Goal: Task Accomplishment & Management: Complete application form

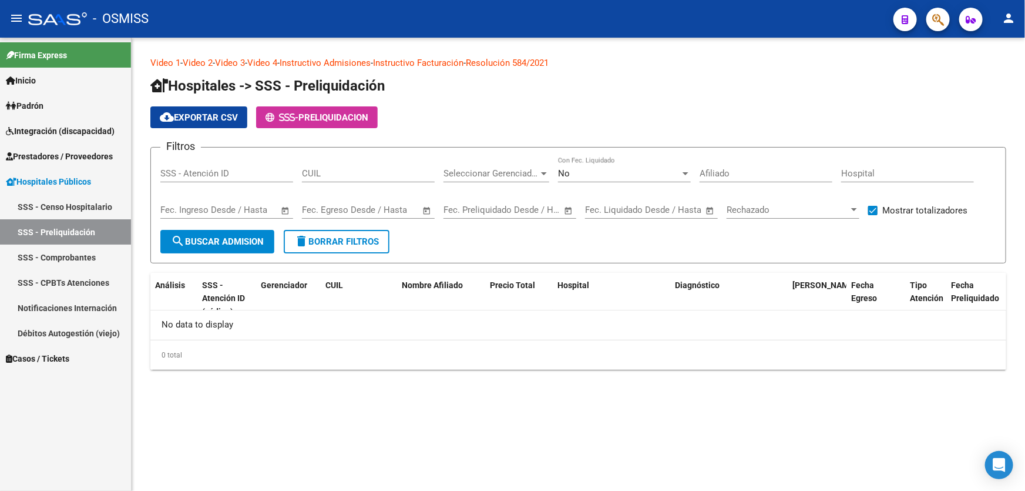
click at [99, 159] on span "Prestadores / Proveedores" at bounding box center [59, 156] width 107 height 13
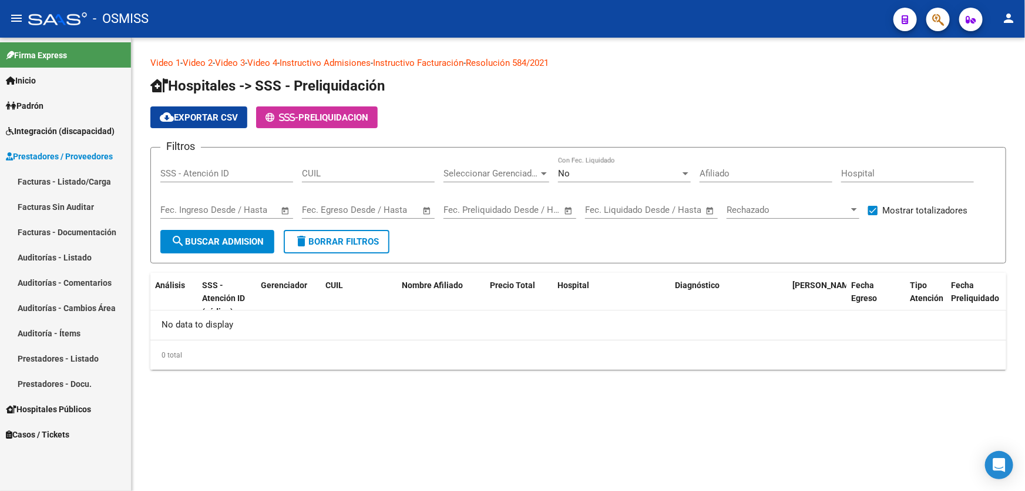
click at [91, 260] on link "Auditorías - Listado" at bounding box center [65, 256] width 131 height 25
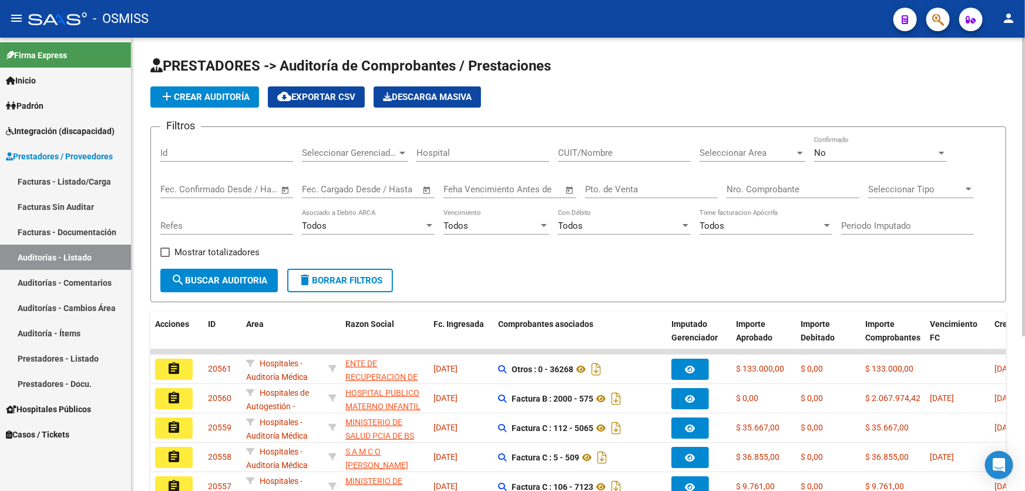
click at [753, 193] on input "Nro. Comprobante" at bounding box center [793, 189] width 133 height 11
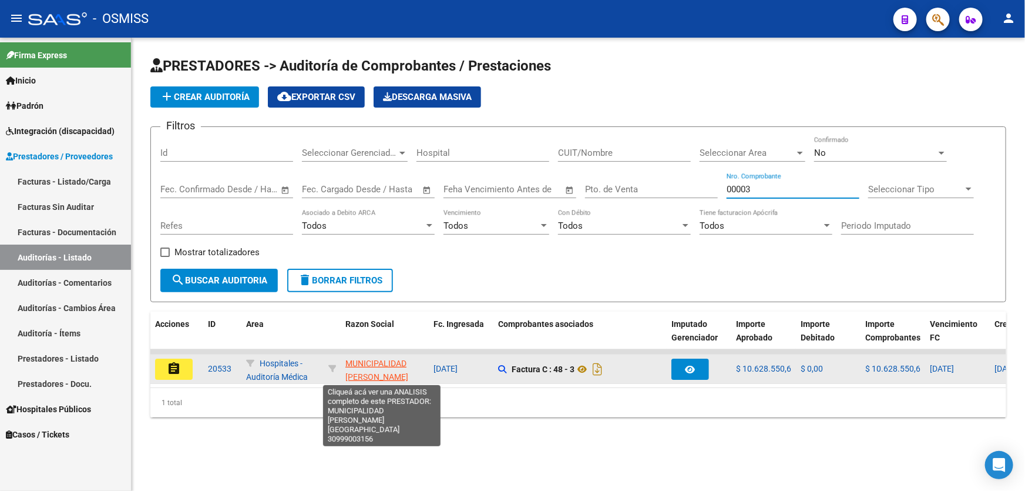
type input "00003"
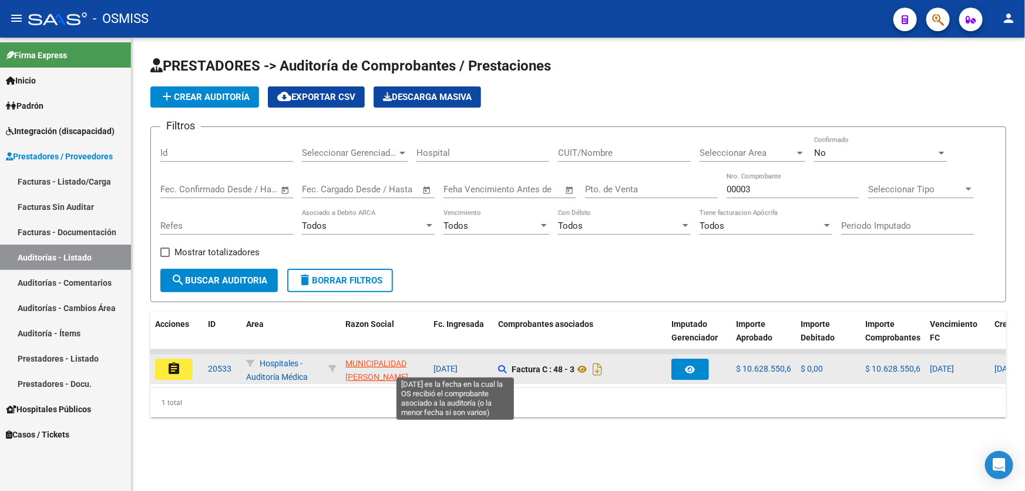
drag, startPoint x: 402, startPoint y: 373, endPoint x: 494, endPoint y: 370, distance: 91.7
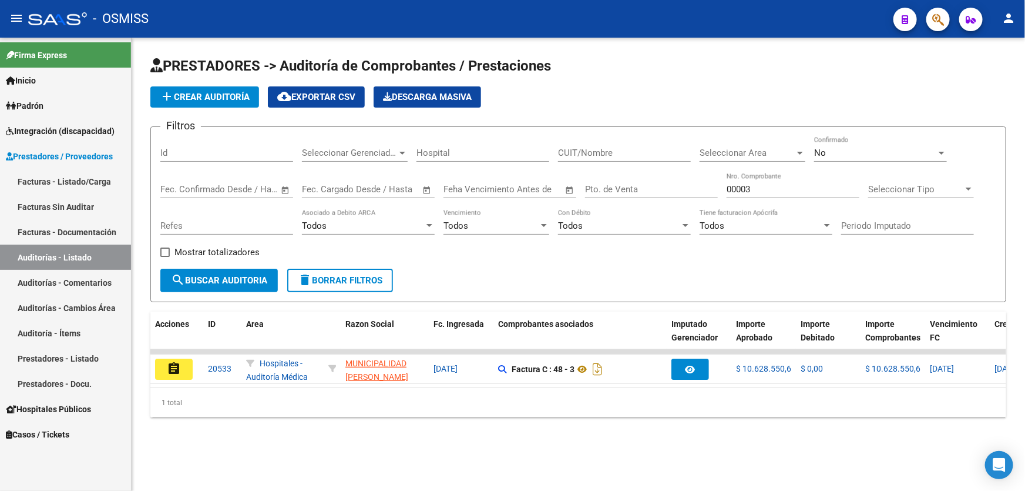
drag, startPoint x: 496, startPoint y: 395, endPoint x: 601, endPoint y: 394, distance: 105.2
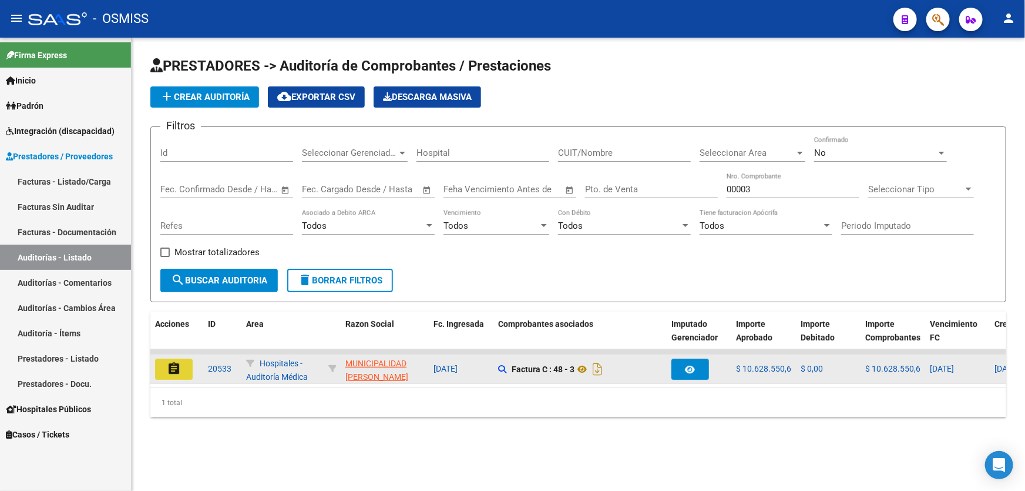
click at [174, 372] on mat-icon "assignment" at bounding box center [174, 368] width 14 height 14
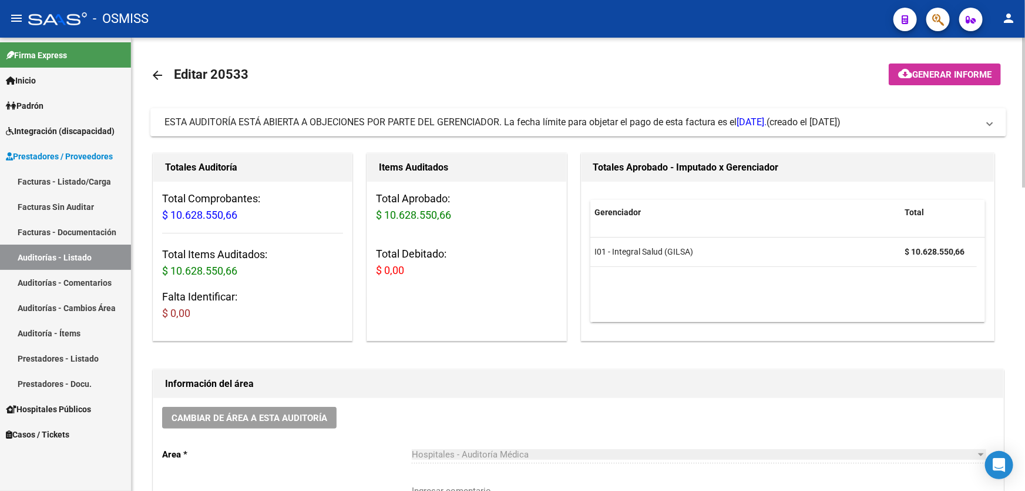
click at [94, 256] on link "Auditorías - Listado" at bounding box center [65, 256] width 131 height 25
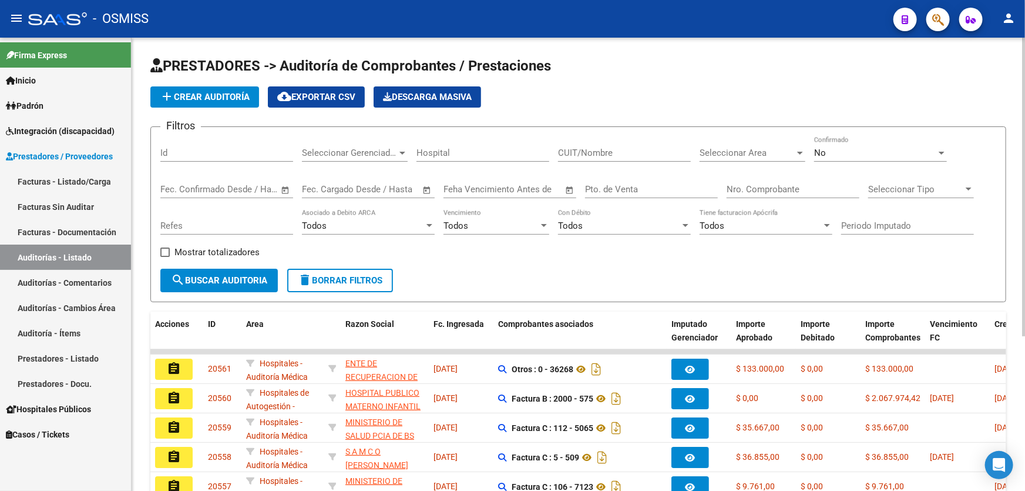
click at [206, 92] on span "add Crear Auditoría" at bounding box center [205, 97] width 90 height 11
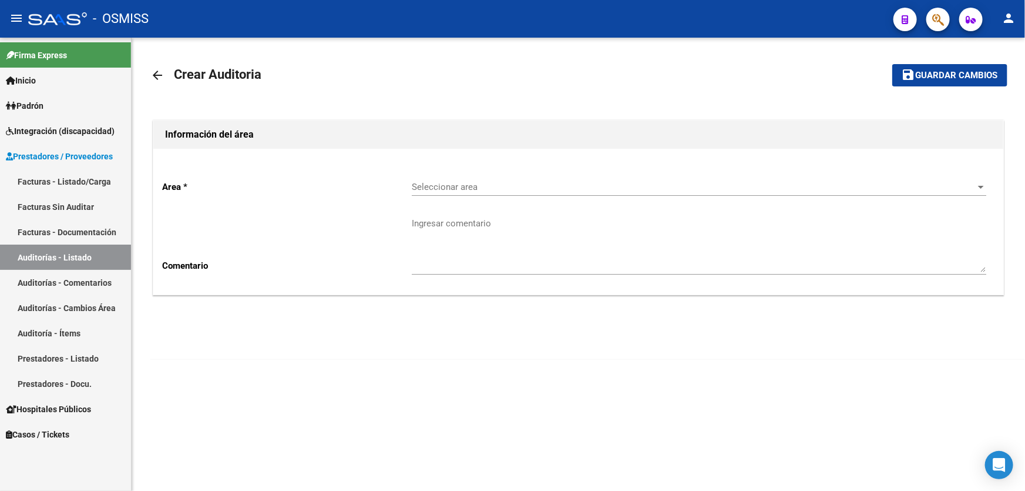
click at [426, 180] on div "Seleccionar area Seleccionar area" at bounding box center [699, 182] width 575 height 25
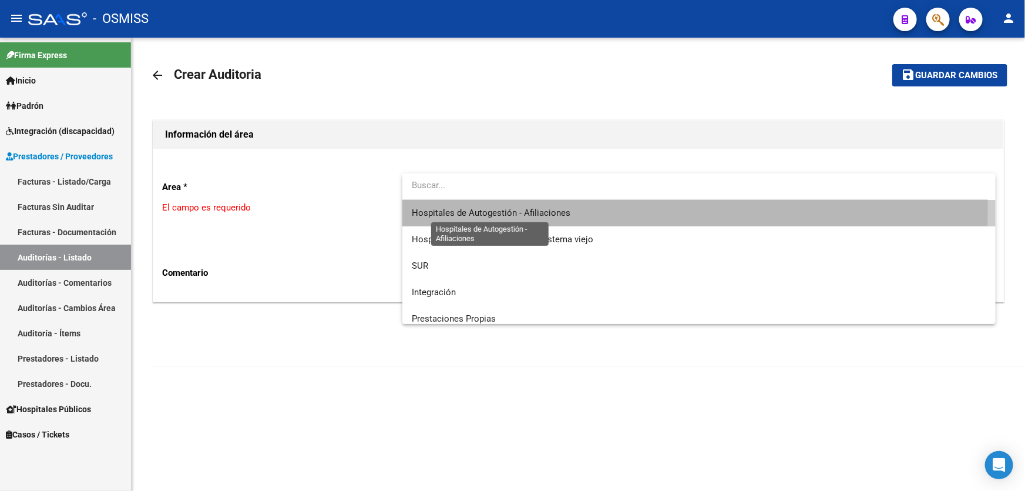
click at [482, 207] on span "Hospitales de Autogestión - Afiliaciones" at bounding box center [491, 212] width 159 height 11
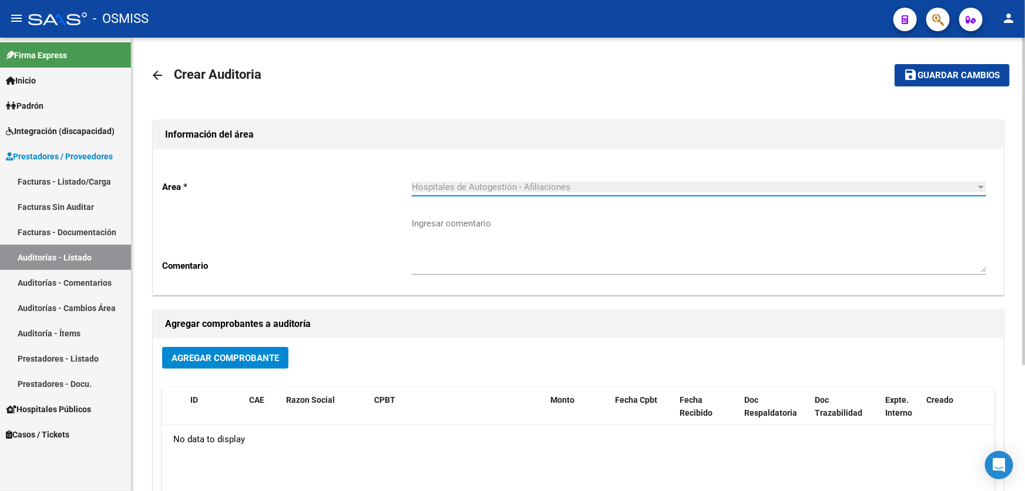
click at [263, 342] on div "Agregar Comprobante ID CAE Razon Social CPBT Monto Fecha Cpbt Fecha Recibido Do…" at bounding box center [578, 460] width 850 height 244
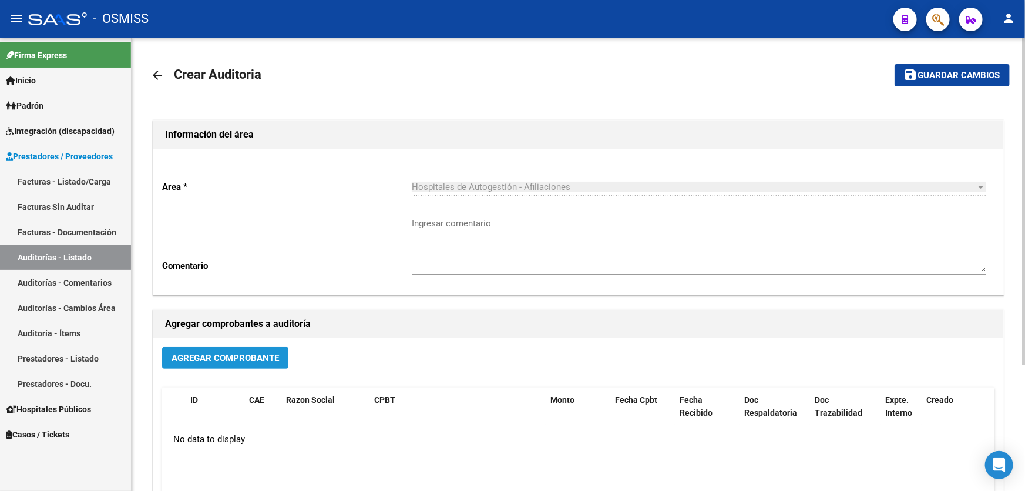
click at [262, 348] on button "Agregar Comprobante" at bounding box center [225, 358] width 126 height 22
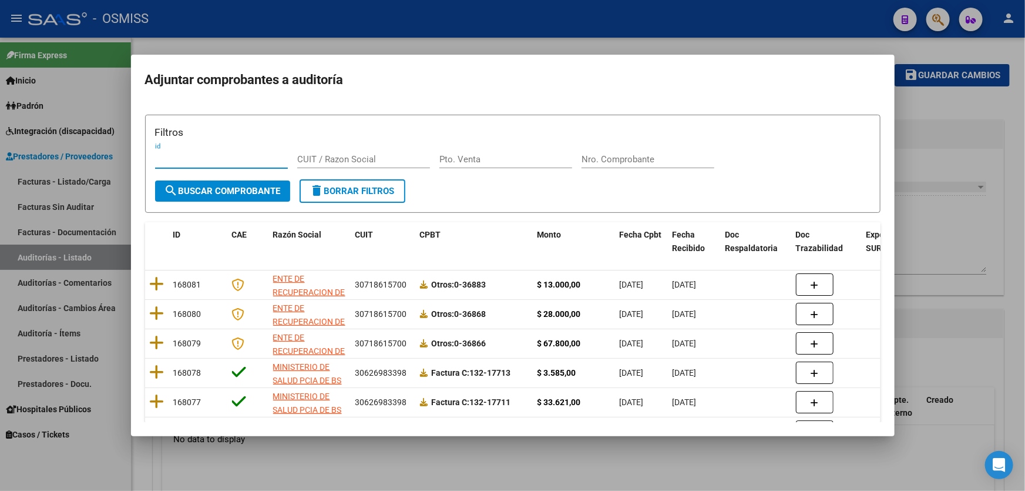
click at [659, 161] on input "Nro. Comprobante" at bounding box center [648, 159] width 133 height 11
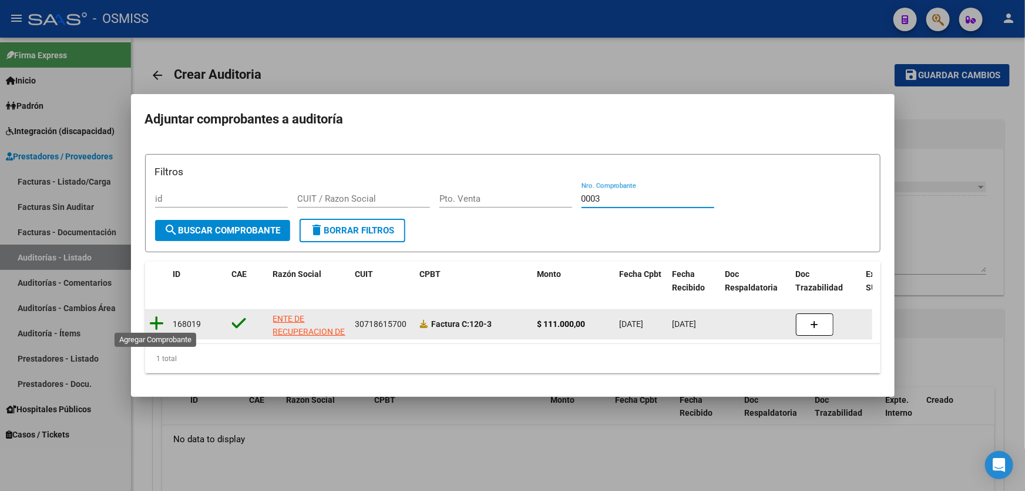
type input "0003"
click at [154, 321] on icon at bounding box center [157, 323] width 15 height 16
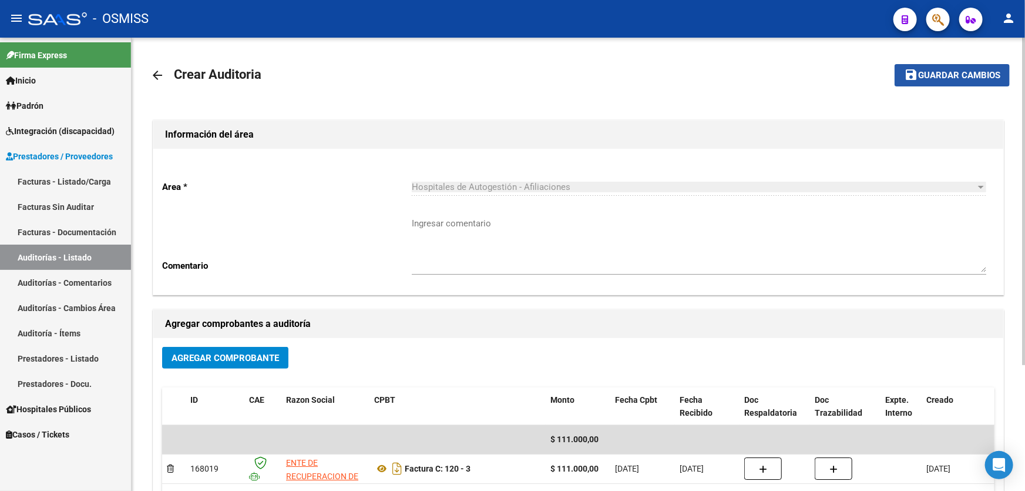
click at [897, 85] on button "save Guardar cambios" at bounding box center [952, 75] width 115 height 22
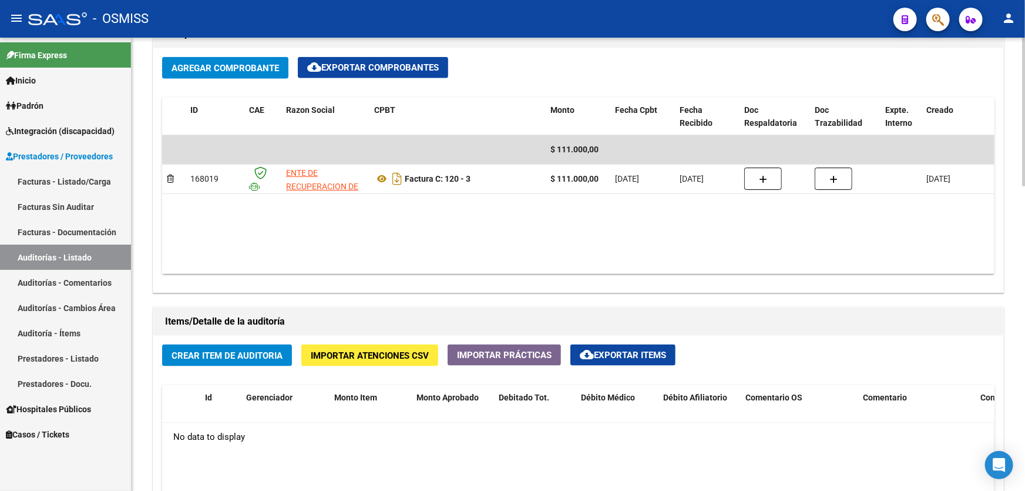
scroll to position [801, 0]
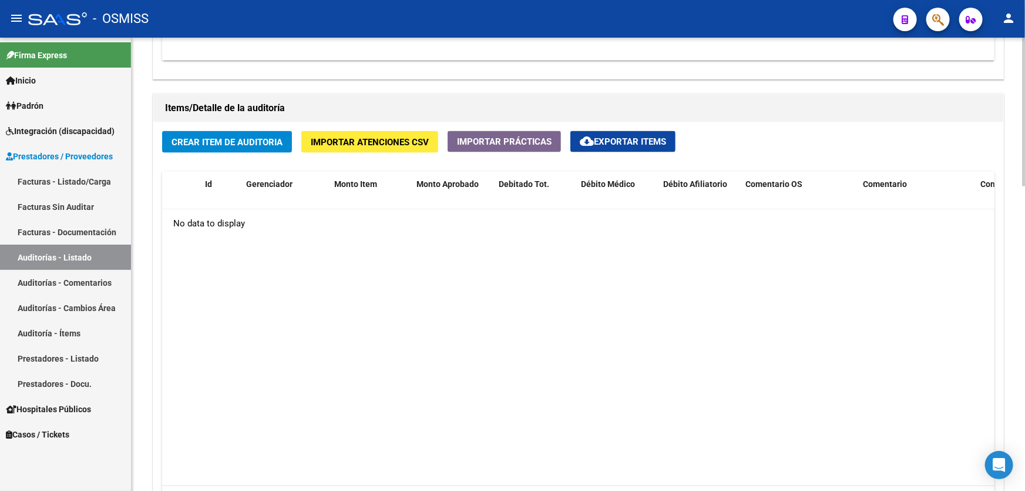
drag, startPoint x: 659, startPoint y: 240, endPoint x: 251, endPoint y: 181, distance: 411.9
click at [654, 241] on datatable-body "No data to display" at bounding box center [578, 347] width 833 height 277
click at [192, 143] on span "Crear Item de Auditoria" at bounding box center [227, 142] width 111 height 11
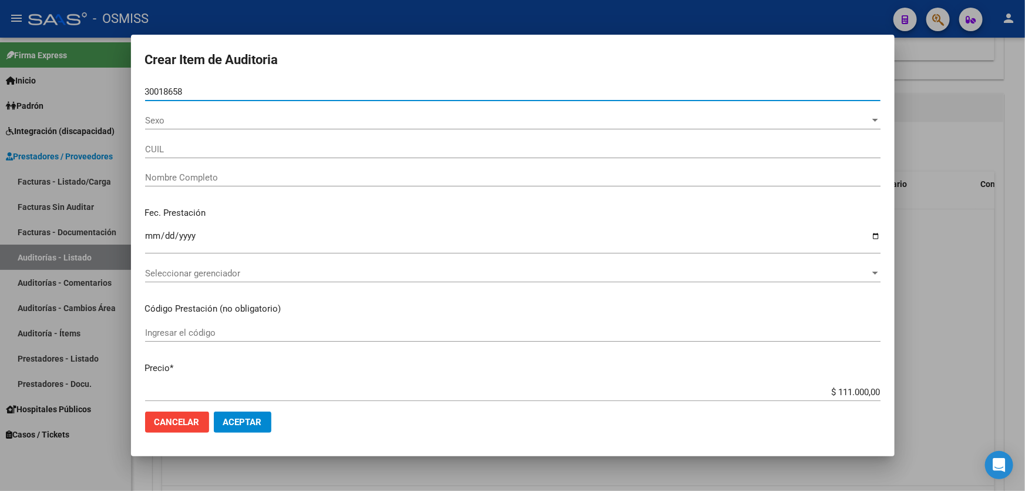
type input "30018658"
type input "27300186586"
type input "[PERSON_NAME] [PERSON_NAME]"
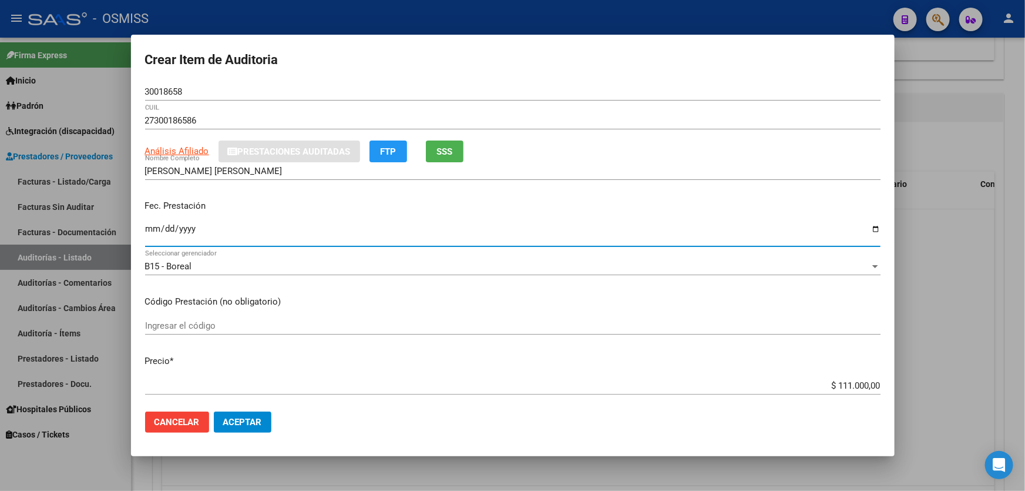
click at [152, 236] on input "Ingresar la fecha" at bounding box center [513, 233] width 736 height 19
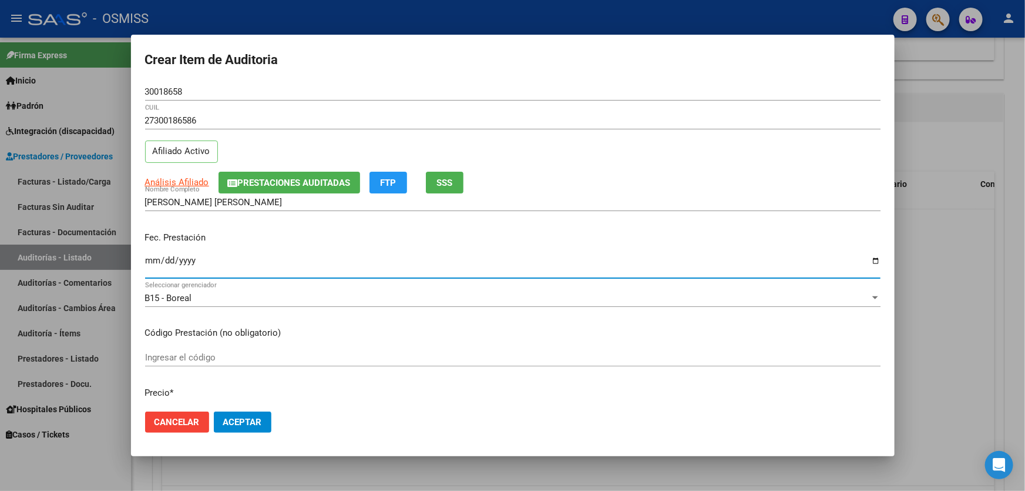
type input "0006-03-03"
type input "[DATE]"
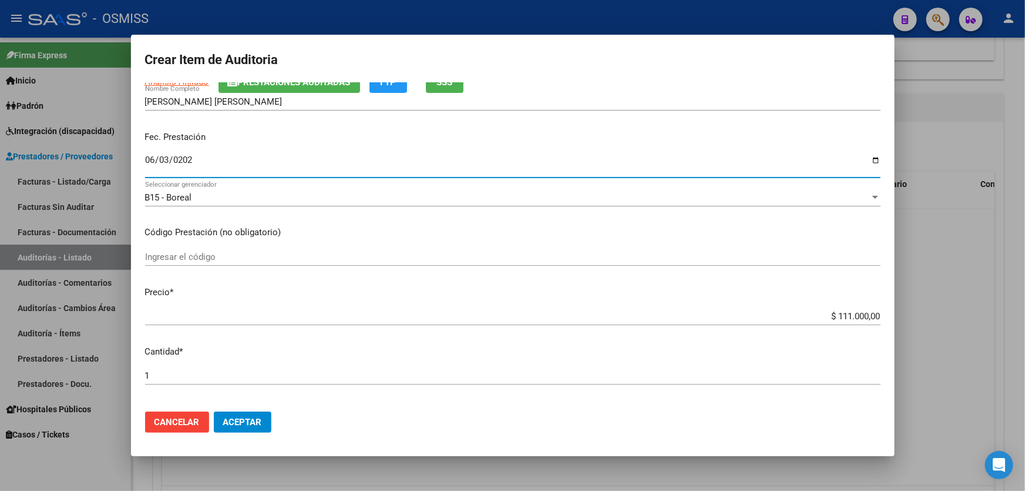
scroll to position [213, 0]
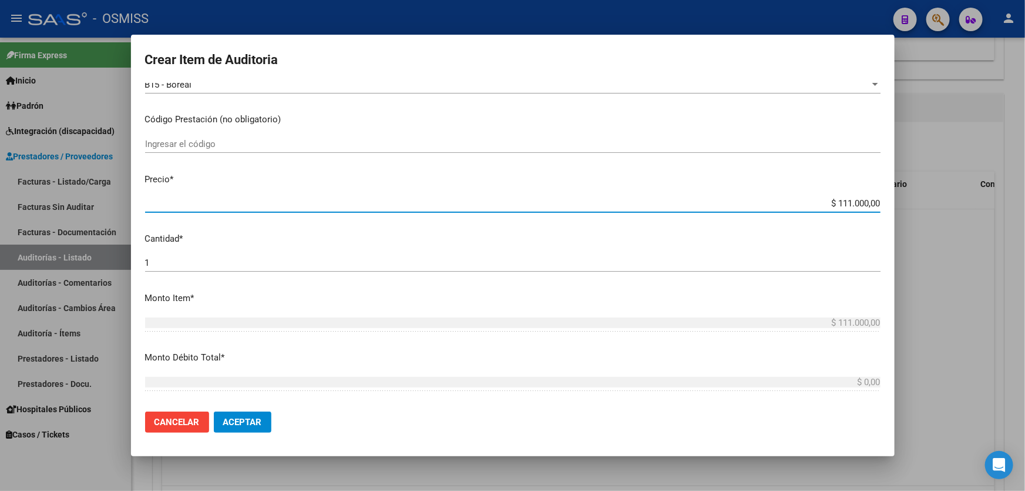
click at [747, 201] on input "$ 111.000,00" at bounding box center [513, 203] width 736 height 11
drag, startPoint x: 747, startPoint y: 201, endPoint x: 917, endPoint y: 201, distance: 169.2
click at [917, 201] on div "Crear Item de Auditoria 30018658 Nro Documento 27300186586 CUIL Afiliado Activo…" at bounding box center [512, 245] width 1025 height 491
type input "$ 0,04"
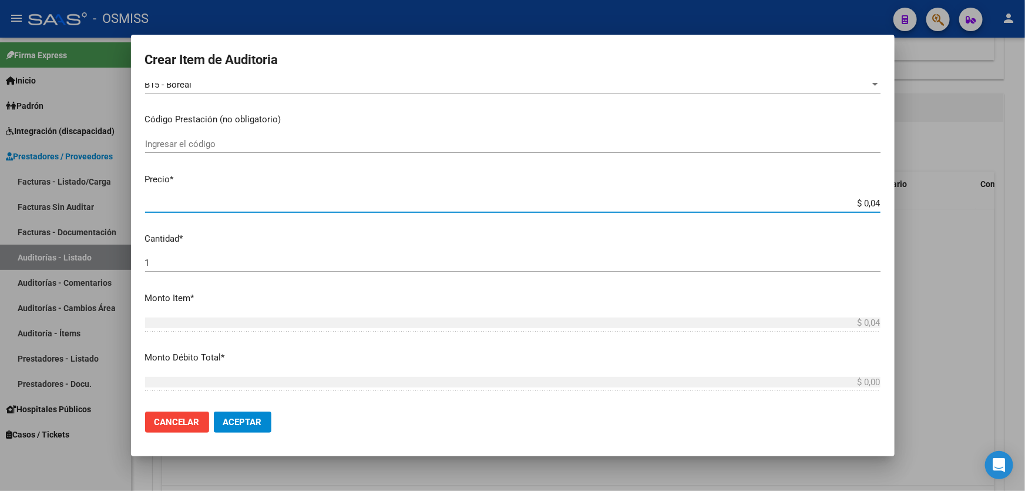
type input "$ 0,44"
type input "$ 4,40"
type input "$ 44,00"
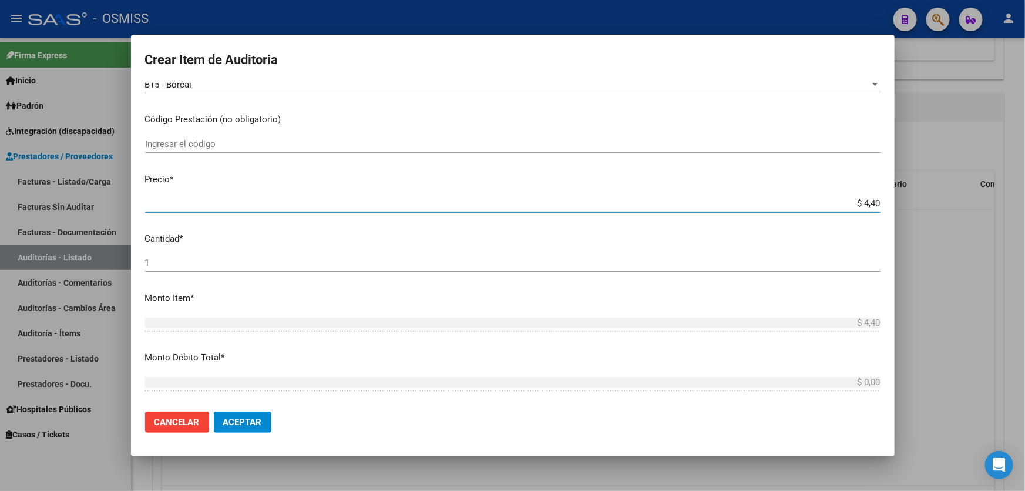
type input "$ 44,00"
type input "$ 440,00"
type input "$ 4.400,00"
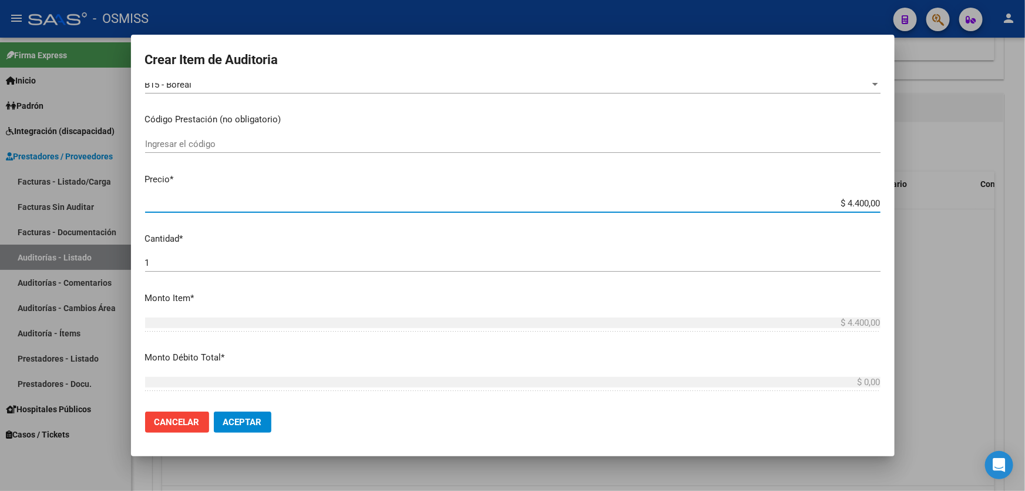
type input "$ 44.000,00"
click at [237, 423] on span "Aceptar" at bounding box center [242, 422] width 39 height 11
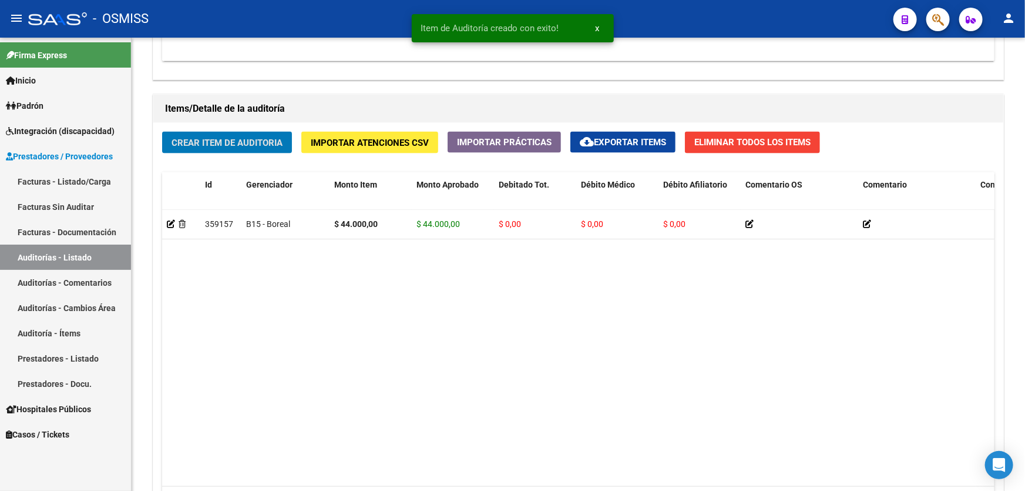
scroll to position [801, 0]
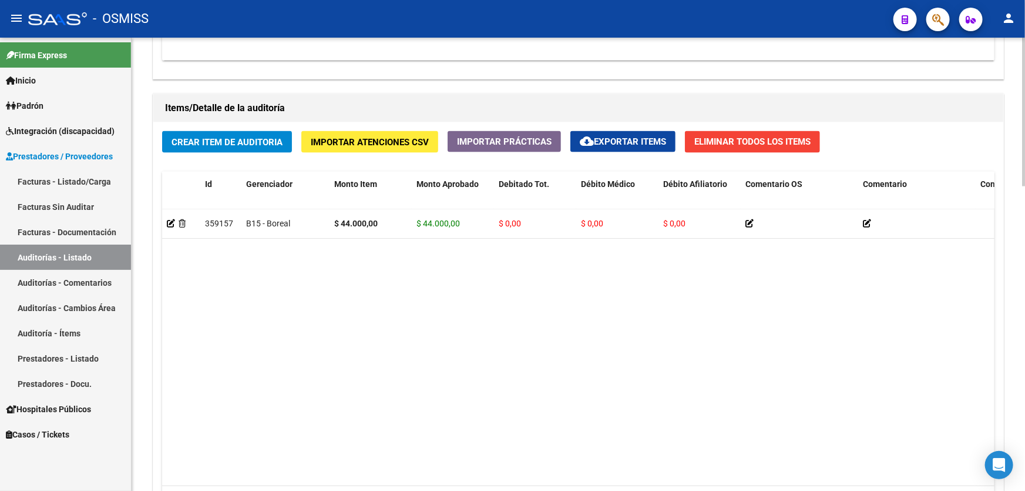
click at [410, 444] on datatable-body "359157 B15 - Boreal $ 44.000,00 $ 44.000,00 $ 0,00 $ 0,00 $ 0,00 27300186586 30…" at bounding box center [578, 347] width 833 height 277
click at [217, 143] on span "Crear Item de Auditoria" at bounding box center [227, 142] width 111 height 11
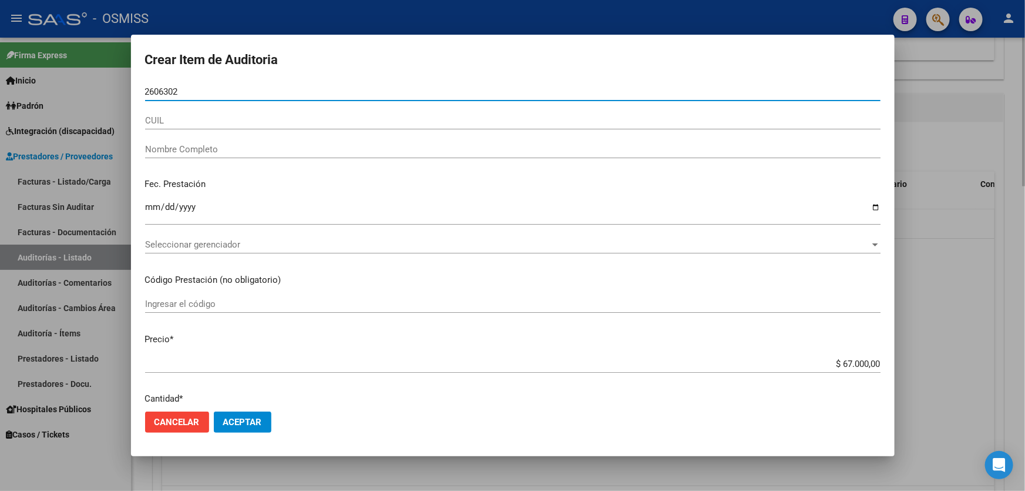
type input "26063022"
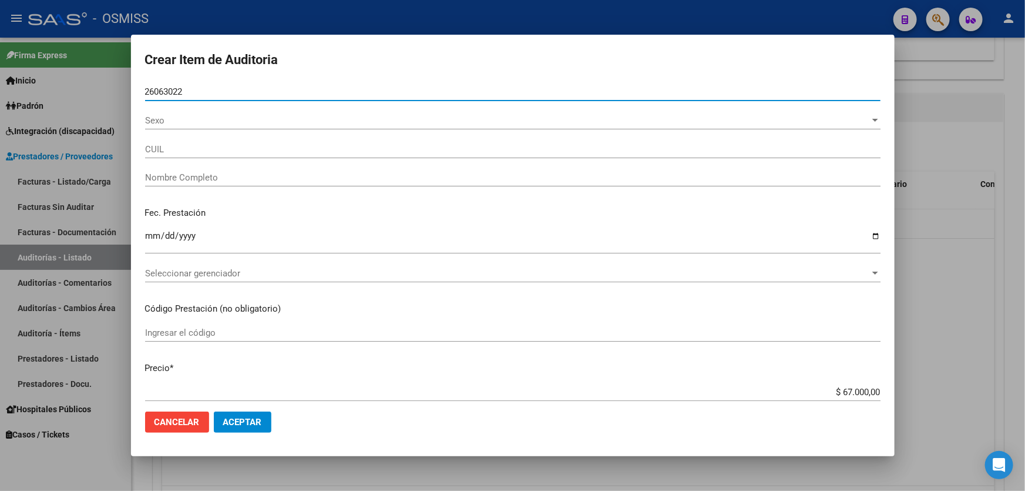
type input "23260630229"
type input "[PERSON_NAME]"
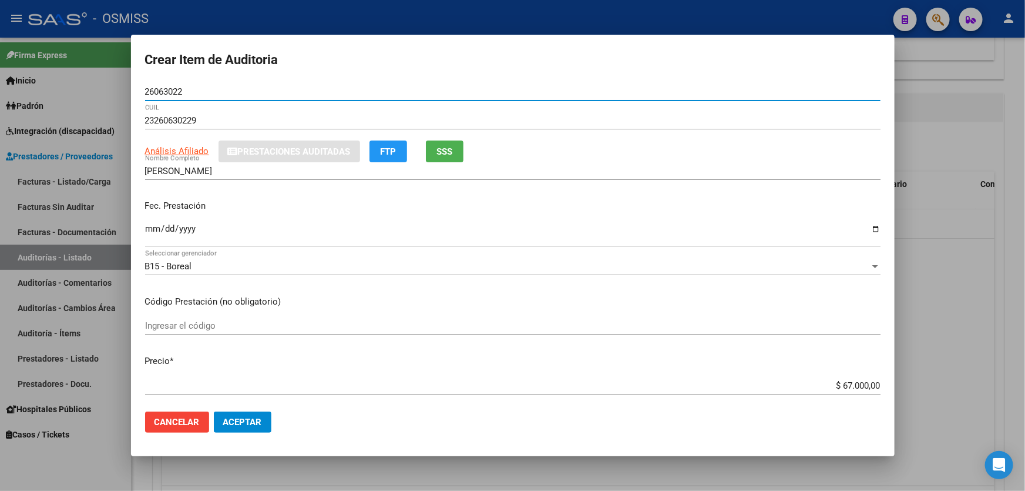
type input "26063022"
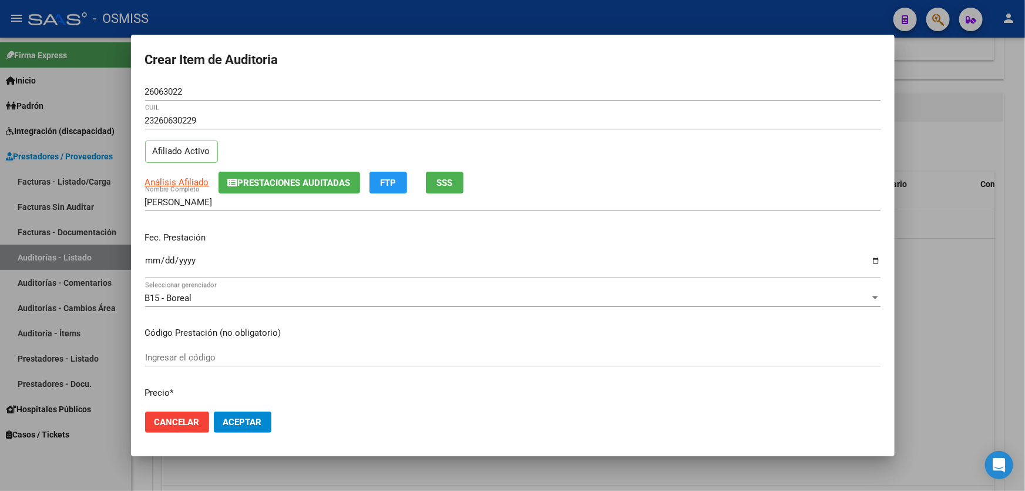
click at [155, 239] on p "Fec. Prestación" at bounding box center [513, 238] width 736 height 14
click at [156, 268] on input "Ingresar la fecha" at bounding box center [513, 265] width 736 height 19
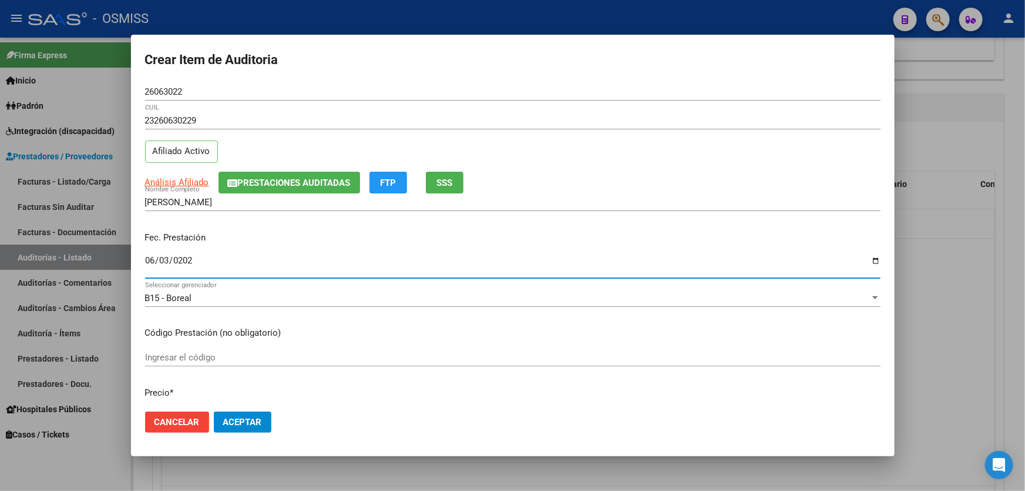
type input "[DATE]"
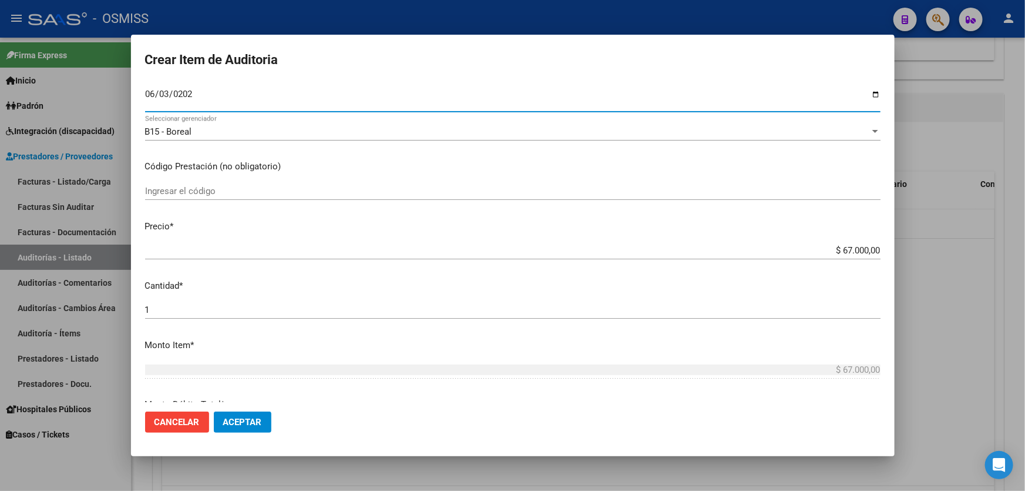
scroll to position [160, 0]
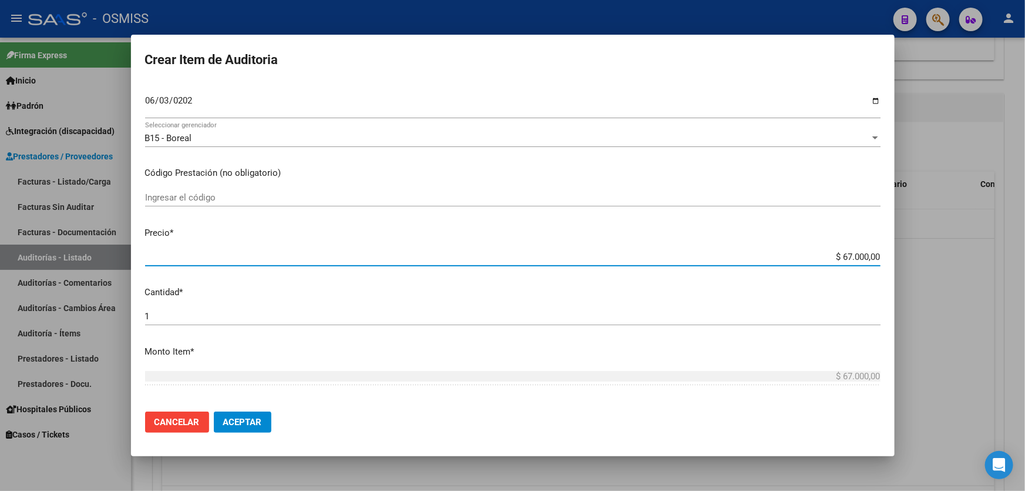
drag, startPoint x: 808, startPoint y: 253, endPoint x: 925, endPoint y: 246, distance: 117.1
click at [925, 246] on div "Crear Item de Auditoria 26063022 Nro Documento 23260630229 CUIL Afiliado Activo…" at bounding box center [512, 245] width 1025 height 491
type input "$ 0,02"
type input "$ 0,20"
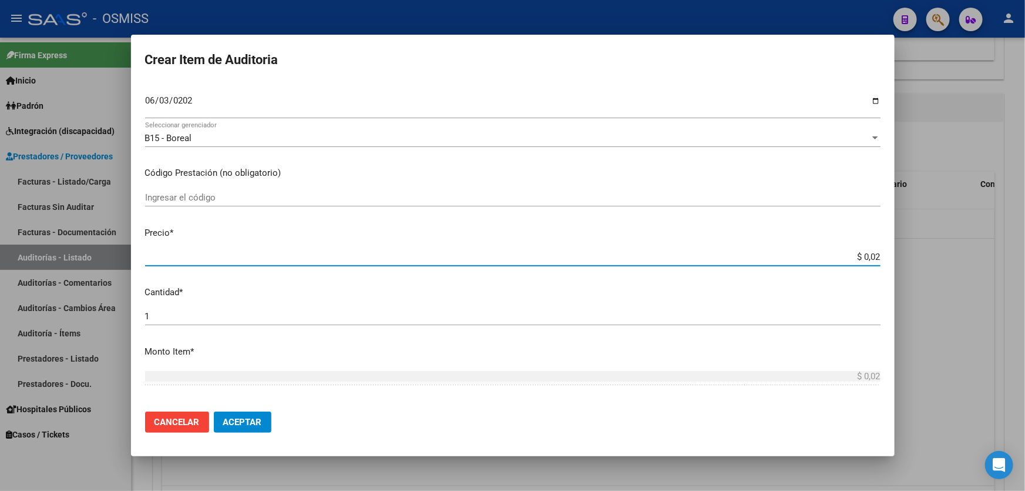
type input "$ 0,20"
type input "$ 2,00"
type input "$ 20,00"
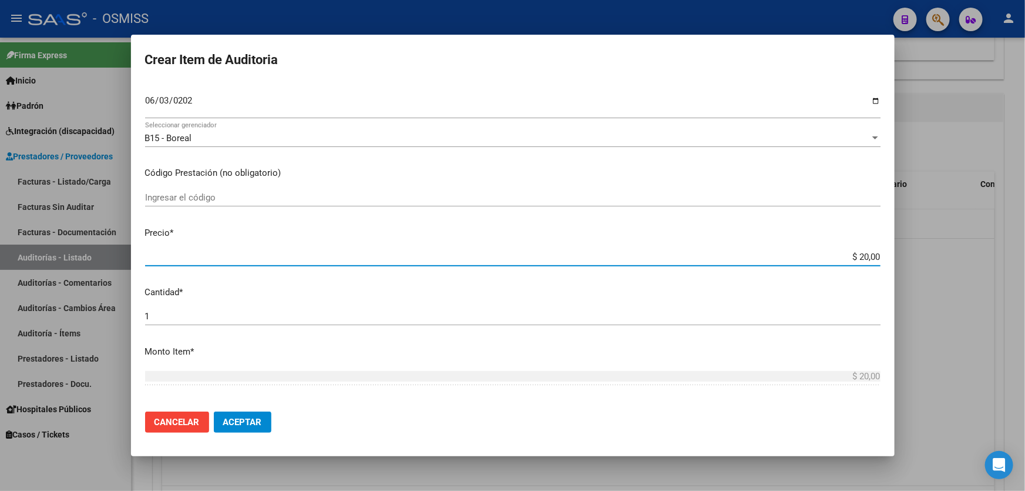
type input "$ 200,00"
type input "$ 2.000,00"
type input "$ 20.000,00"
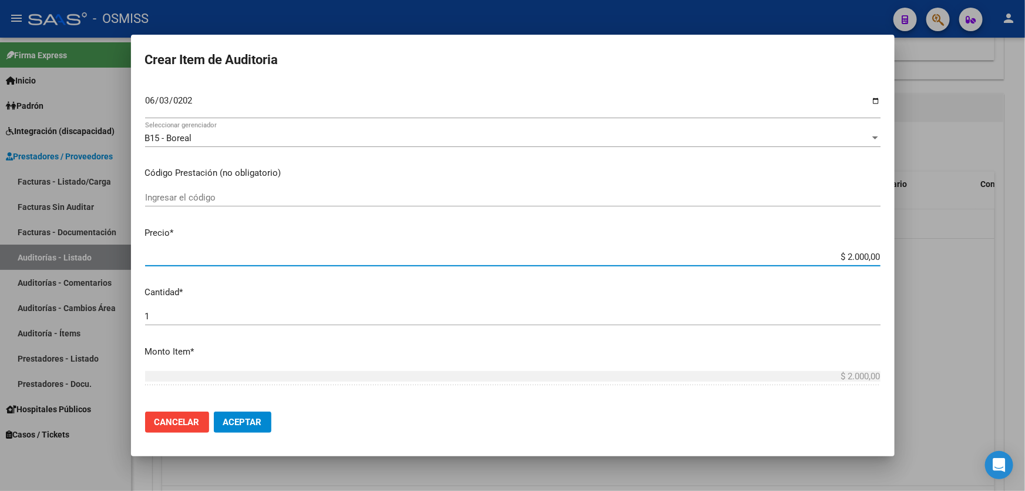
type input "$ 20.000,00"
click at [244, 412] on button "Aceptar" at bounding box center [243, 421] width 58 height 21
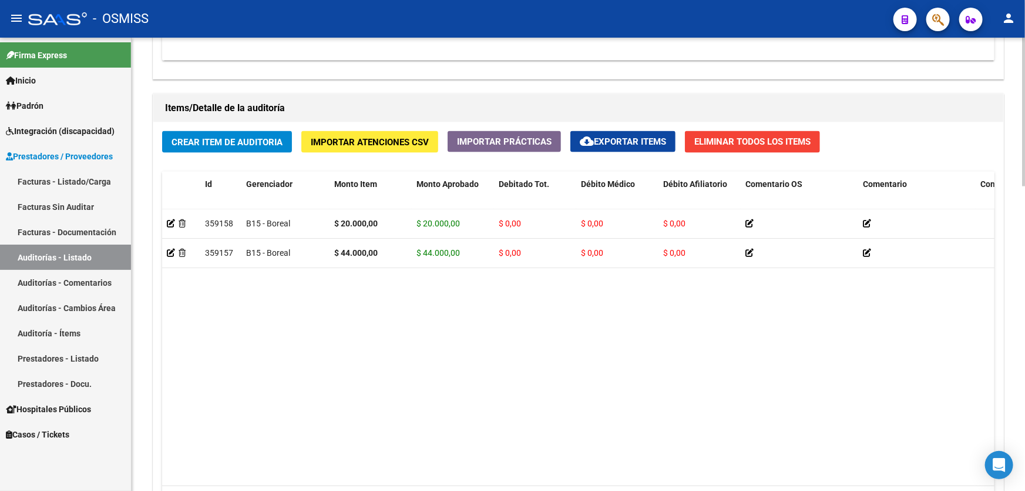
drag, startPoint x: 457, startPoint y: 400, endPoint x: 434, endPoint y: 346, distance: 58.7
click at [457, 401] on datatable-body "359158 B15 - Boreal $ 20.000,00 $ 20.000,00 $ 0,00 $ 0,00 $ 0,00 23260630229 26…" at bounding box center [578, 347] width 833 height 277
click at [255, 138] on span "Crear Item de Auditoria" at bounding box center [227, 142] width 111 height 11
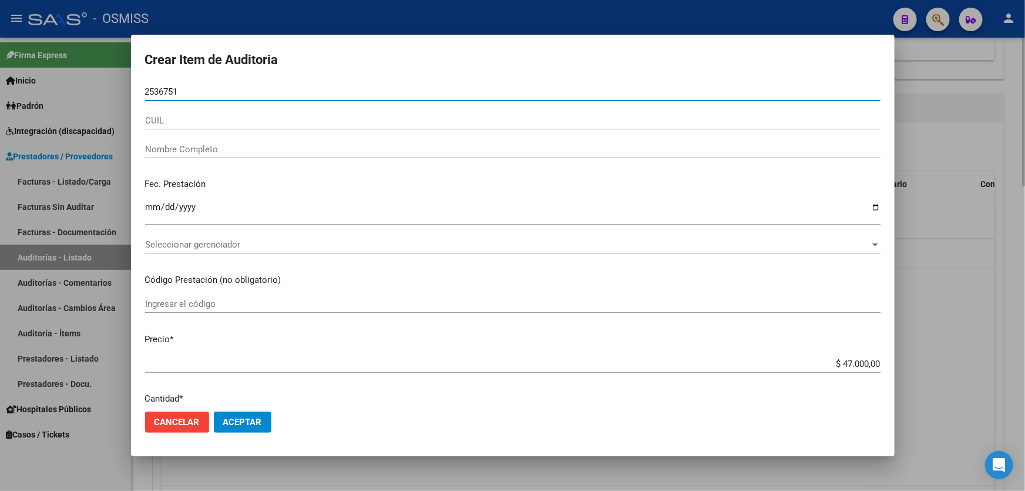
type input "25367518"
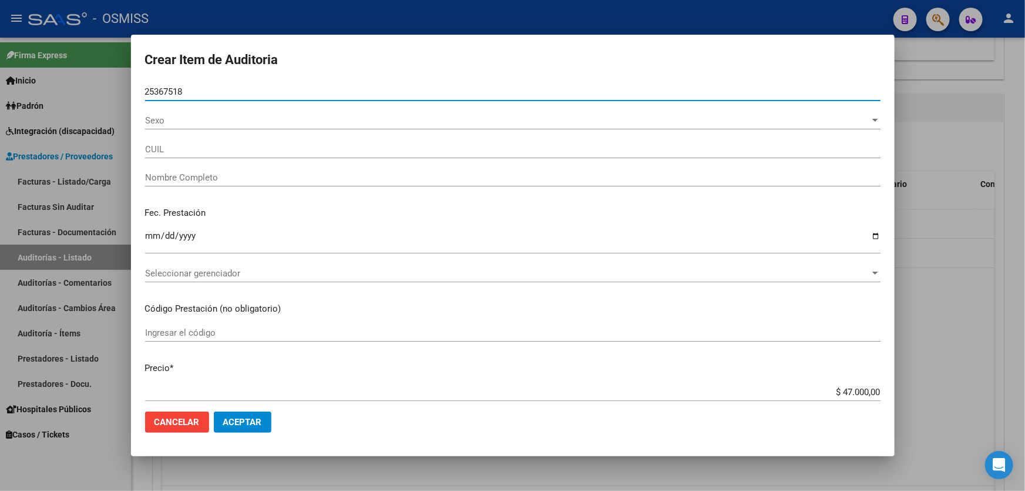
type input "20253675188"
type input "[PERSON_NAME]"
type input "25367518"
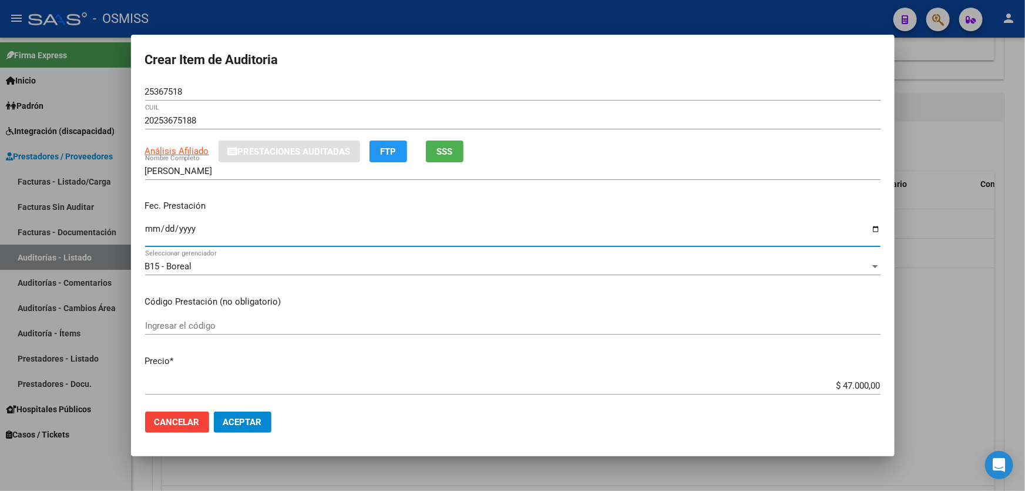
click at [145, 233] on input "Ingresar la fecha" at bounding box center [513, 233] width 736 height 19
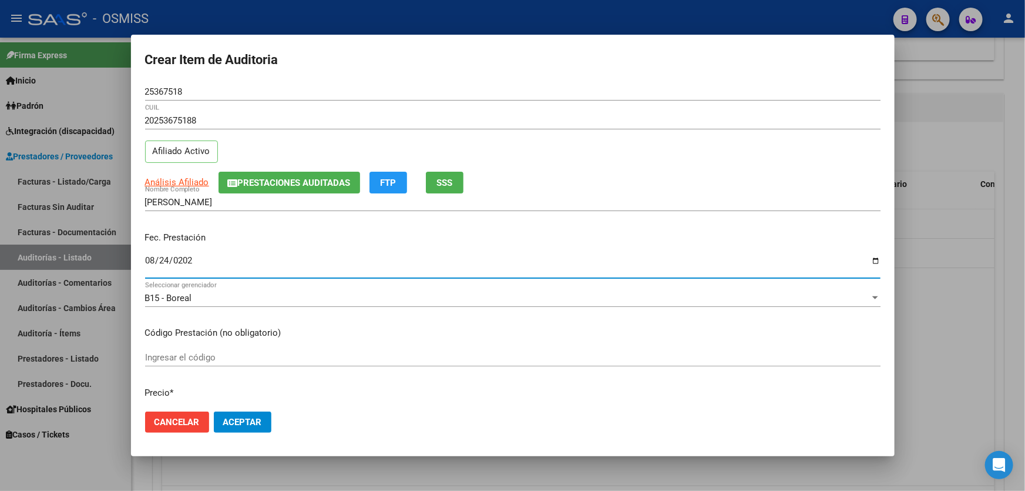
type input "[DATE]"
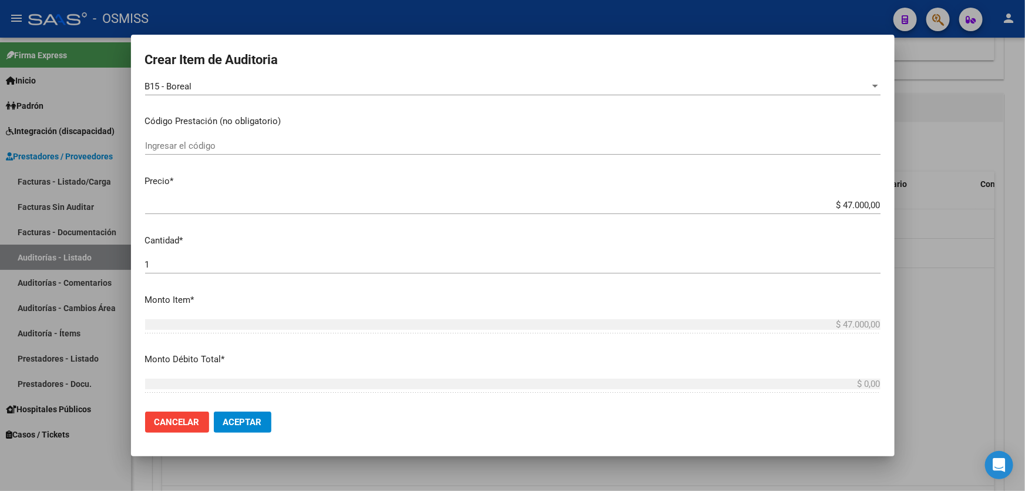
scroll to position [213, 0]
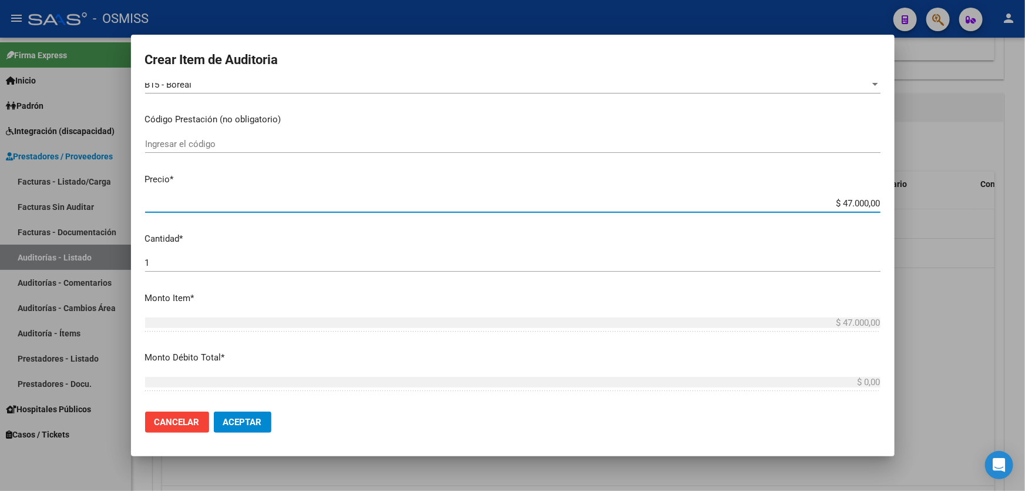
drag, startPoint x: 813, startPoint y: 200, endPoint x: 1002, endPoint y: 171, distance: 191.9
click at [1002, 171] on div "Crear Item de Auditoria 25367518 Nro Documento 20253675188 CUIL Afiliado Activo…" at bounding box center [512, 245] width 1025 height 491
type input "$ 0,01"
type input "$ 0,10"
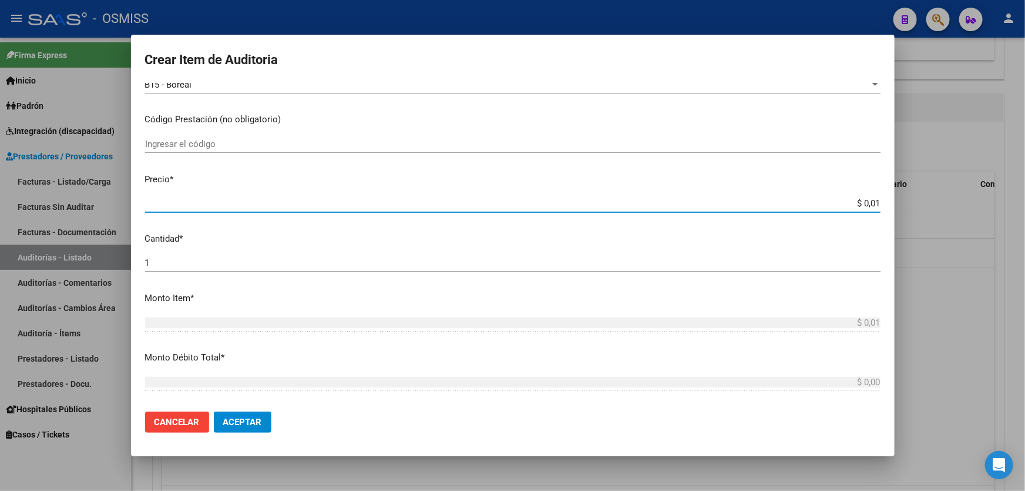
type input "$ 0,10"
type input "$ 1,00"
type input "$ 10,00"
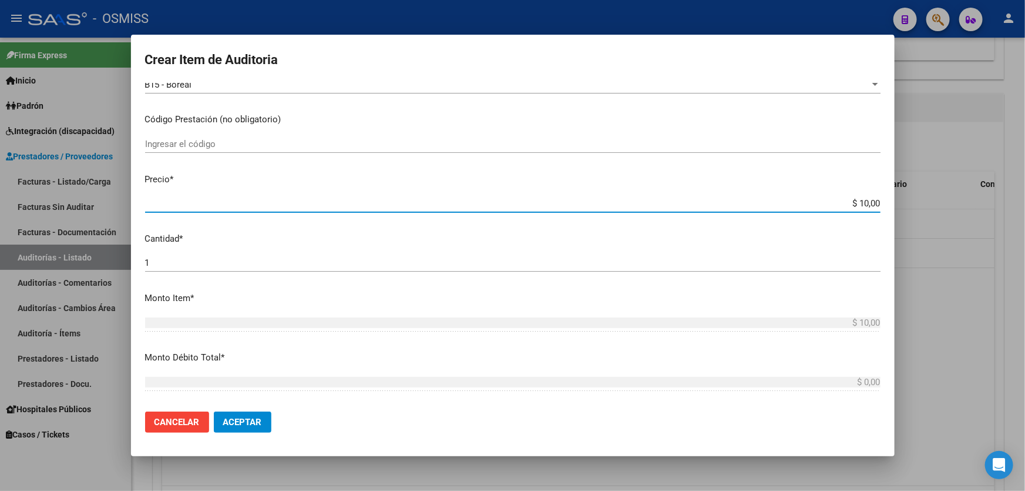
type input "$ 100,00"
type input "$ 1.000,00"
type input "$ 10.000,00"
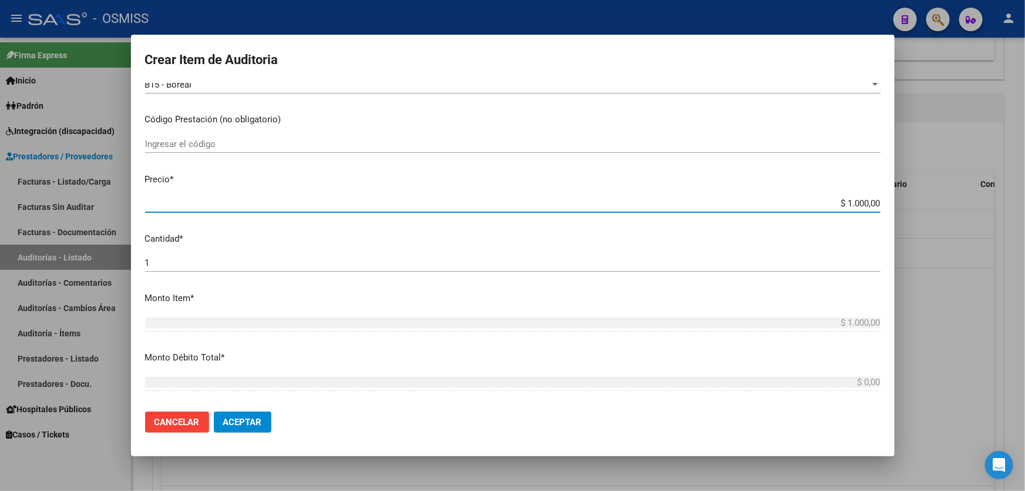
type input "$ 10.000,00"
click at [240, 414] on button "Aceptar" at bounding box center [243, 421] width 58 height 21
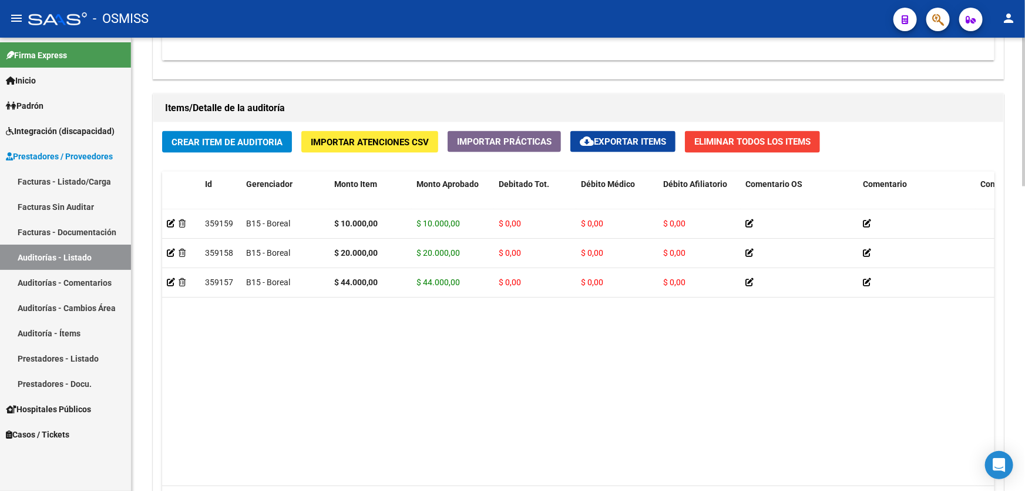
click at [516, 409] on datatable-body "359159 B15 - Boreal $ 10.000,00 $ 10.000,00 $ 0,00 $ 0,00 $ 0,00 20253675188 25…" at bounding box center [578, 347] width 833 height 277
click at [251, 140] on span "Crear Item de Auditoria" at bounding box center [227, 142] width 111 height 11
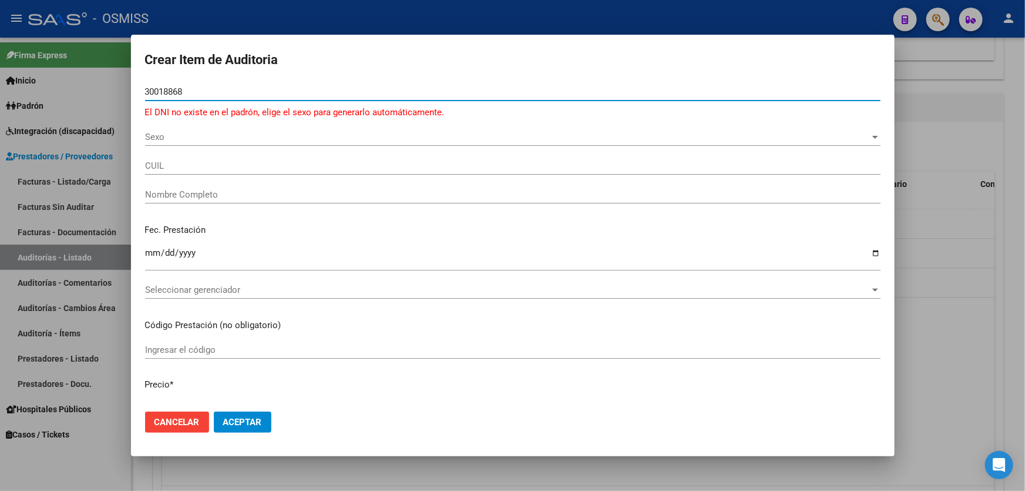
type input "30018868"
click at [171, 135] on span "Sexo" at bounding box center [507, 137] width 725 height 11
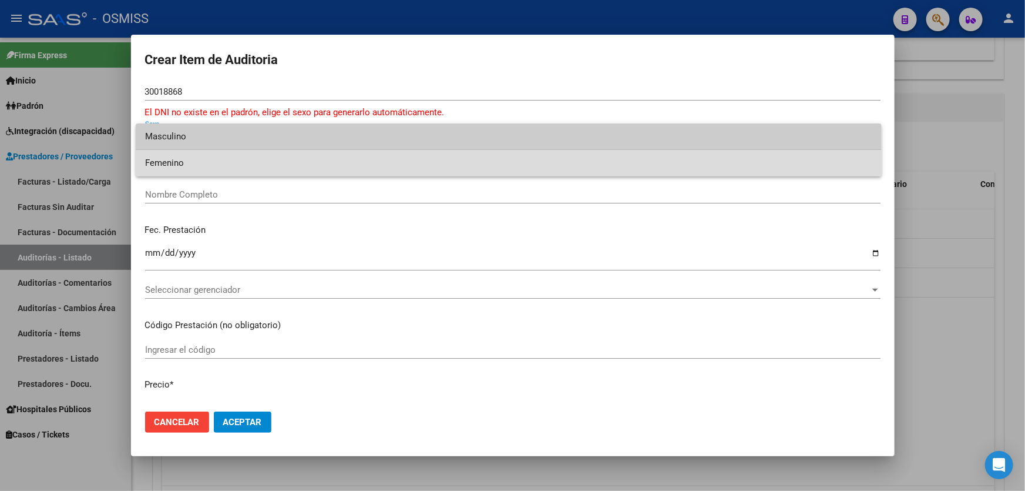
click at [180, 169] on span "Femenino" at bounding box center [508, 163] width 727 height 26
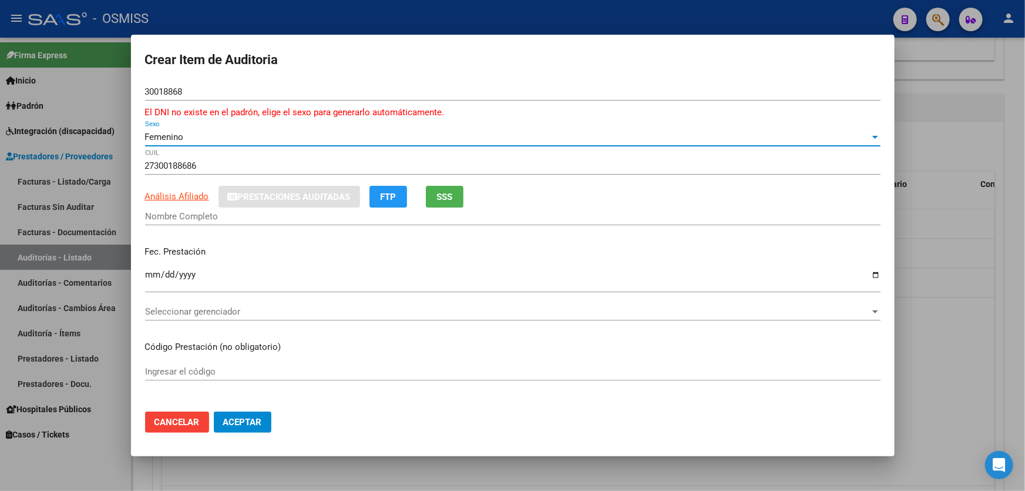
click at [226, 130] on div "Femenino Sexo" at bounding box center [513, 137] width 736 height 18
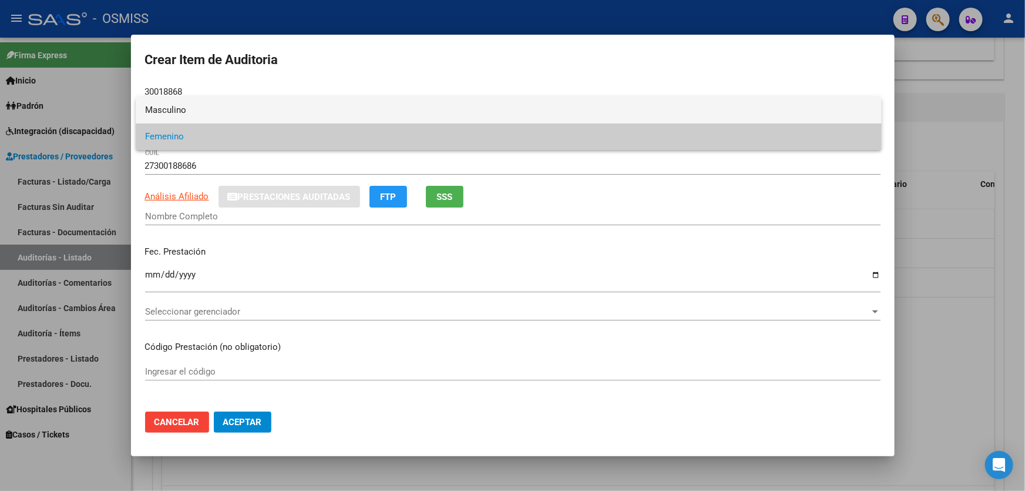
click at [212, 116] on span "Masculino" at bounding box center [508, 110] width 727 height 26
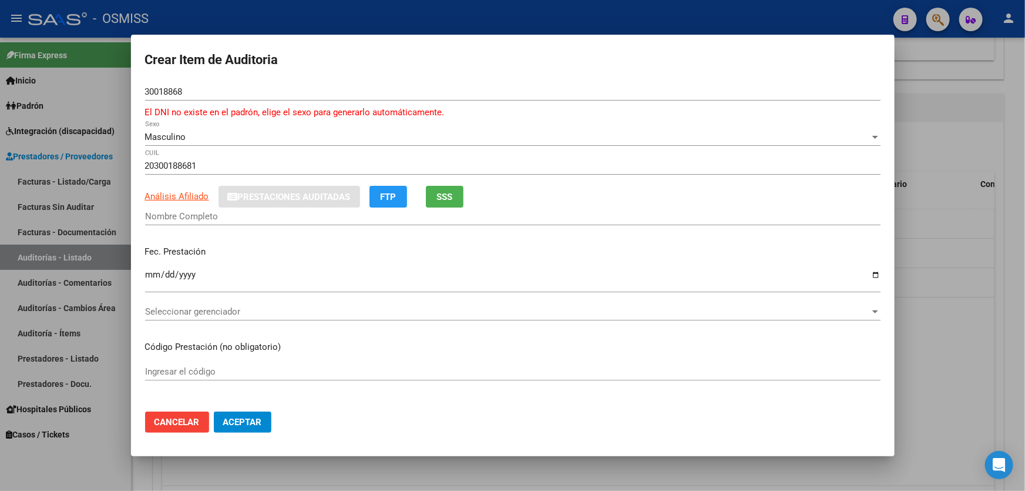
click at [204, 129] on div "Masculino Sexo" at bounding box center [513, 137] width 736 height 18
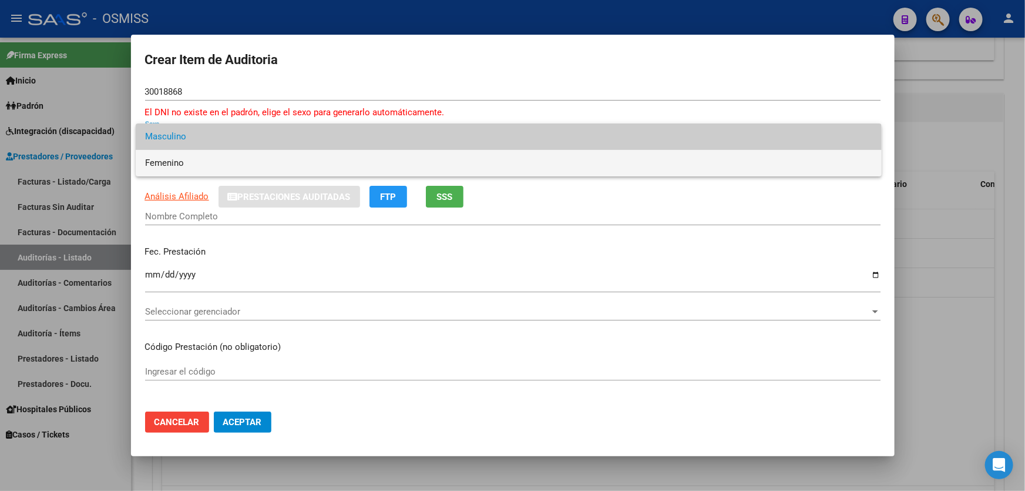
click at [200, 163] on span "Femenino" at bounding box center [508, 163] width 727 height 26
type input "27300188686"
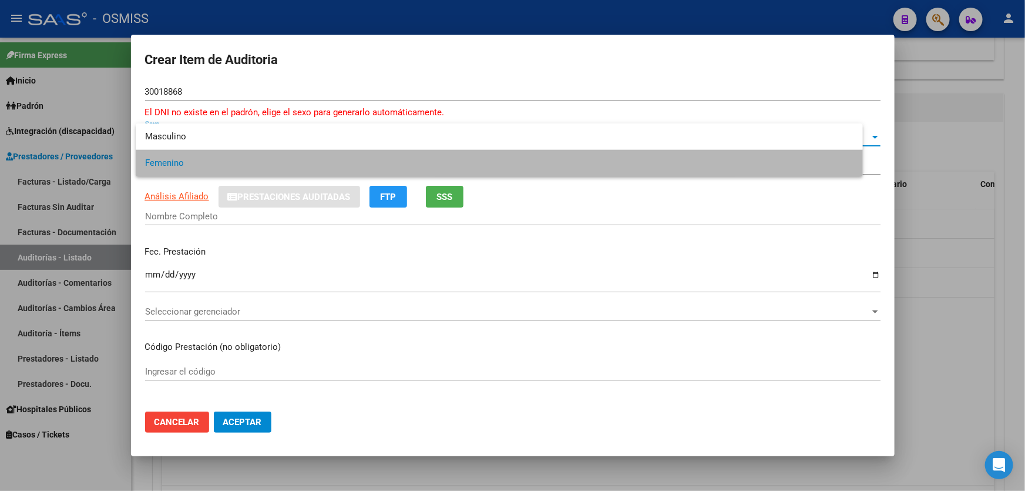
type input "[PERSON_NAME] [PERSON_NAME]"
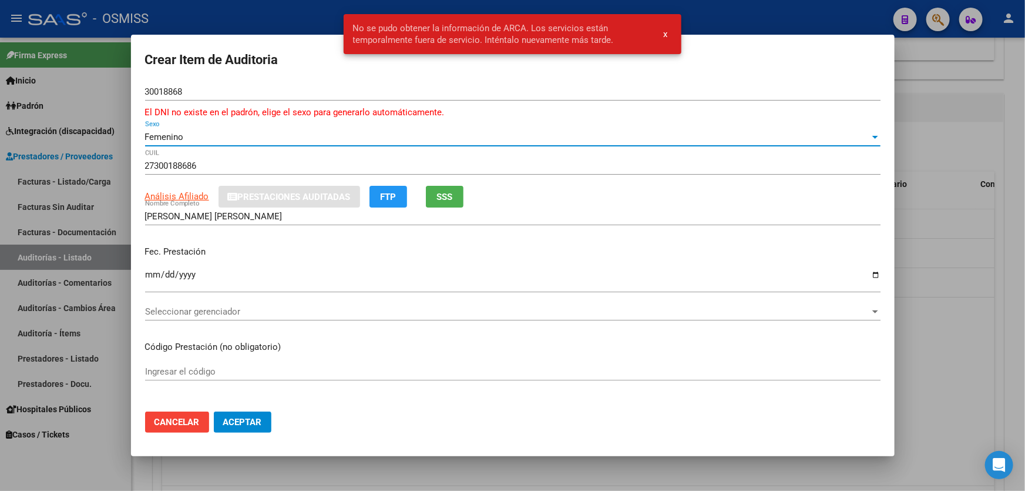
click at [666, 32] on span "x" at bounding box center [665, 34] width 4 height 11
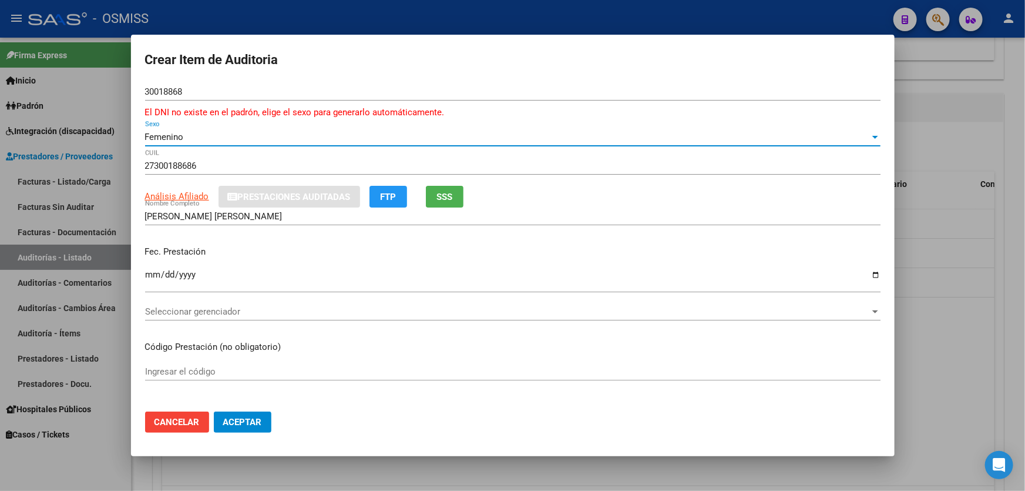
click at [187, 136] on div "Femenino" at bounding box center [507, 137] width 725 height 11
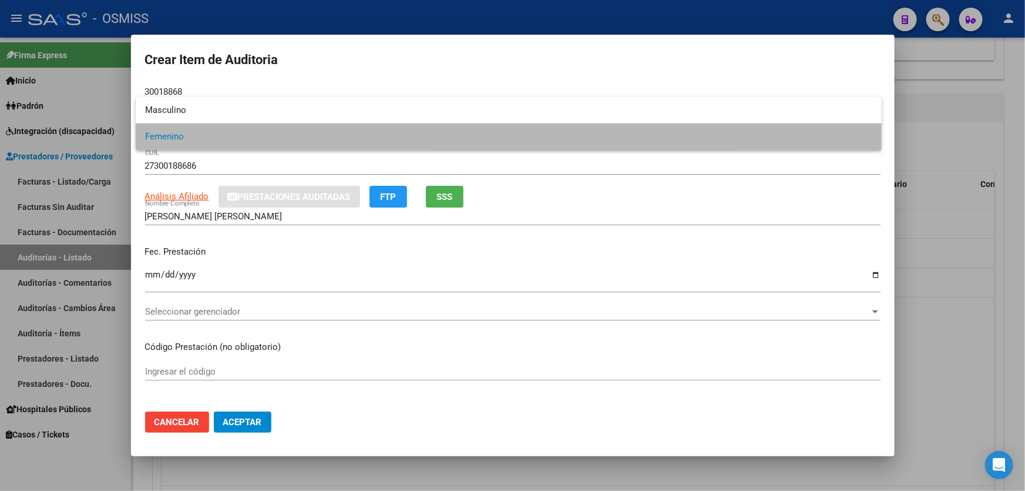
click at [183, 123] on span "Femenino" at bounding box center [508, 136] width 727 height 26
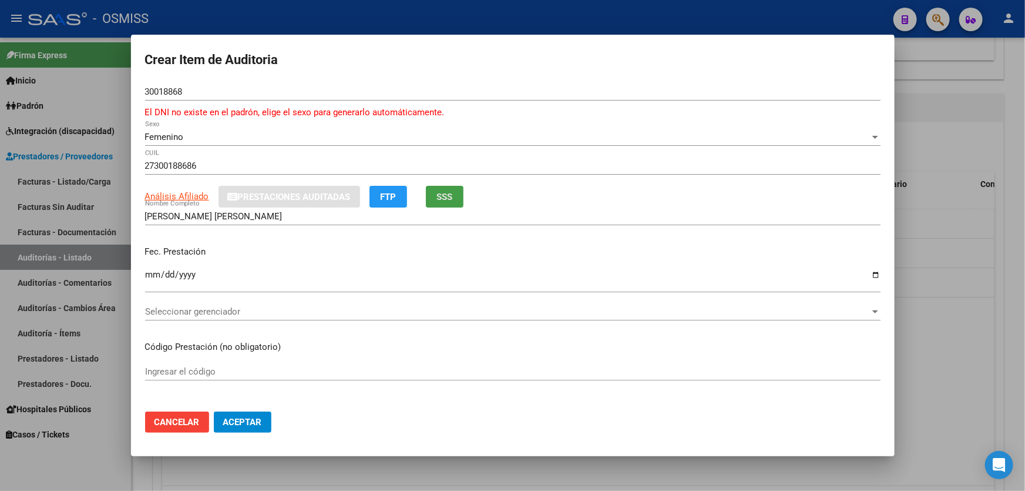
click at [458, 194] on button "SSS" at bounding box center [445, 197] width 38 height 22
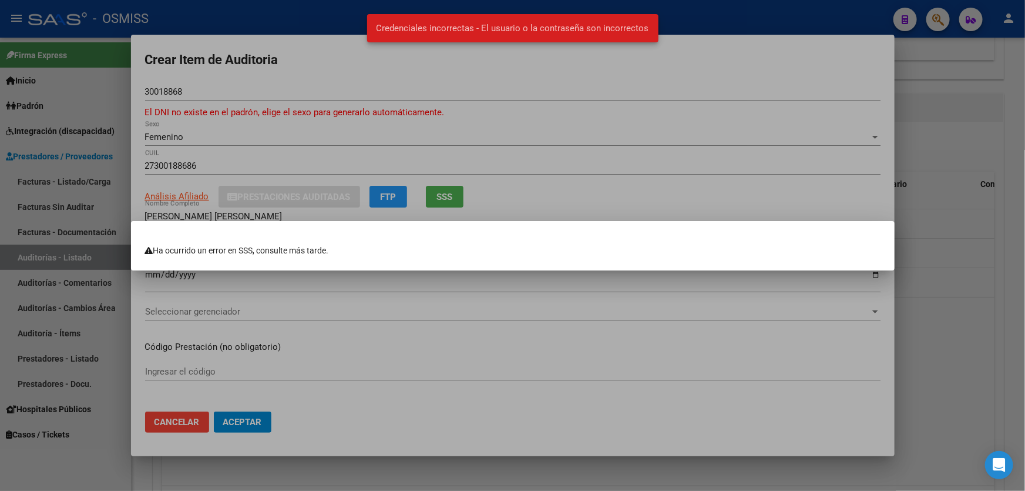
click at [494, 129] on div at bounding box center [512, 245] width 1025 height 491
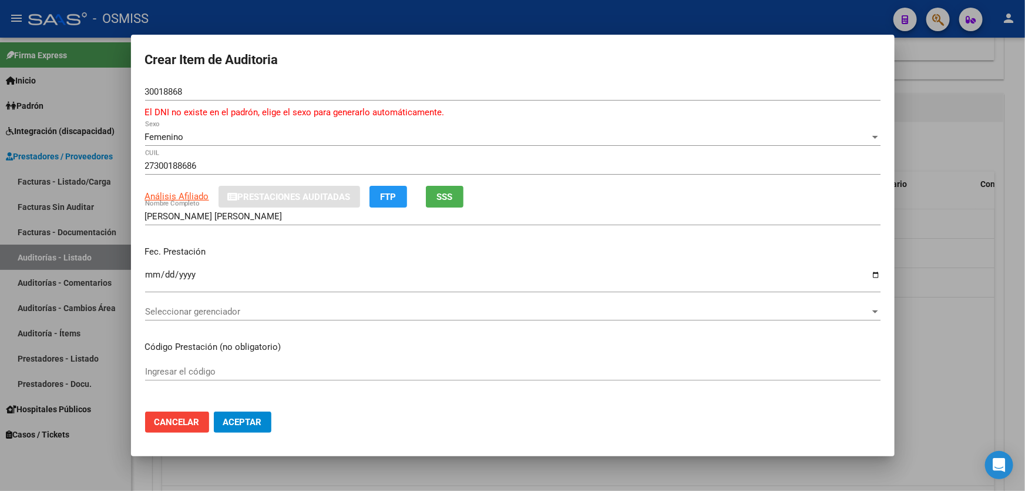
click at [179, 138] on span "Femenino" at bounding box center [164, 137] width 39 height 11
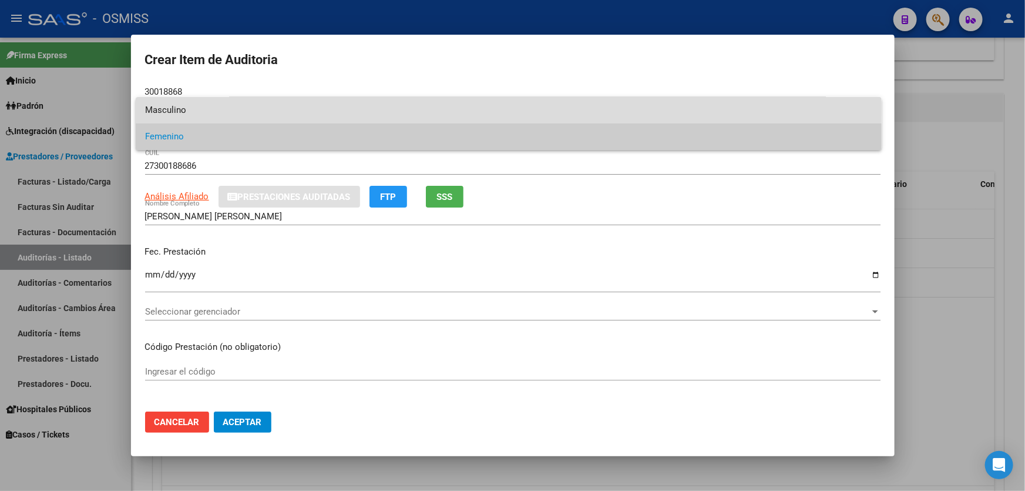
click at [182, 106] on span "Masculino" at bounding box center [508, 110] width 727 height 26
type input "20300188681"
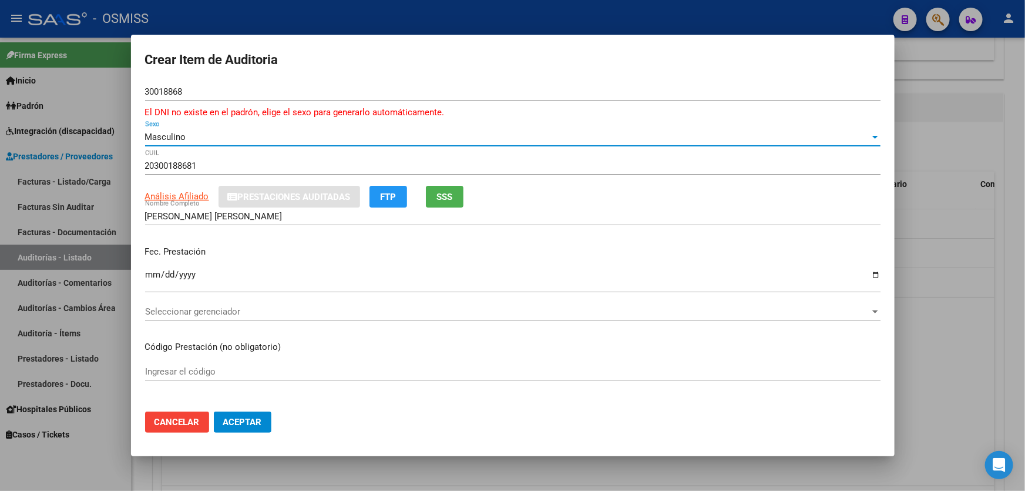
click at [149, 270] on input "Ingresar la fecha" at bounding box center [513, 279] width 736 height 19
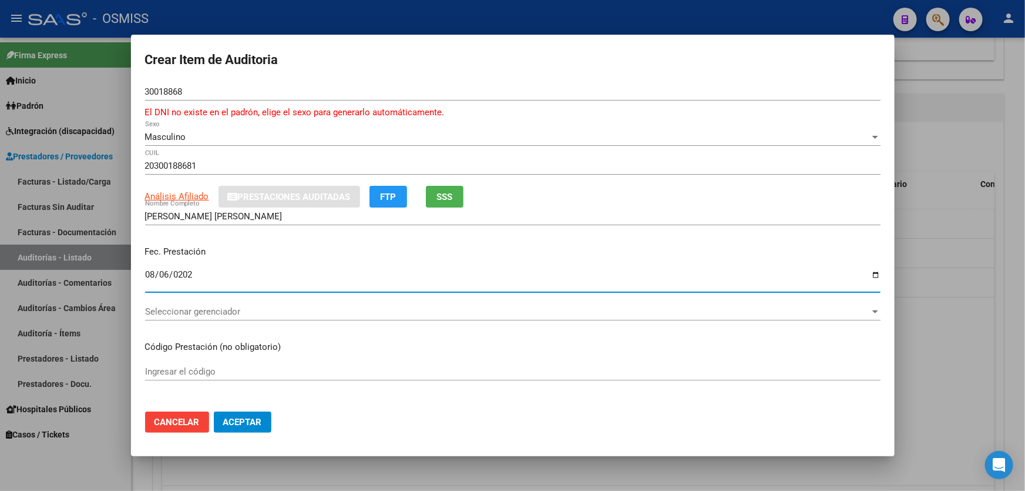
type input "[DATE]"
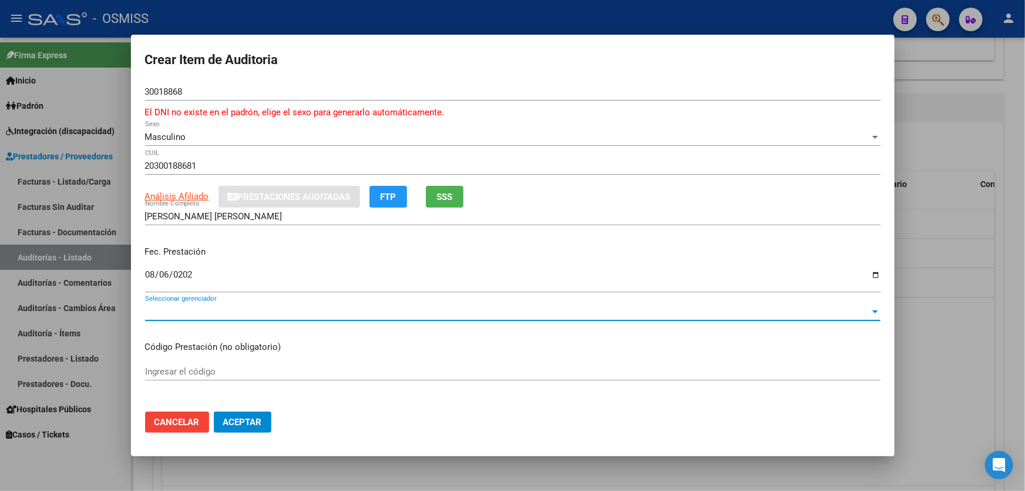
click at [397, 314] on span "Seleccionar gerenciador" at bounding box center [507, 311] width 725 height 11
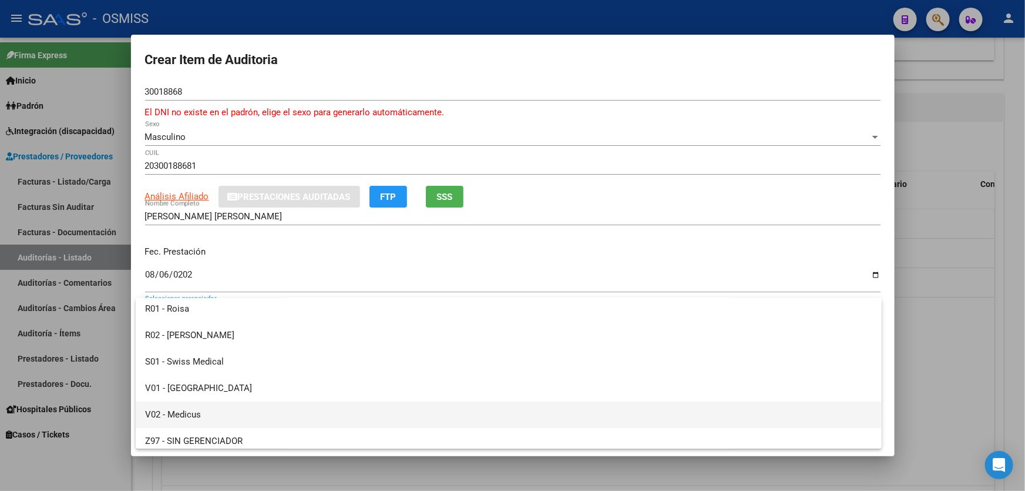
scroll to position [325, 0]
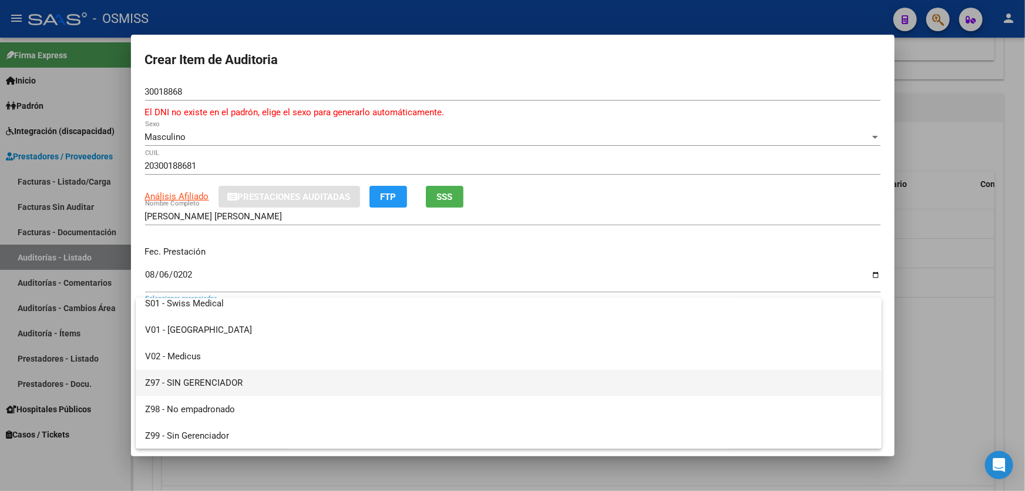
click at [265, 382] on span "Z97 - SIN GERENCIADOR" at bounding box center [508, 383] width 727 height 26
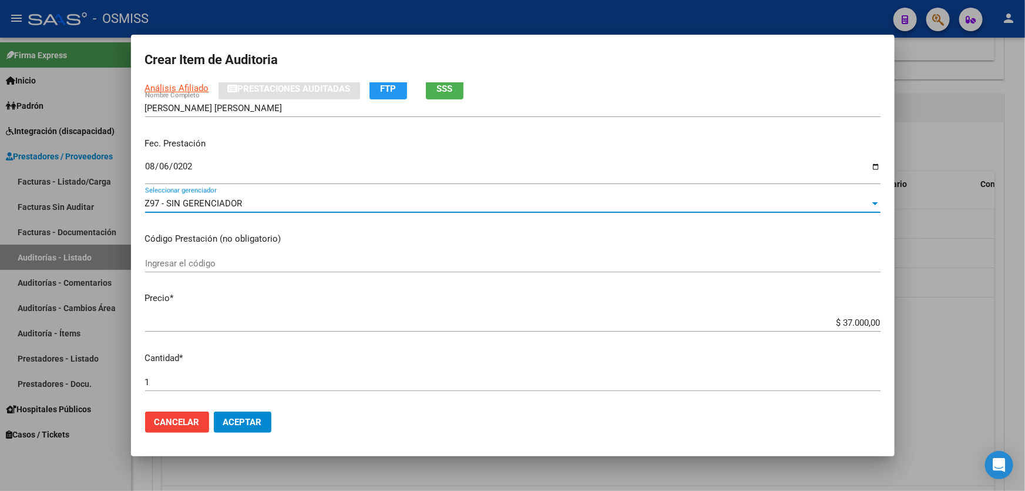
scroll to position [267, 0]
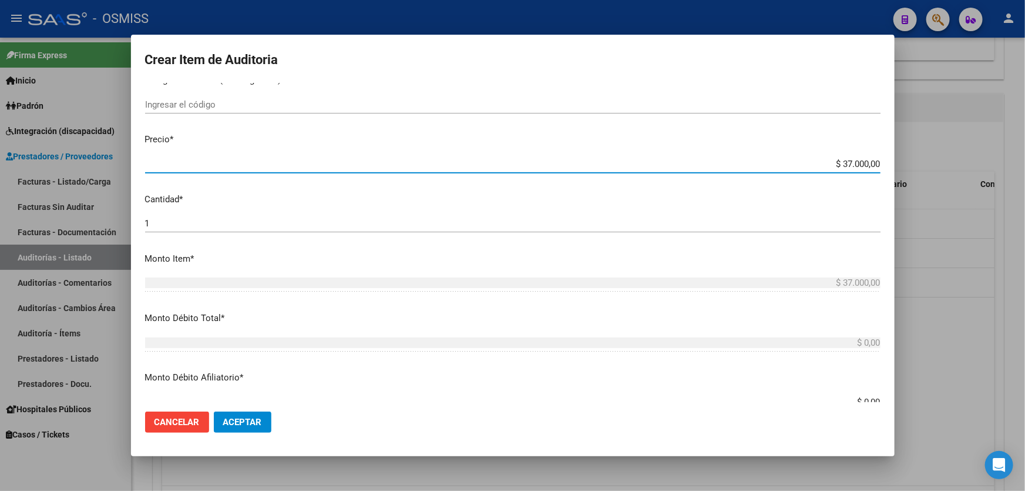
drag, startPoint x: 780, startPoint y: 165, endPoint x: 1025, endPoint y: 139, distance: 245.8
click at [1025, 139] on div "Crear Item de Auditoria 30018868 Nro Documento El DNI no existe en el padrón, e…" at bounding box center [512, 245] width 1025 height 491
type input "$ 0,01"
type input "$ 0,17"
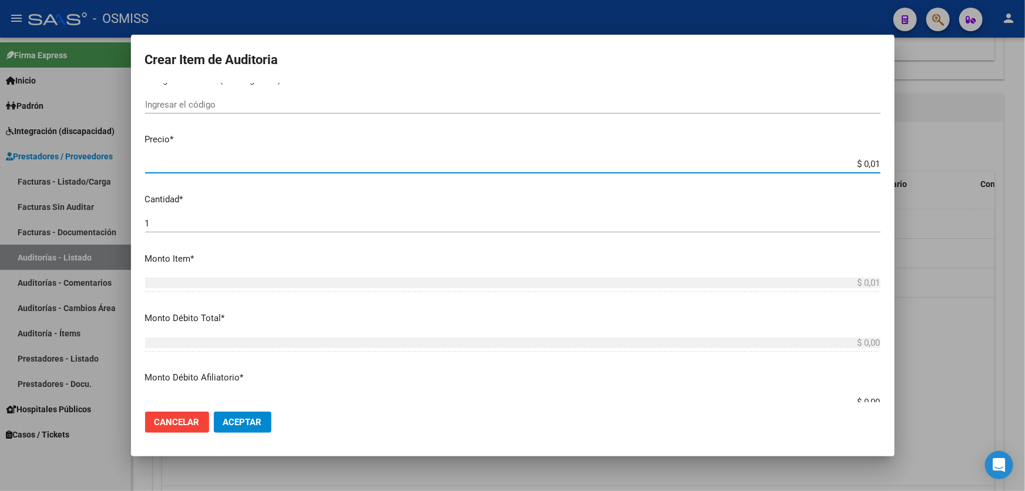
type input "$ 0,17"
type input "$ 1,70"
type input "$ 17,00"
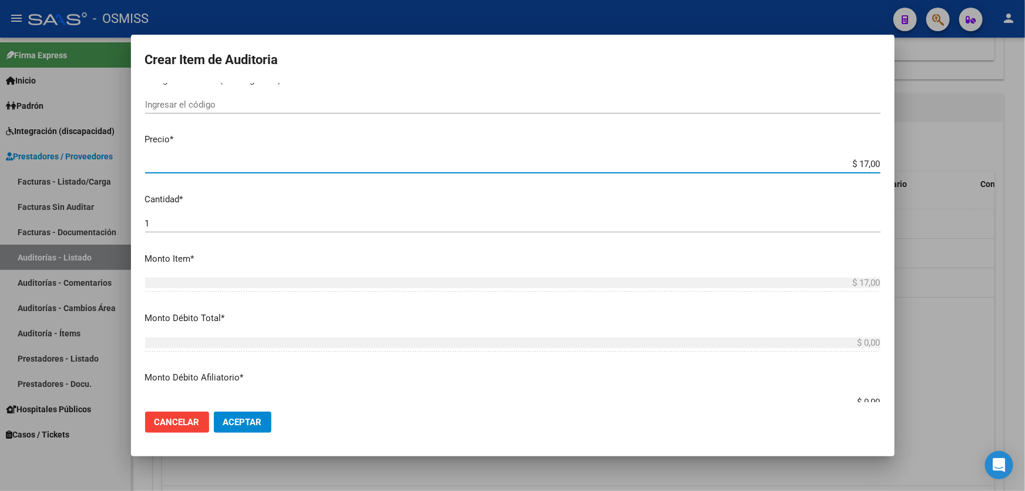
type input "$ 170,00"
type input "$ 1.700,00"
type input "$ 17.000,00"
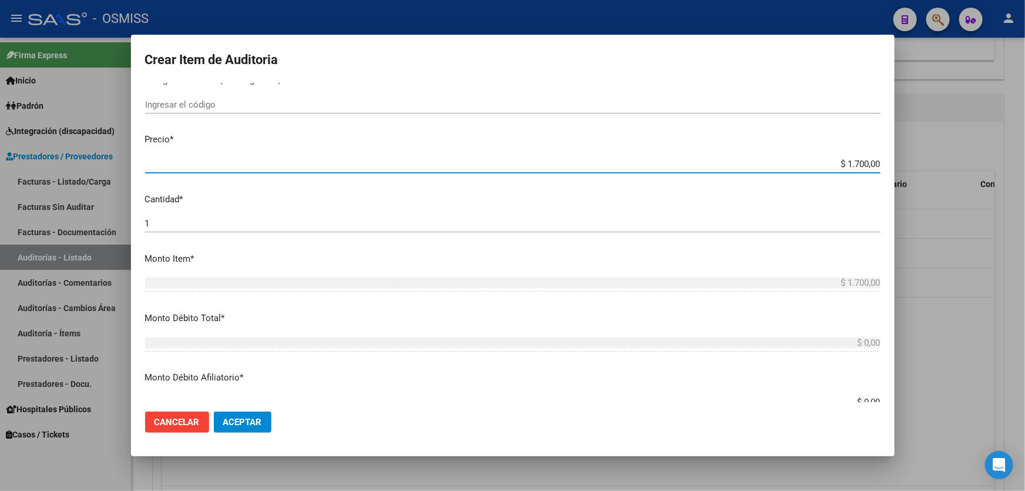
type input "$ 17.000,00"
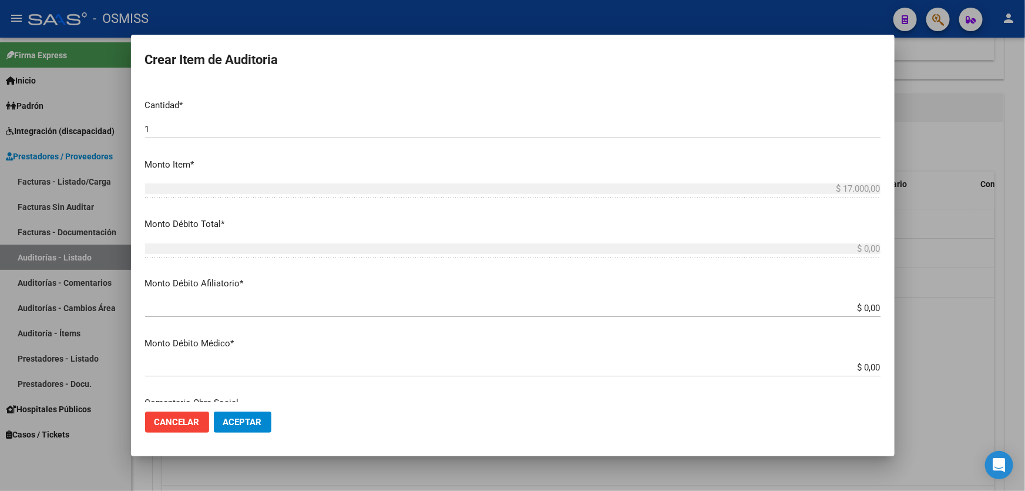
scroll to position [534, 0]
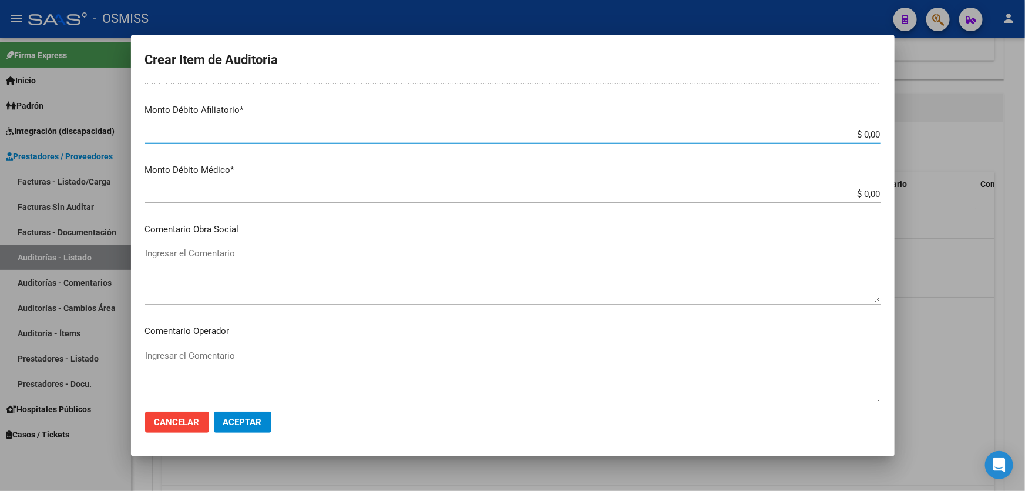
drag, startPoint x: 791, startPoint y: 134, endPoint x: 1025, endPoint y: 118, distance: 234.4
click at [1025, 118] on div "Crear Item de Auditoria 30018868 Nro Documento El DNI no existe en el padrón, e…" at bounding box center [512, 245] width 1025 height 491
type input "$ 0,01"
type input "$ 0,17"
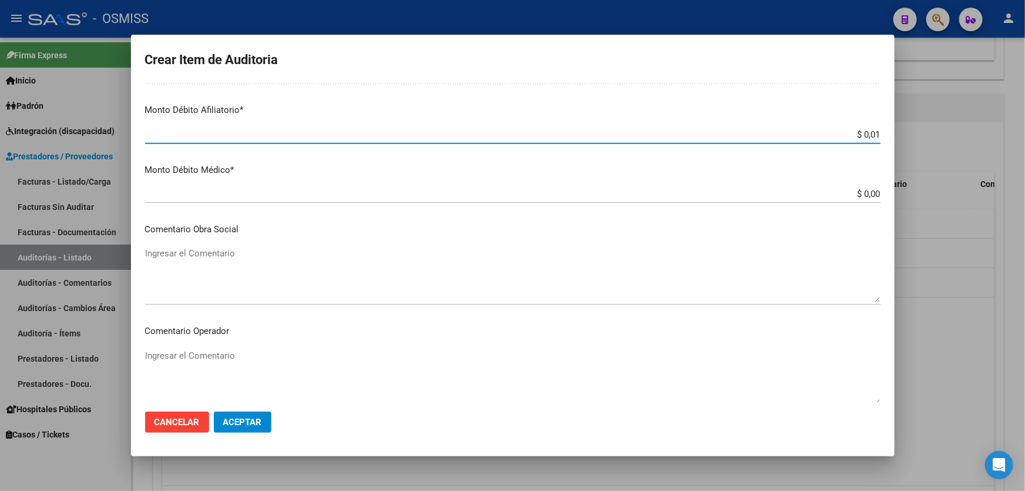
type input "$ 0,17"
type input "$ 1,70"
type input "$ 17,00"
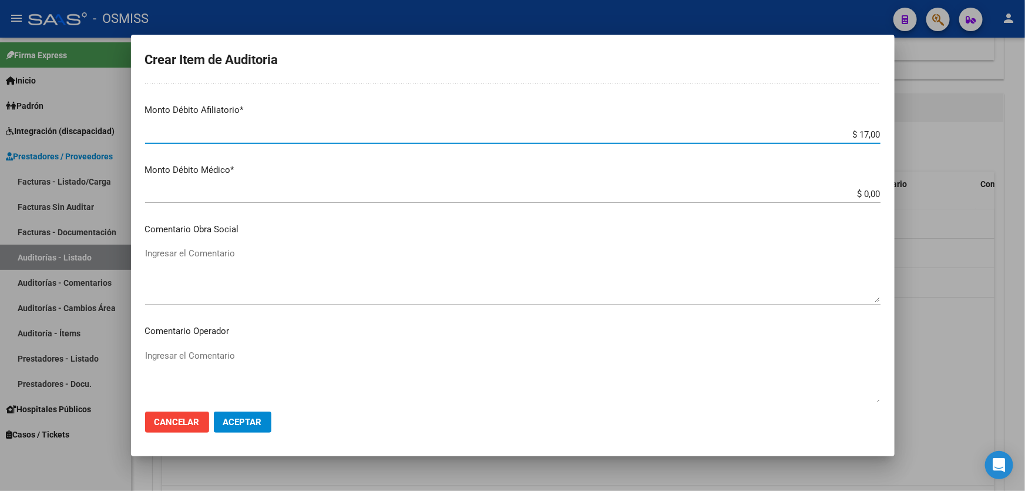
type input "$ 170,00"
type input "$ 1.700,00"
type input "$ 17.000,00"
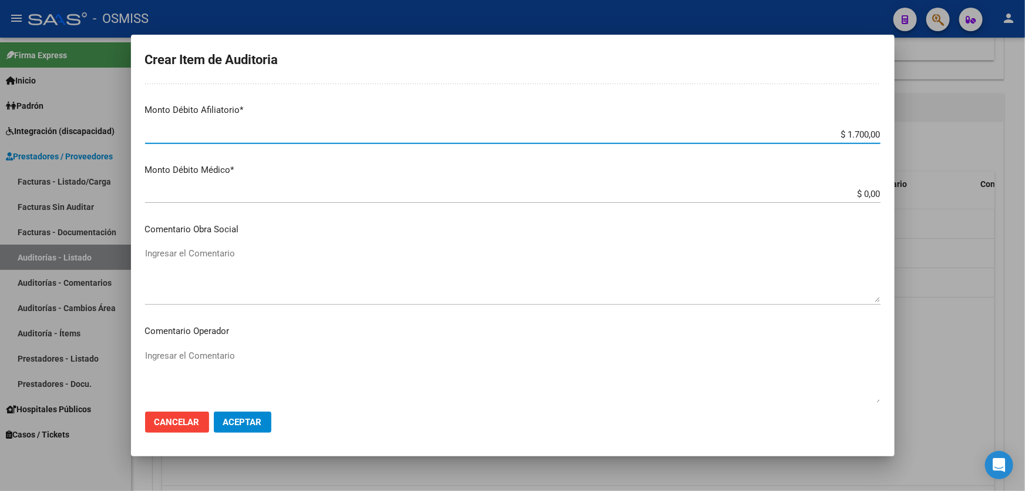
type input "$ 17.000,00"
click at [229, 356] on textarea "Ingresar el Comentario" at bounding box center [513, 376] width 736 height 55
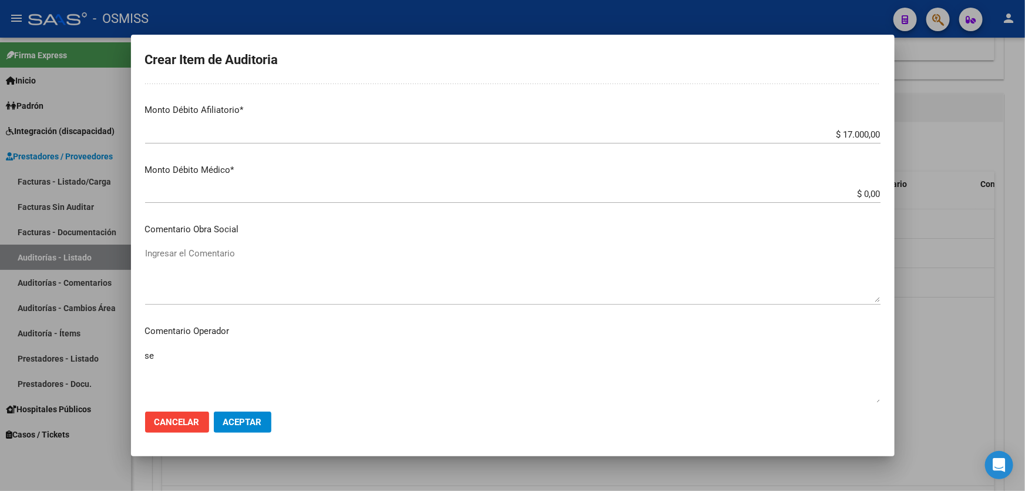
type textarea "s"
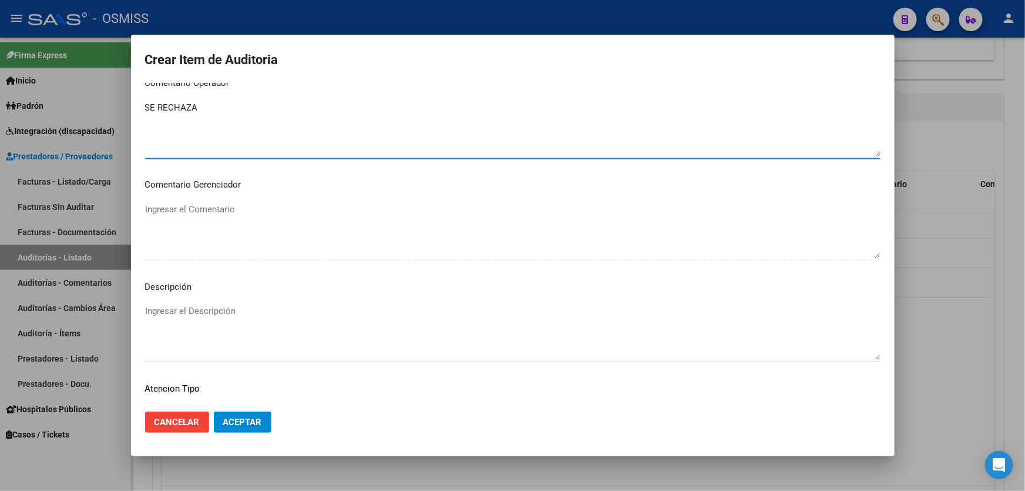
scroll to position [801, 0]
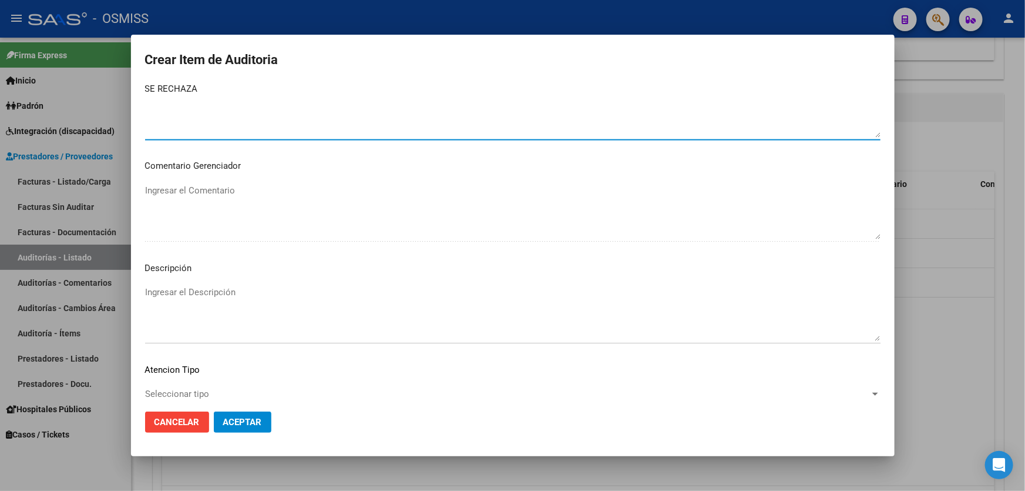
type textarea "SE RECHAZA"
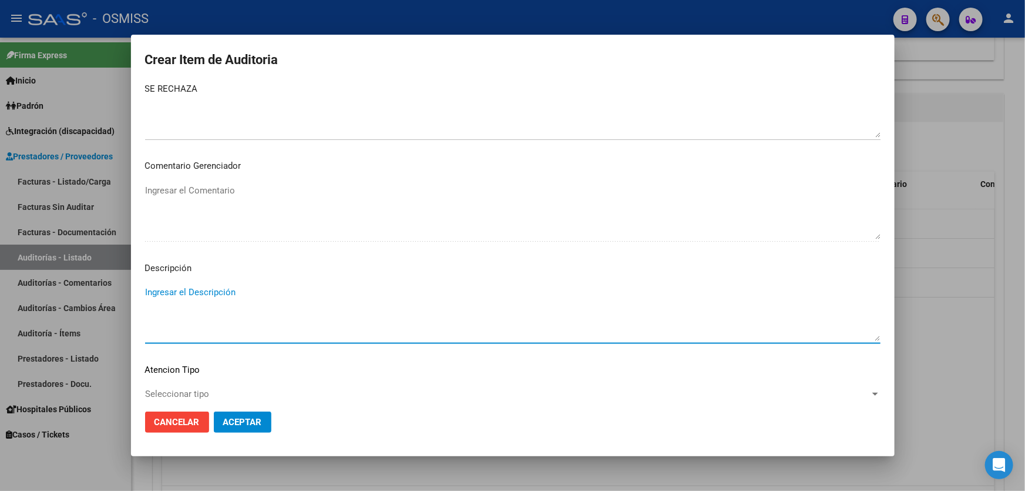
click at [217, 299] on textarea "Ingresar el Descripción" at bounding box center [513, 313] width 736 height 55
click at [237, 286] on textarea "Ingresar el Descripción" at bounding box center [513, 313] width 736 height 55
paste textarea "Los datos informados en el detalle de prestacion (Anexo II), no coinciden con l…"
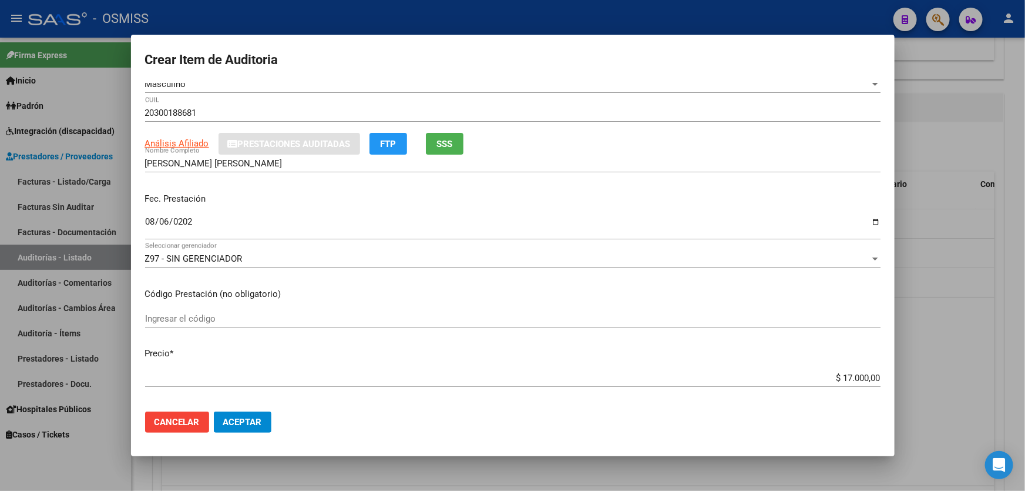
scroll to position [0, 0]
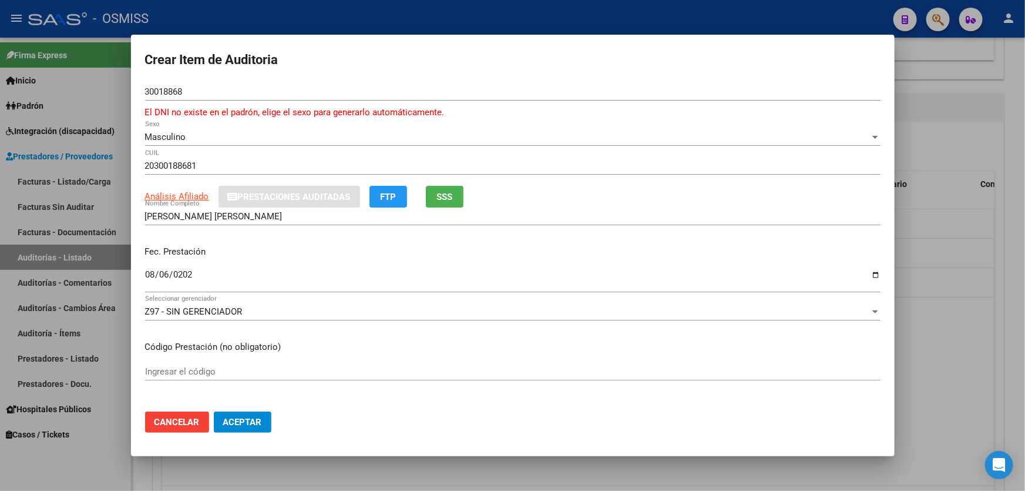
type textarea "Los datos informados en el detalle de prestacion (Anexo II), no coinciden con l…"
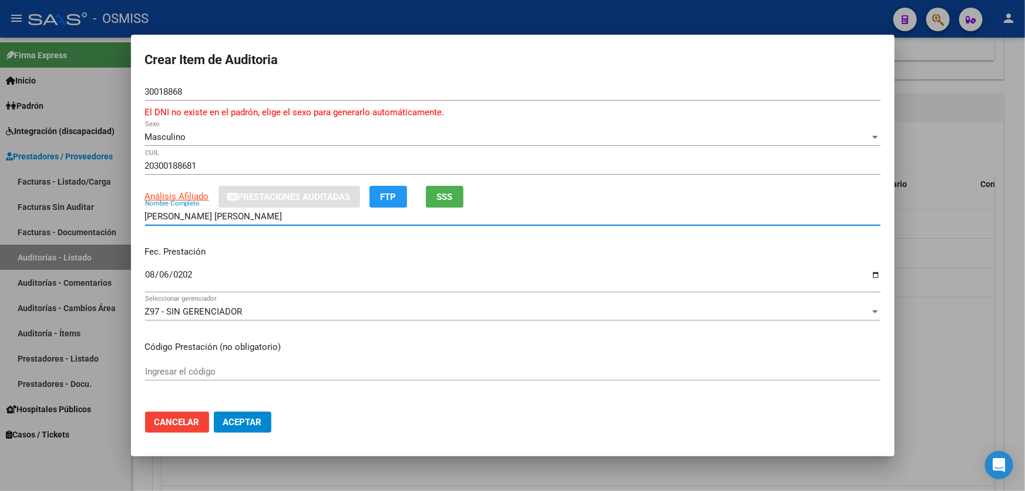
click at [279, 220] on input "[PERSON_NAME] [PERSON_NAME]" at bounding box center [513, 216] width 736 height 11
click at [146, 213] on input "[PERSON_NAME] [PERSON_NAME]" at bounding box center [513, 216] width 736 height 11
click at [274, 212] on input "[PERSON_NAME] [PERSON_NAME]" at bounding box center [513, 216] width 736 height 11
click at [146, 217] on input "[PERSON_NAME] [PERSON_NAME]" at bounding box center [513, 216] width 736 height 11
click at [249, 217] on input "([PERSON_NAME] [PERSON_NAME]" at bounding box center [513, 216] width 736 height 11
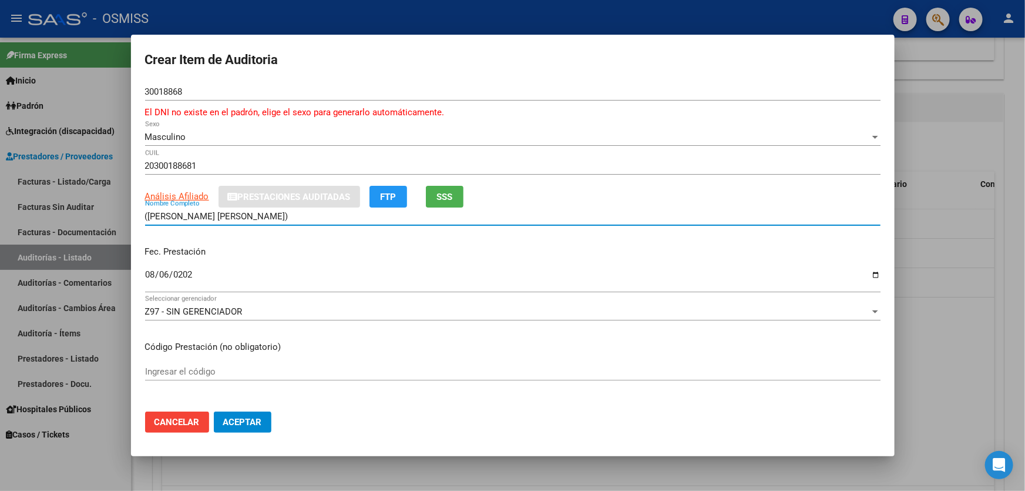
click at [145, 216] on input "([PERSON_NAME] [PERSON_NAME])" at bounding box center [513, 216] width 736 height 11
type input "[PERSON_NAME] ([PERSON_NAME] [PERSON_NAME])"
click at [256, 421] on span "Aceptar" at bounding box center [242, 422] width 39 height 11
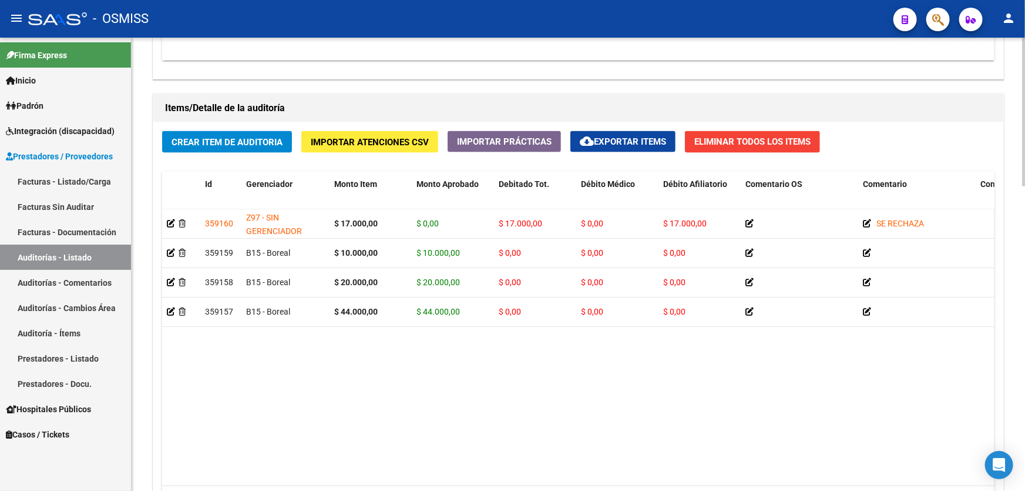
click at [207, 127] on div "Crear Item de Auditoria Importar Atenciones CSV Importar Prácticas cloud_downlo…" at bounding box center [578, 327] width 850 height 411
click at [207, 137] on span "Crear Item de Auditoria" at bounding box center [227, 142] width 111 height 11
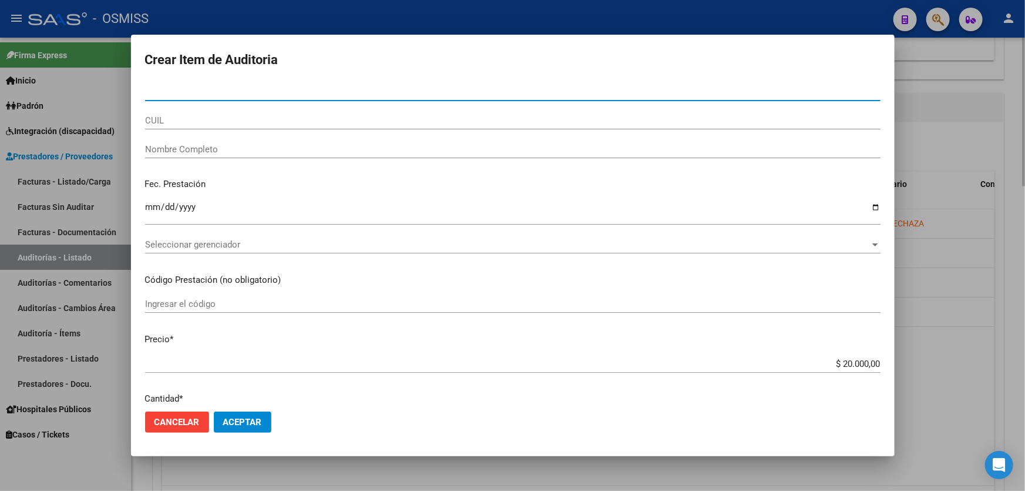
type input "52933655"
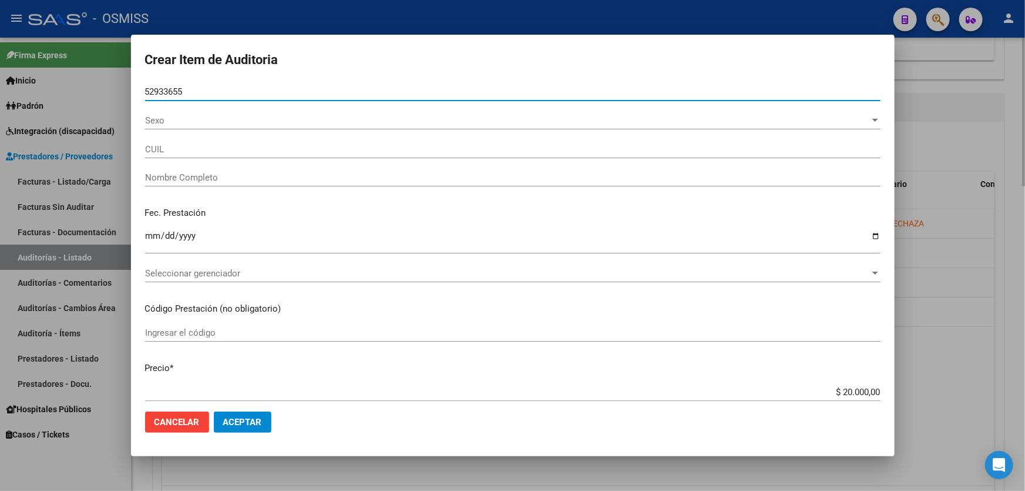
type input "20529336552"
type input "[PERSON_NAME], [PERSON_NAME]"
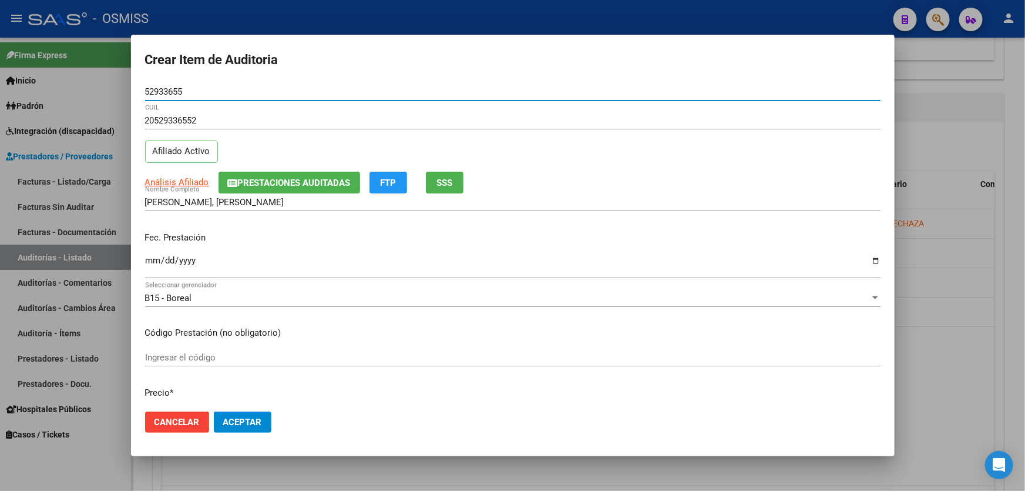
type input "52933655"
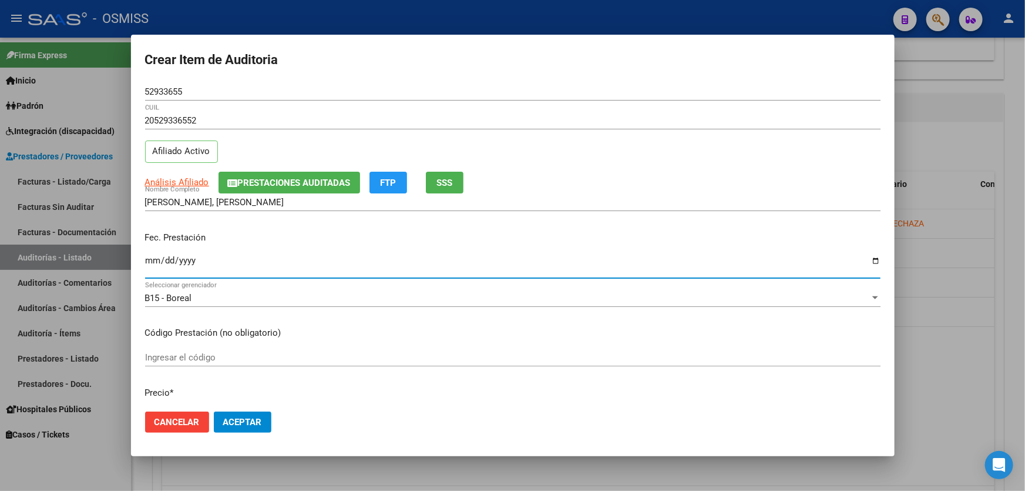
click at [152, 270] on input "Ingresar la fecha" at bounding box center [513, 265] width 736 height 19
type input "[DATE]"
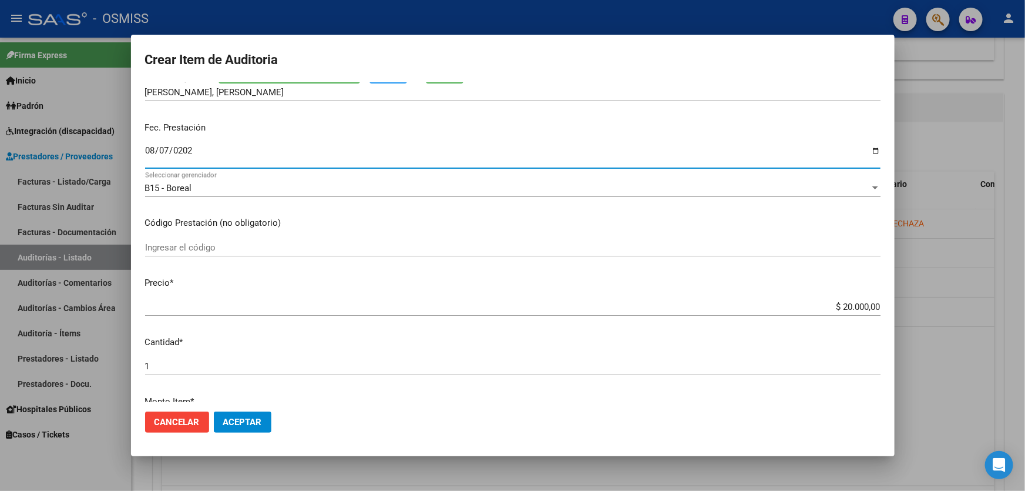
scroll to position [267, 0]
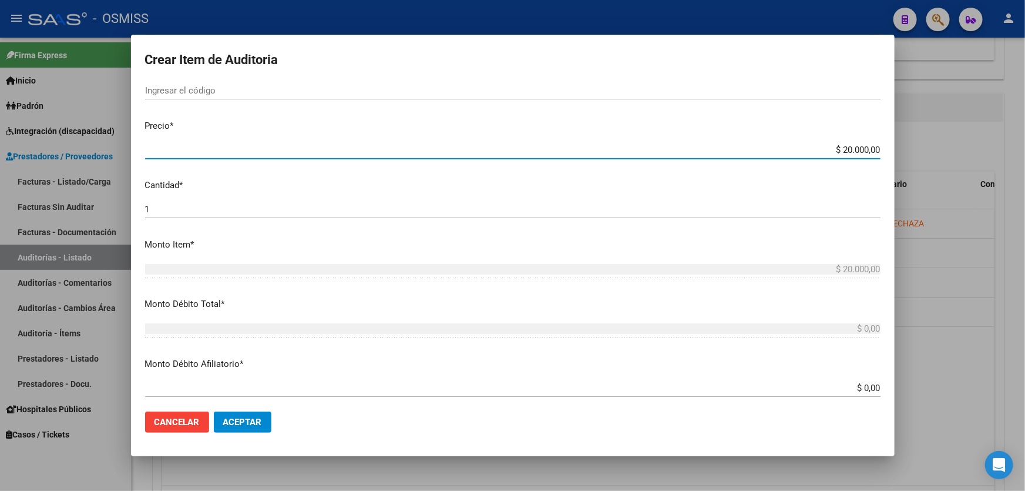
drag, startPoint x: 817, startPoint y: 149, endPoint x: 1025, endPoint y: 12, distance: 248.5
click at [1025, 12] on div "Crear Item de Auditoria 52933655 Nro Documento 20529336552 CUIL Afiliado Activo…" at bounding box center [512, 245] width 1025 height 491
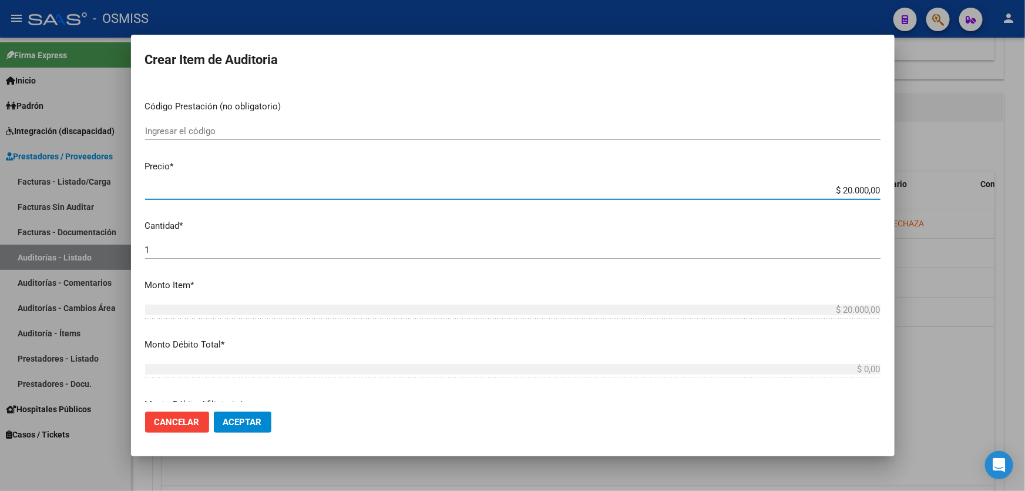
type input "$ 0,01"
type input "$ 0,10"
type input "$ 1,00"
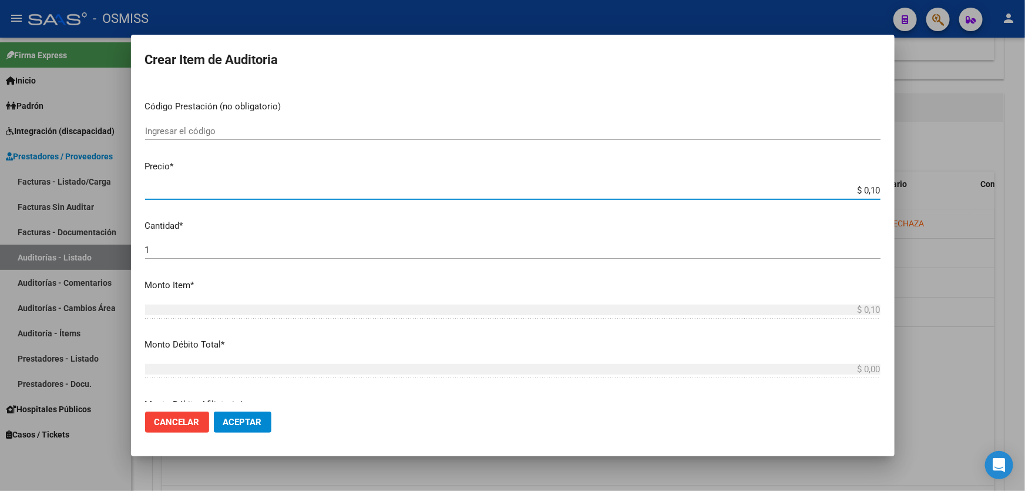
type input "$ 1,00"
type input "$ 10,00"
type input "$ 100,00"
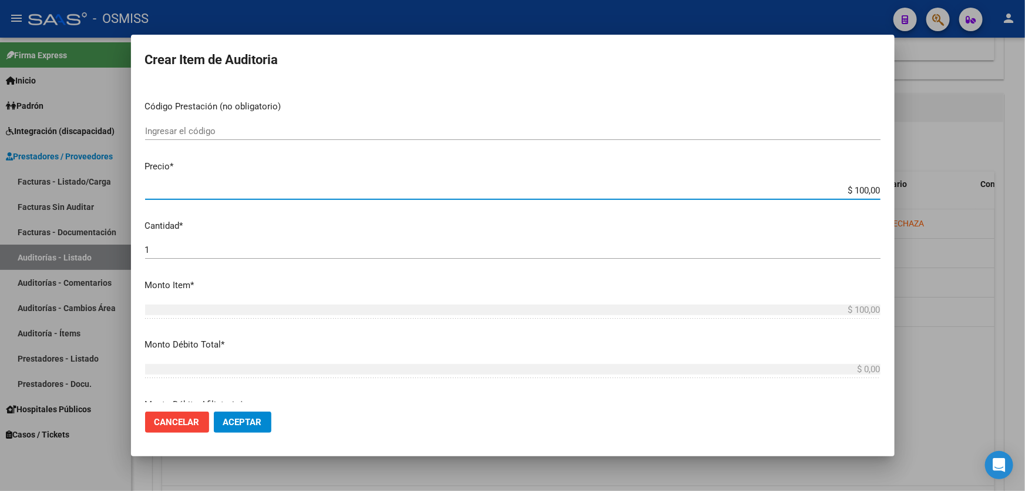
type input "$ 1.000,00"
type input "$ 10.000,00"
click at [219, 458] on div at bounding box center [512, 245] width 1025 height 491
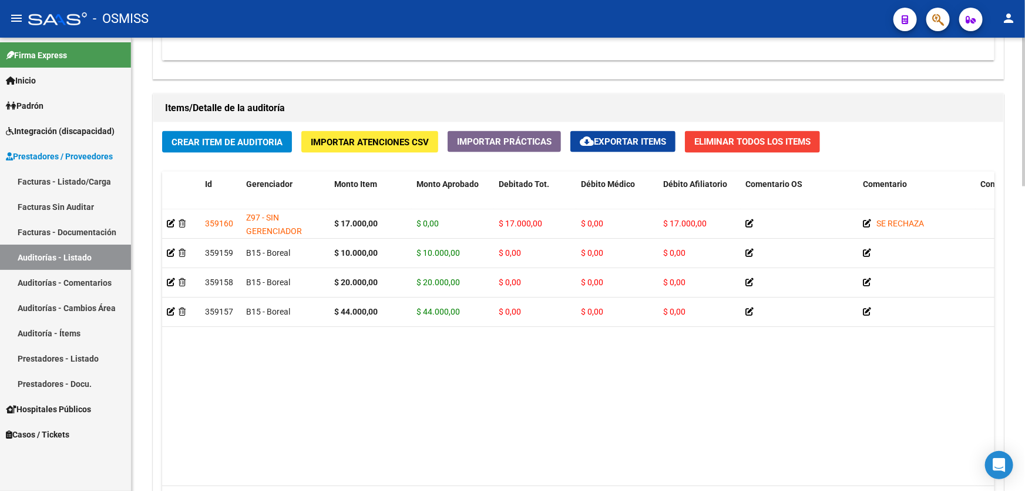
click at [192, 153] on div "Crear Item de Auditoria Importar Atenciones CSV Importar Prácticas cloud_downlo…" at bounding box center [578, 327] width 850 height 411
click at [192, 147] on button "Crear Item de Auditoria" at bounding box center [227, 142] width 130 height 22
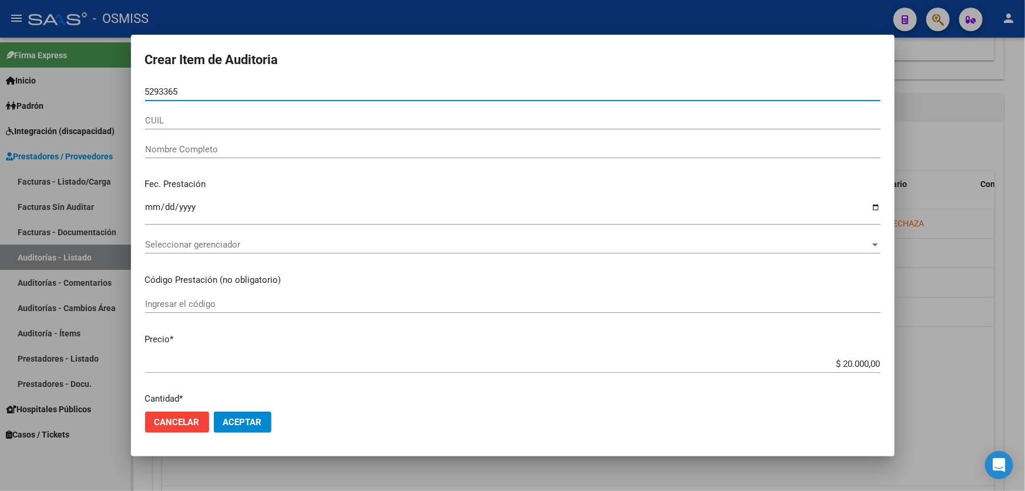
type input "52933655"
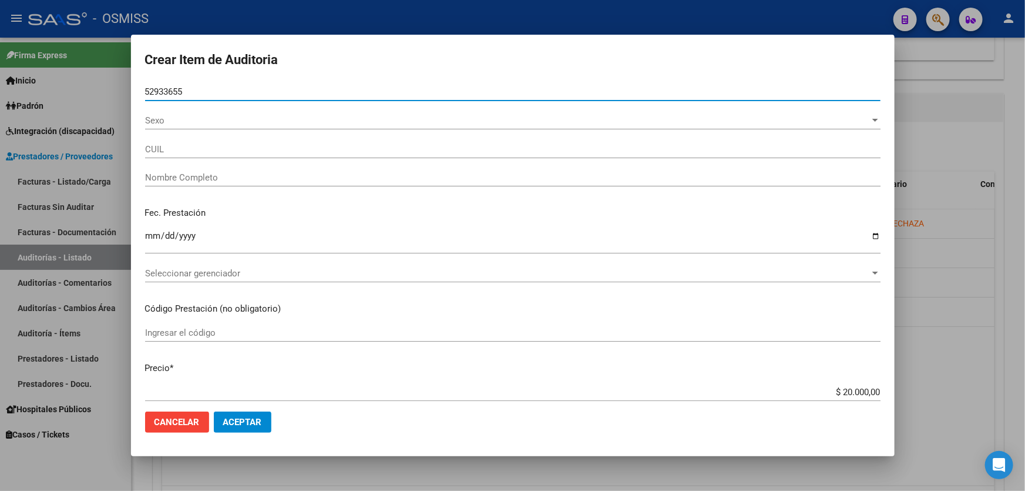
type input "20529336552"
type input "[PERSON_NAME], [PERSON_NAME]"
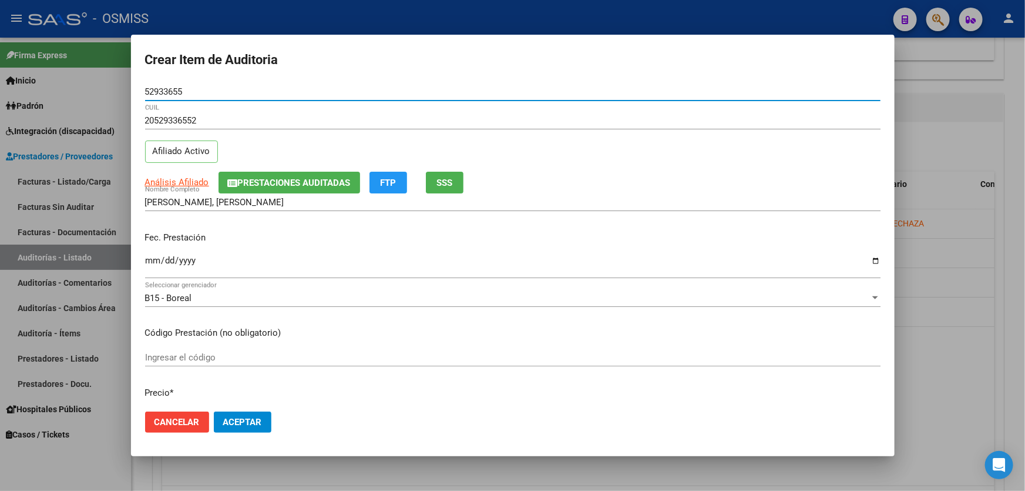
type input "52933655"
click at [150, 260] on input "Ingresar la fecha" at bounding box center [513, 265] width 736 height 19
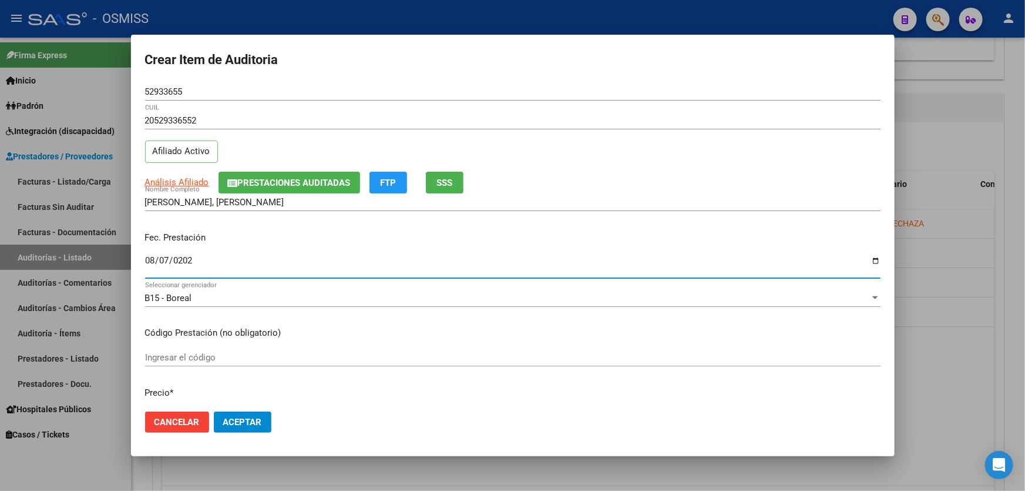
type input "[DATE]"
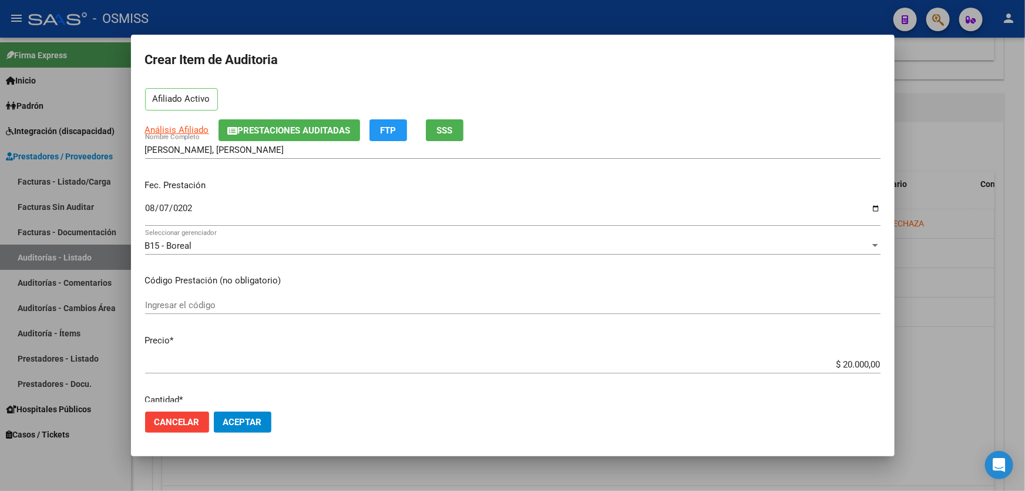
scroll to position [213, 0]
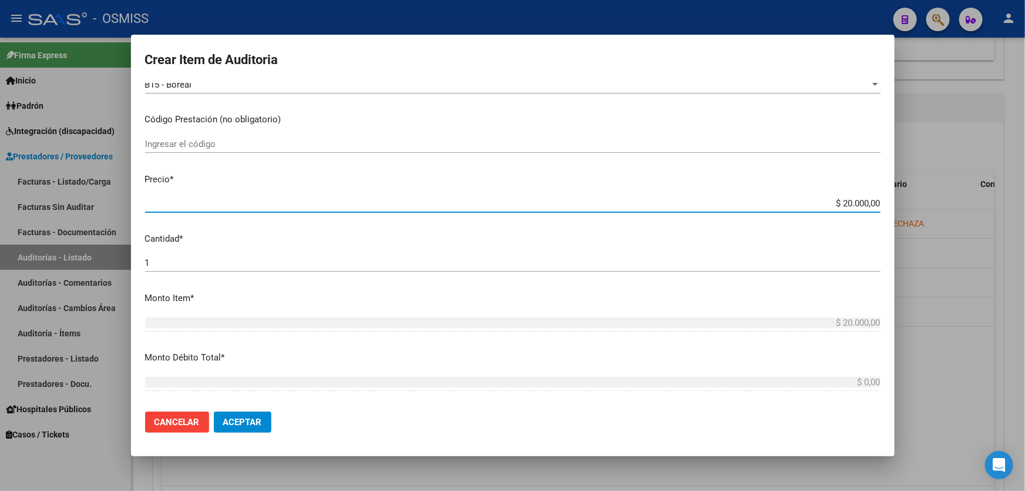
drag, startPoint x: 810, startPoint y: 203, endPoint x: 1025, endPoint y: 115, distance: 232.4
click at [1025, 133] on div "Crear Item de Auditoria 52933655 Nro Documento 20529336552 CUIL Afiliado Activo…" at bounding box center [512, 245] width 1025 height 491
type input "$ 0,01"
type input "$ 0,10"
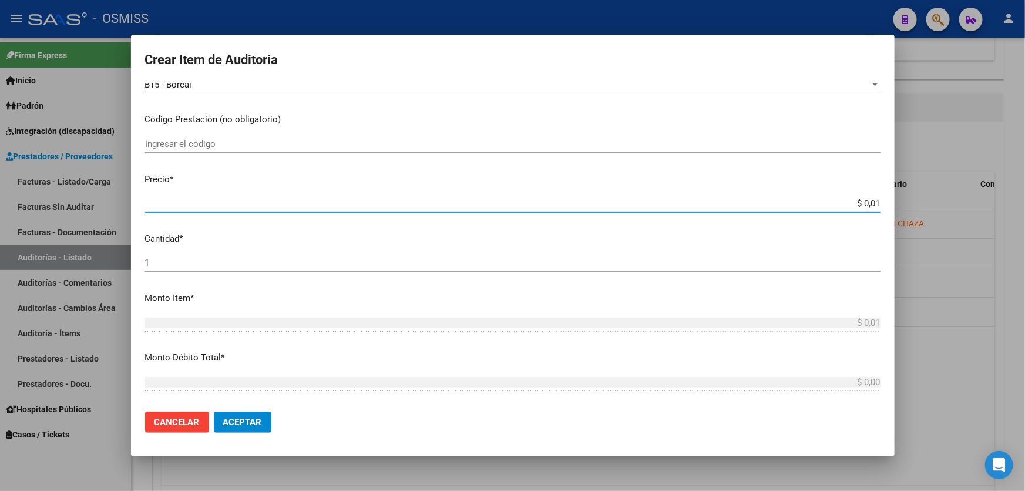
type input "$ 0,10"
type input "$ 1,00"
type input "$ 10,00"
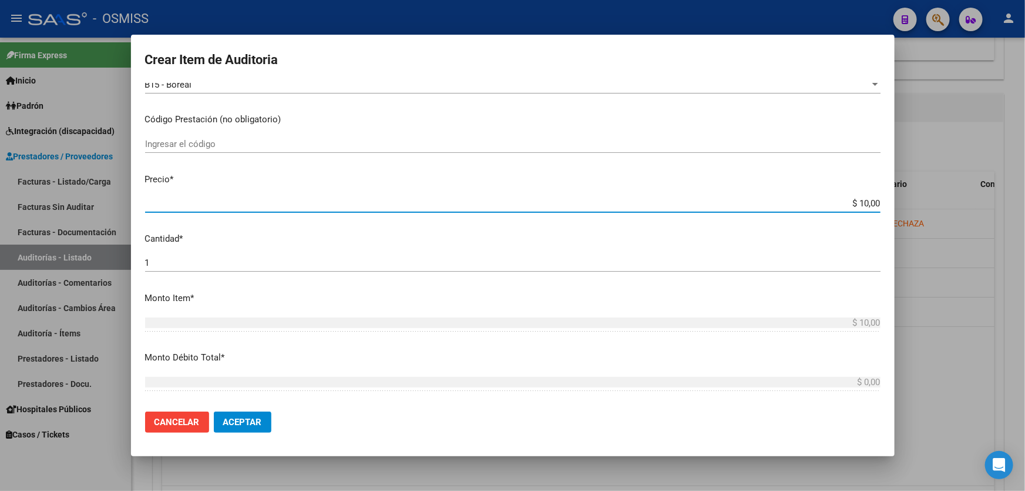
type input "$ 100,00"
type input "$ 1.000,00"
type input "$ 10.000,00"
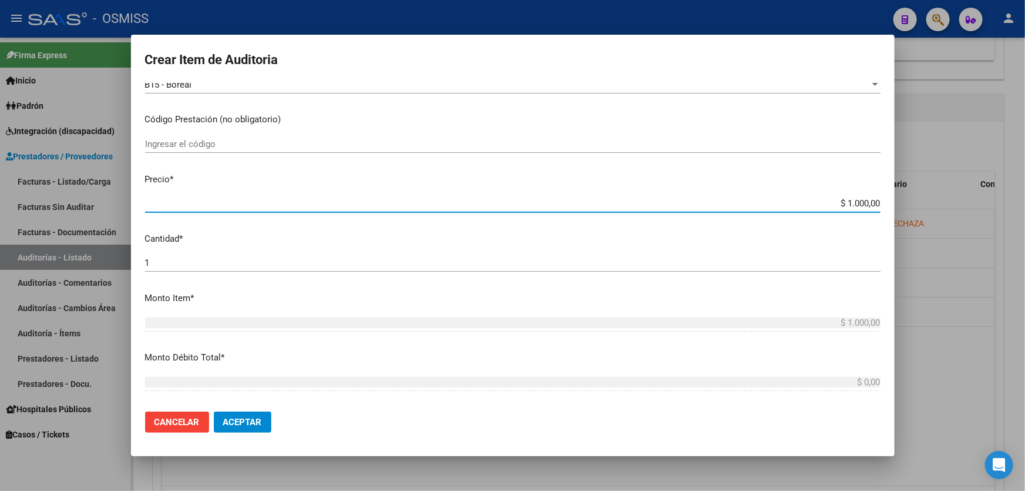
type input "$ 10.000,00"
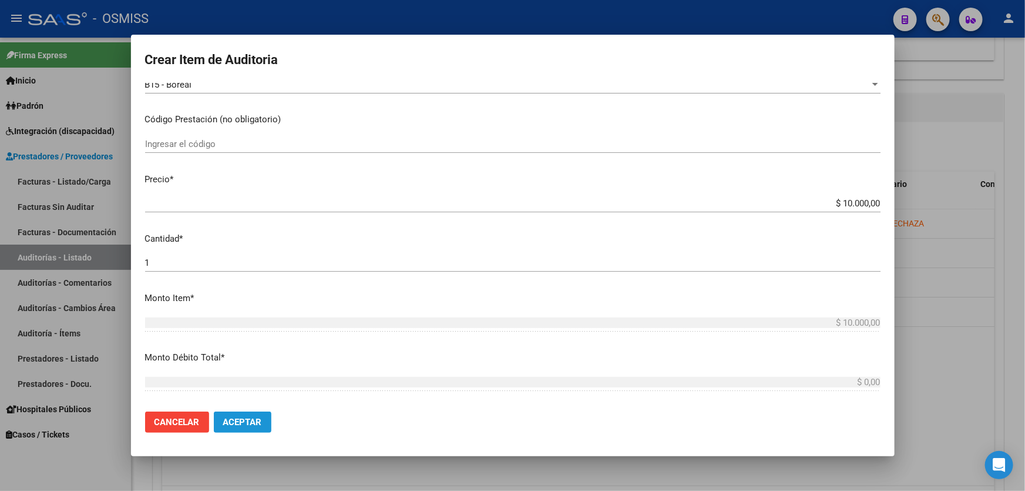
click at [232, 413] on button "Aceptar" at bounding box center [243, 421] width 58 height 21
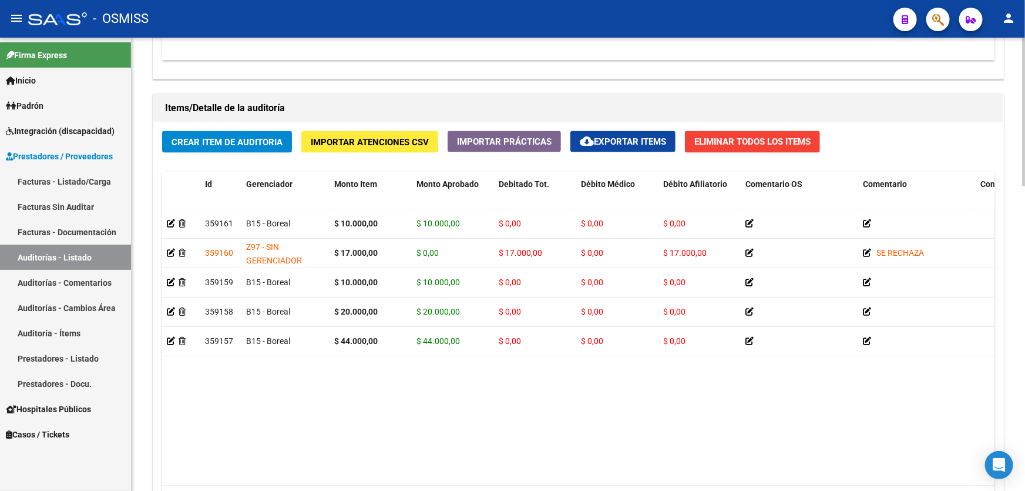
drag, startPoint x: 381, startPoint y: 460, endPoint x: 411, endPoint y: 485, distance: 38.8
click at [381, 460] on datatable-body "359161 B15 - Boreal $ 10.000,00 $ 10.000,00 $ 0,00 $ 0,00 $ 0,00 20529336552 52…" at bounding box center [578, 347] width 833 height 277
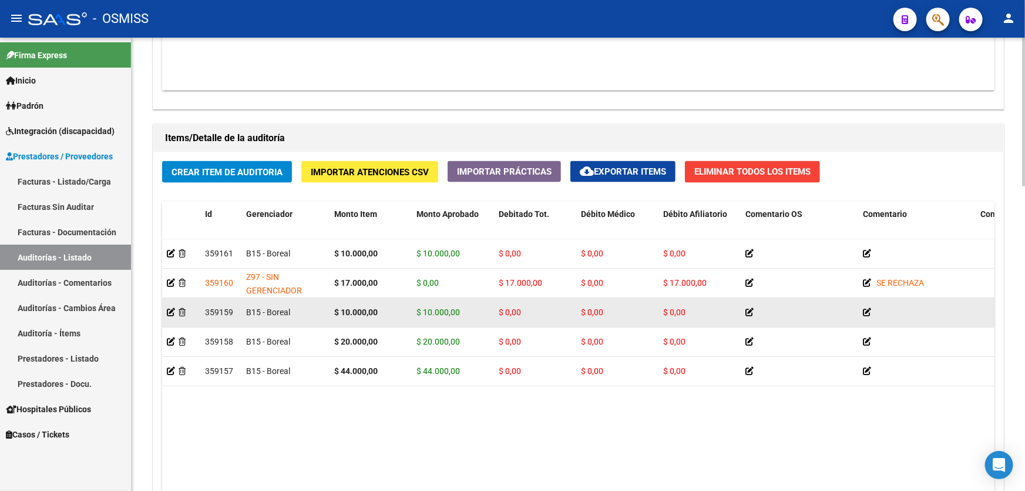
scroll to position [748, 0]
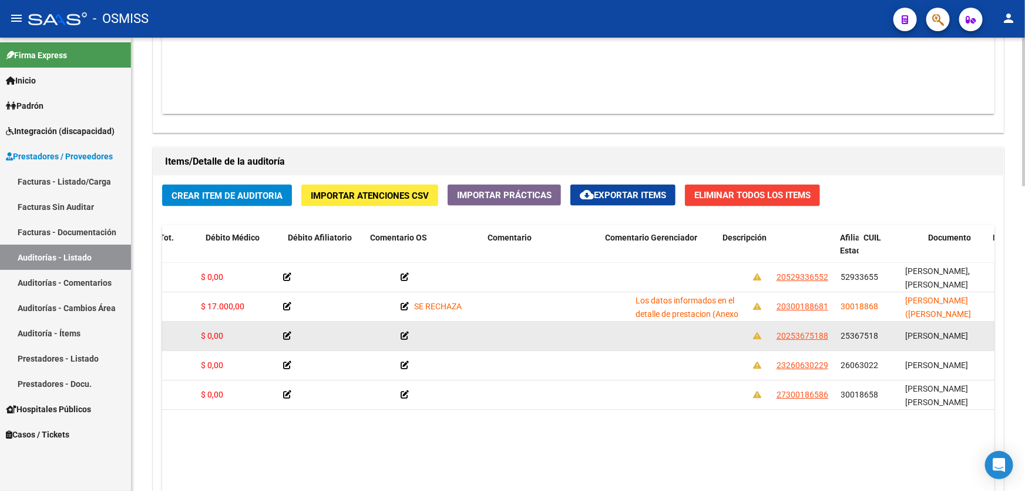
drag, startPoint x: 381, startPoint y: 333, endPoint x: 469, endPoint y: 329, distance: 87.6
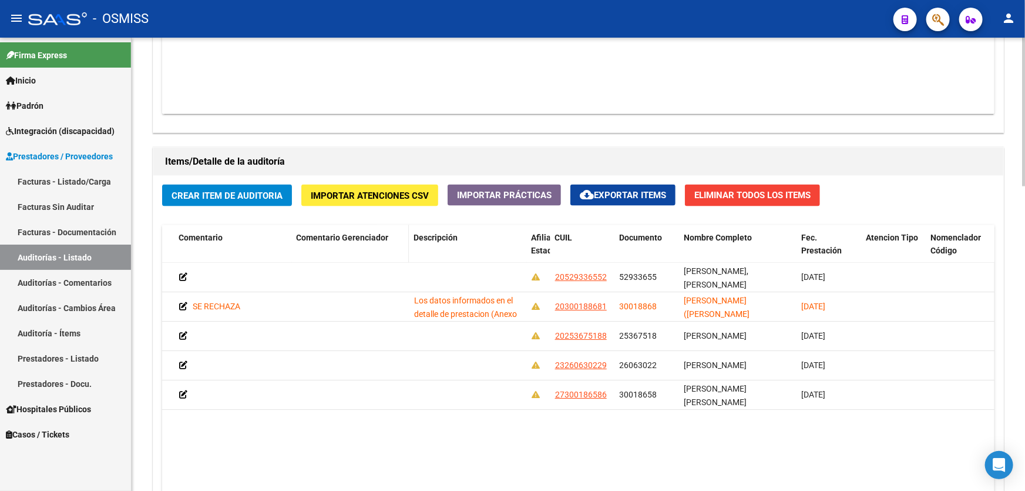
drag, startPoint x: 697, startPoint y: 237, endPoint x: 338, endPoint y: 244, distance: 358.5
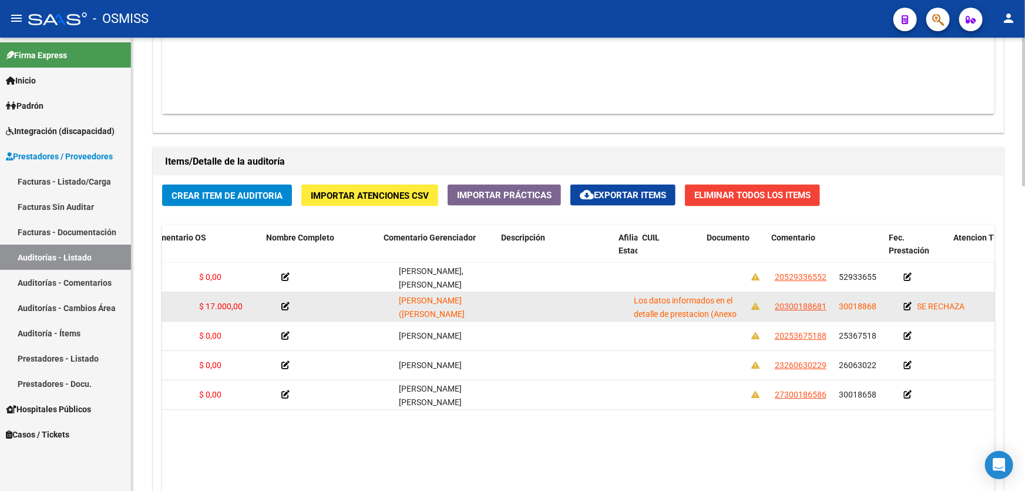
scroll to position [0, 0]
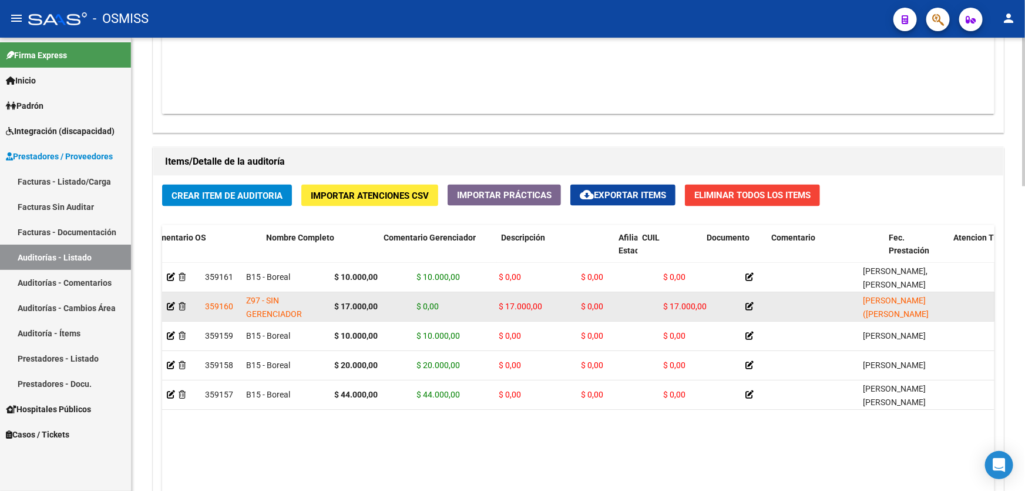
drag, startPoint x: 322, startPoint y: 311, endPoint x: 200, endPoint y: 308, distance: 122.2
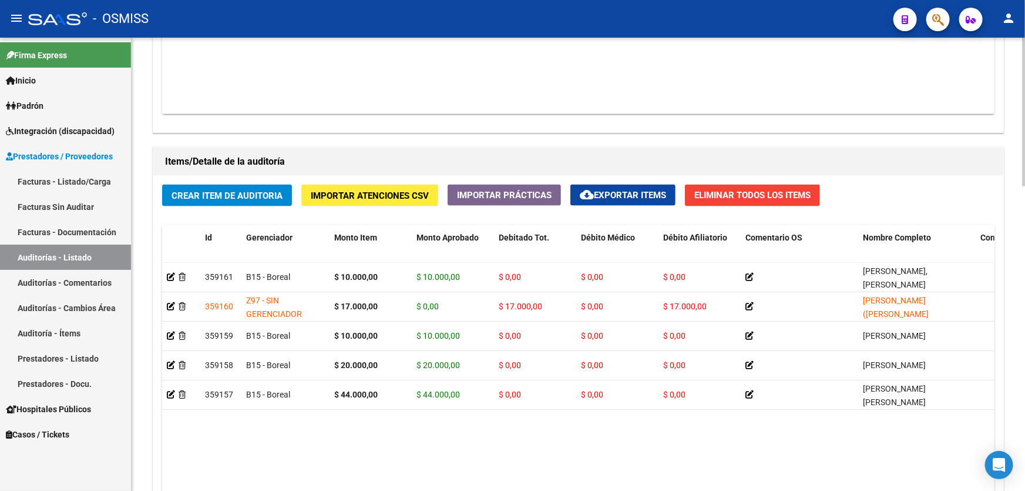
click at [397, 474] on datatable-body "359161 B15 - Boreal $ 10.000,00 $ 10.000,00 $ 0,00 $ 0,00 $ 0,00 [PERSON_NAME],…" at bounding box center [578, 401] width 833 height 277
click at [182, 204] on div "Crear Item de Auditoria Importar Atenciones CSV Importar Prácticas cloud_downlo…" at bounding box center [578, 381] width 850 height 411
click at [186, 190] on span "Crear Item de Auditoria" at bounding box center [227, 195] width 111 height 11
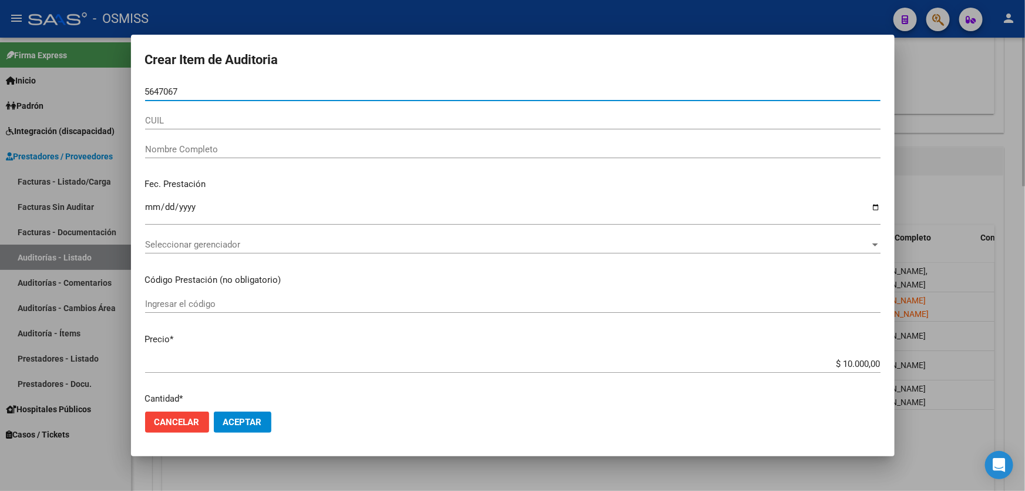
type input "56470672"
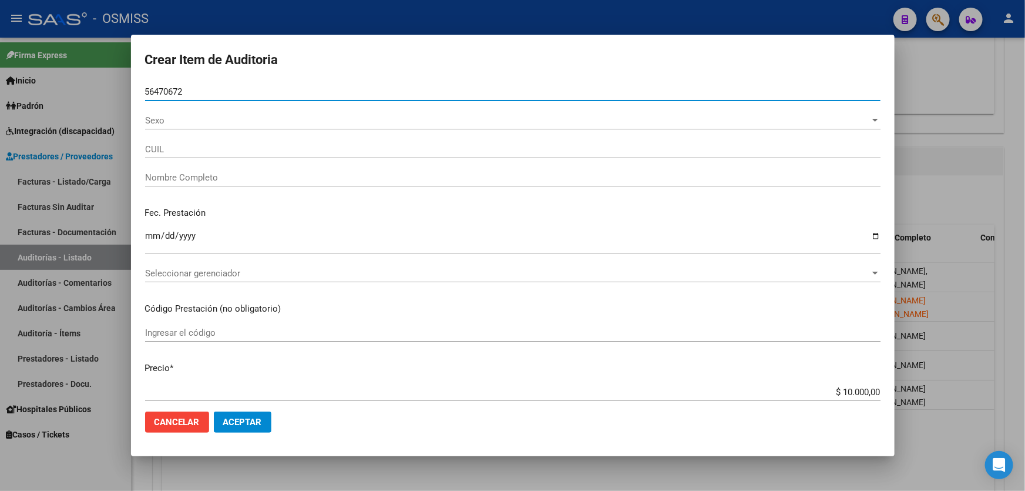
type input "27564706723"
type input "PARLANTE [PERSON_NAME]"
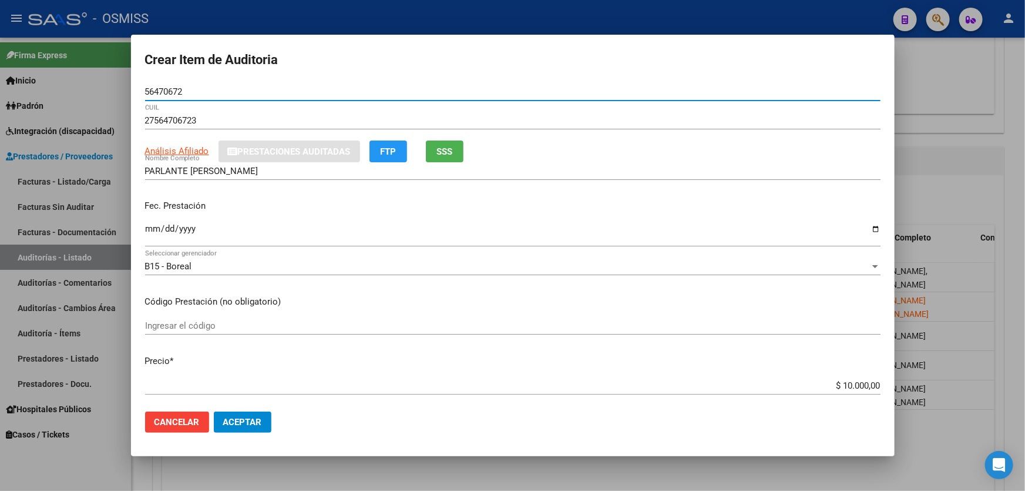
type input "56470672"
click at [142, 251] on mat-dialog-content "56470672 Nro Documento 27564706723 CUIL Análisis Afiliado Prestaciones Auditada…" at bounding box center [513, 242] width 764 height 319
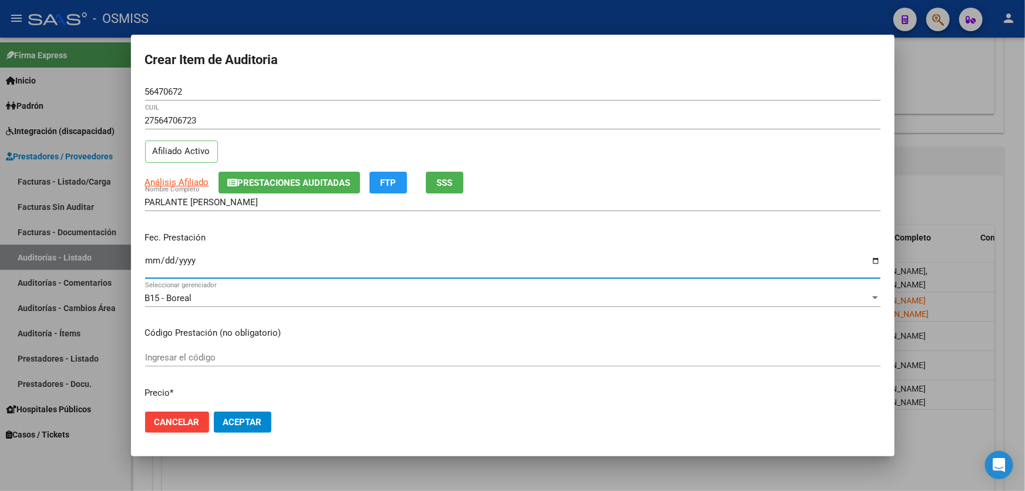
click at [152, 260] on input "Ingresar la fecha" at bounding box center [513, 265] width 736 height 19
type input "[DATE]"
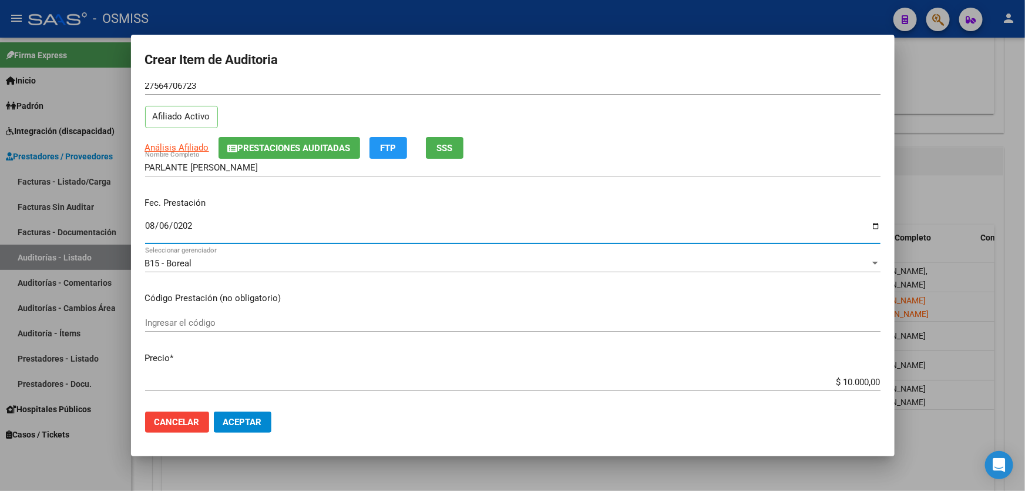
scroll to position [53, 0]
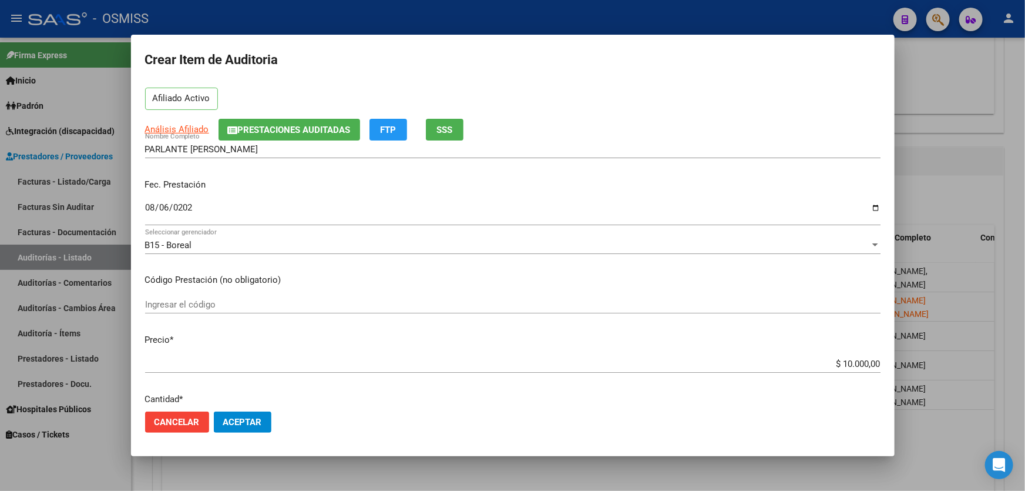
click at [790, 370] on div "$ 10.000,00 Ingresar el precio" at bounding box center [513, 364] width 736 height 18
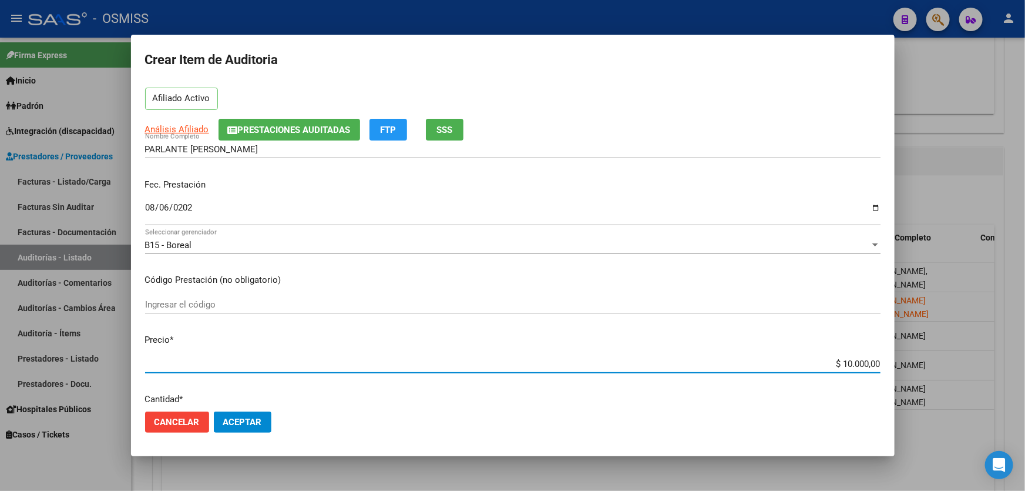
click at [244, 415] on button "Aceptar" at bounding box center [243, 421] width 58 height 21
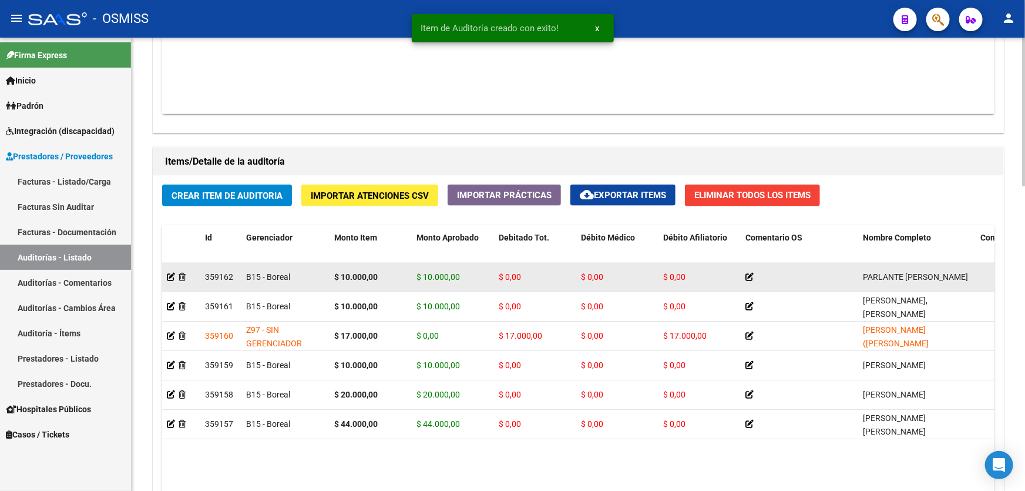
drag, startPoint x: 693, startPoint y: 287, endPoint x: 758, endPoint y: 281, distance: 65.5
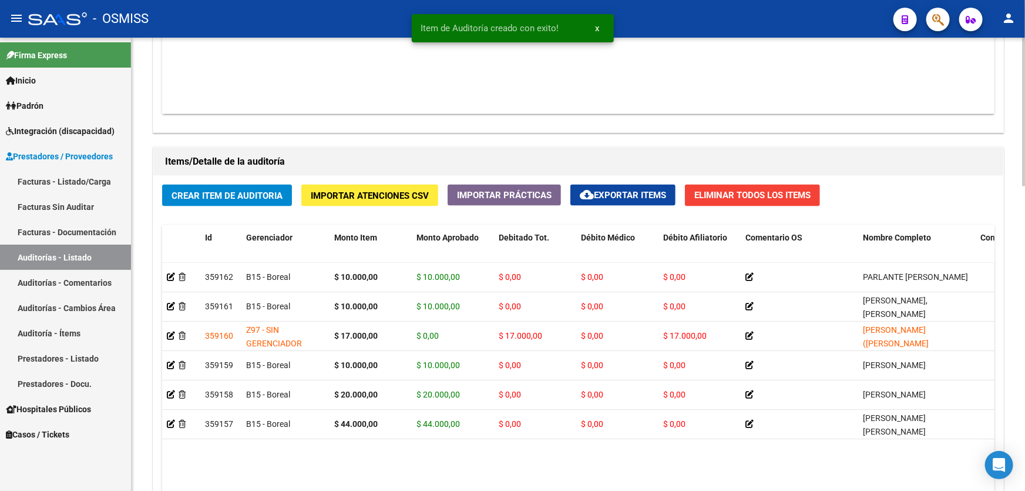
drag, startPoint x: 845, startPoint y: 169, endPoint x: 875, endPoint y: 168, distance: 30.0
drag, startPoint x: 875, startPoint y: 193, endPoint x: 932, endPoint y: 186, distance: 56.8
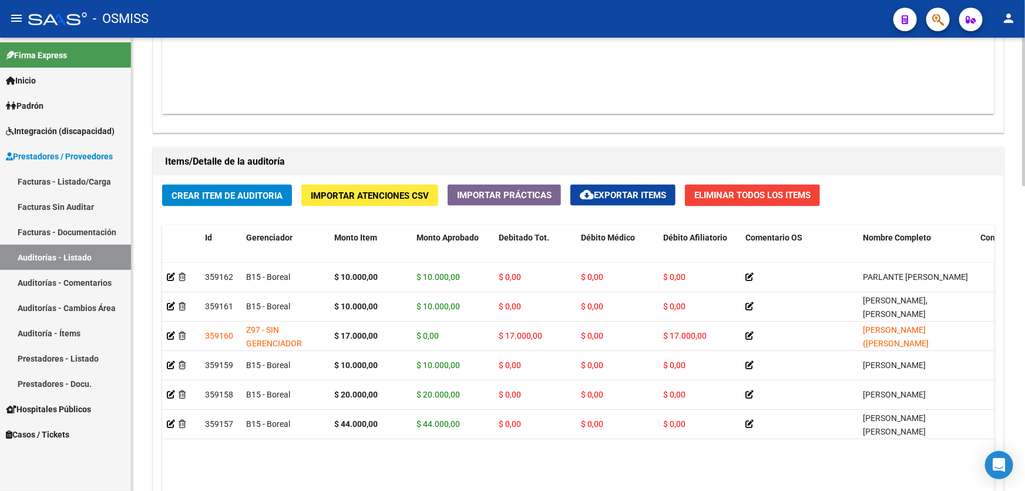
click at [492, 458] on datatable-body "359162 B15 - Boreal $ 10.000,00 $ 10.000,00 $ 0,00 $ 0,00 $ 0,00 PARLANTE [PERS…" at bounding box center [578, 401] width 833 height 277
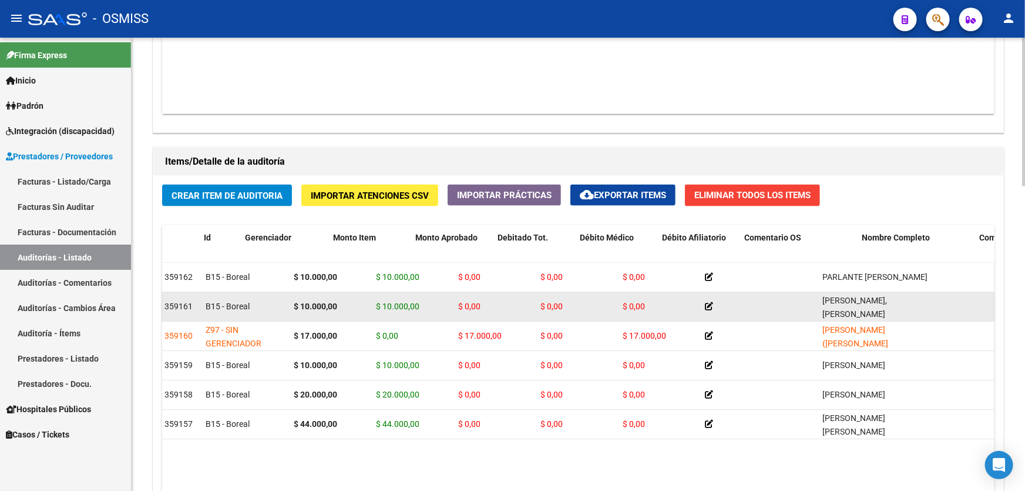
drag, startPoint x: 712, startPoint y: 294, endPoint x: 763, endPoint y: 293, distance: 50.5
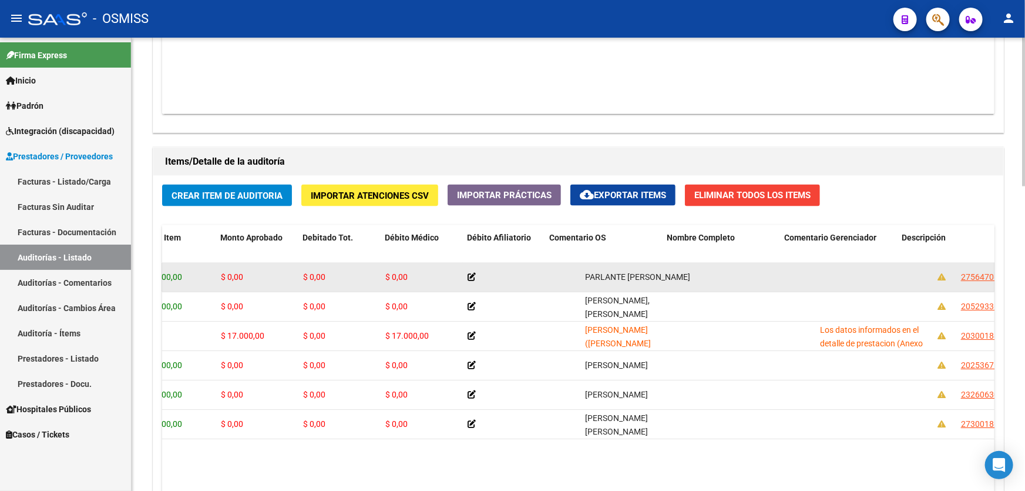
drag, startPoint x: 778, startPoint y: 293, endPoint x: 816, endPoint y: 288, distance: 38.5
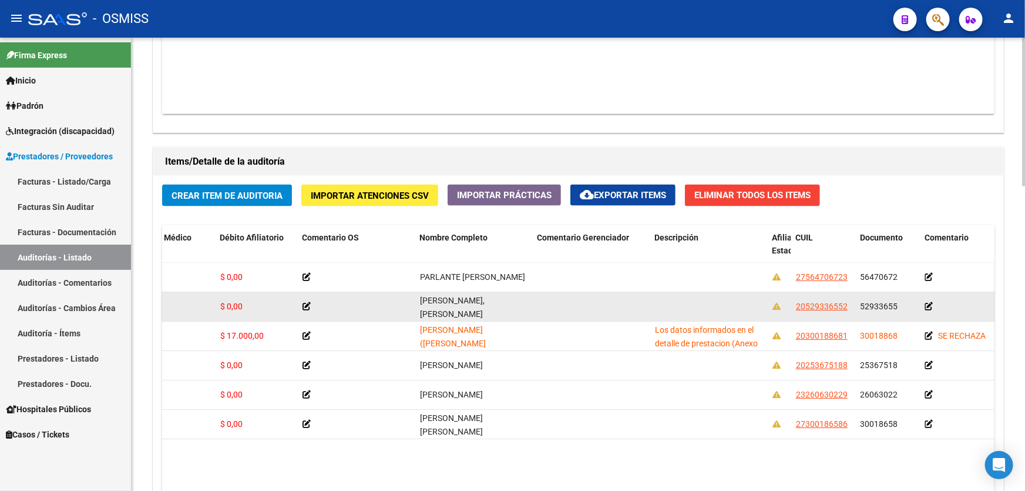
scroll to position [0, 665]
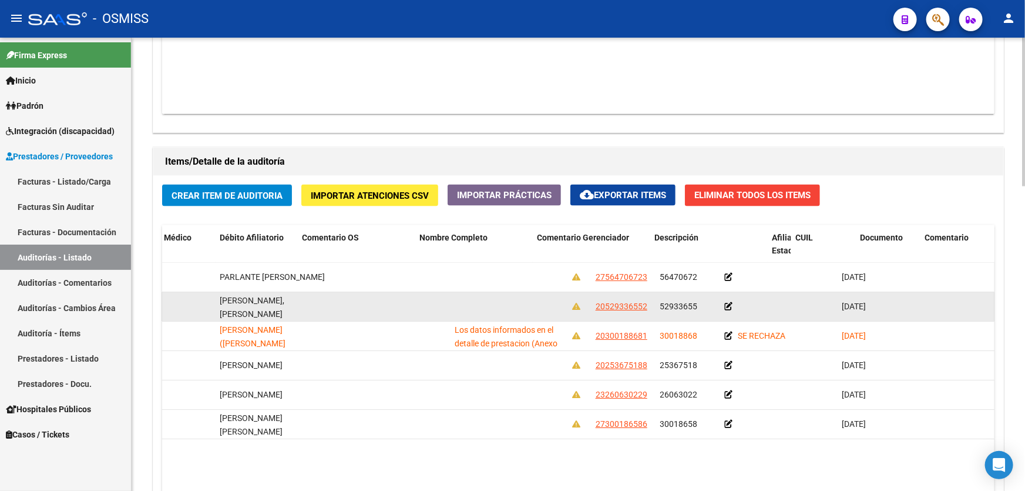
drag, startPoint x: 795, startPoint y: 312, endPoint x: 891, endPoint y: 296, distance: 97.6
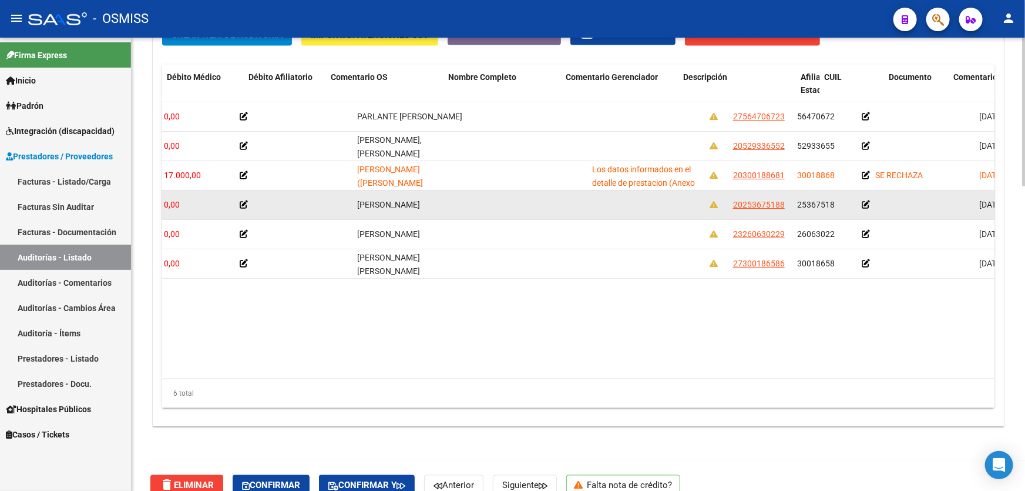
scroll to position [0, 0]
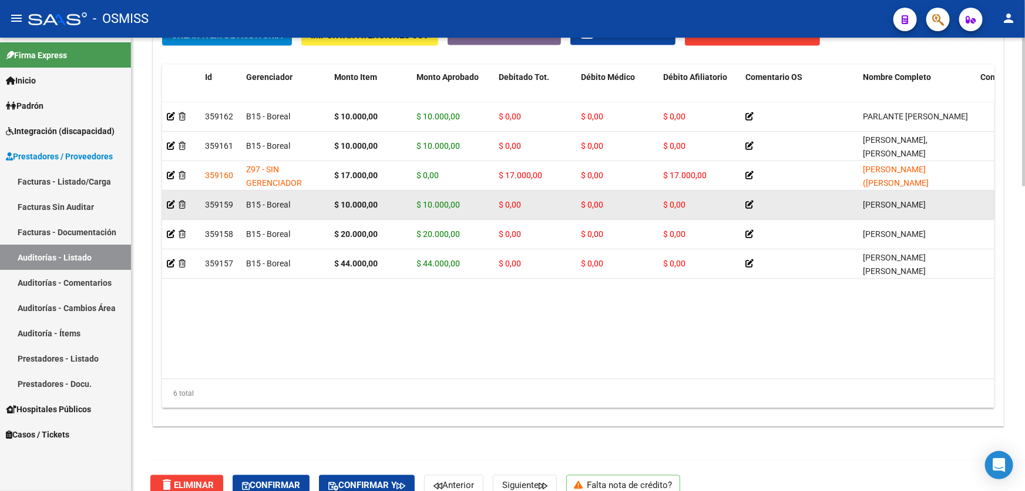
drag, startPoint x: 526, startPoint y: 176, endPoint x: 288, endPoint y: 188, distance: 238.3
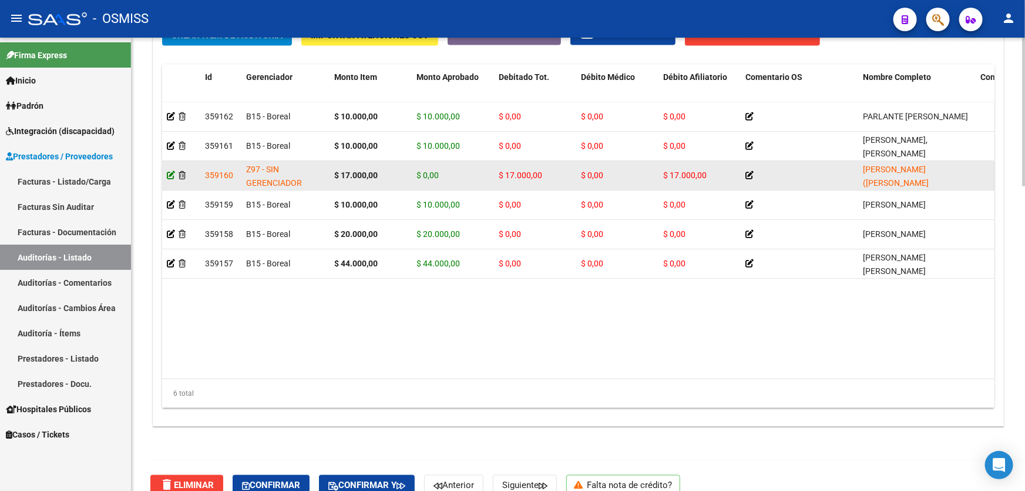
click at [167, 174] on icon at bounding box center [171, 175] width 8 height 8
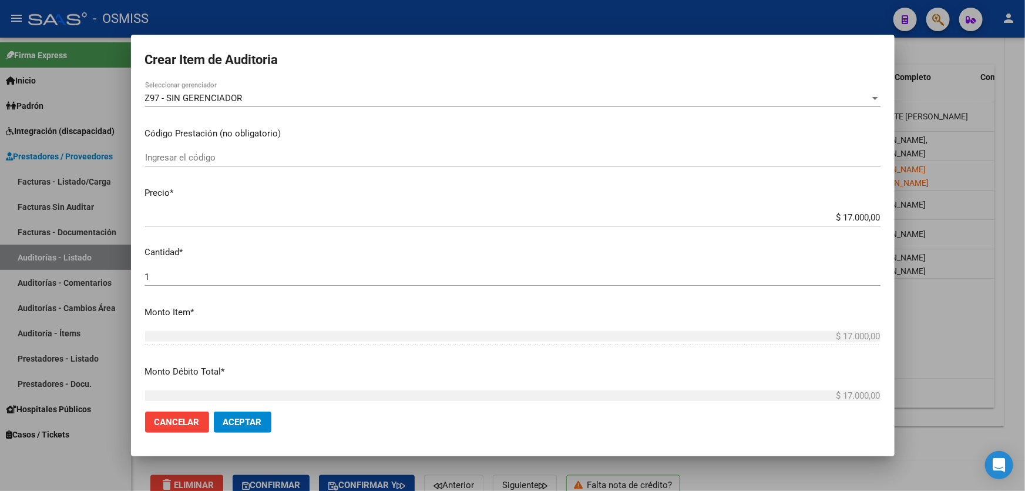
scroll to position [160, 0]
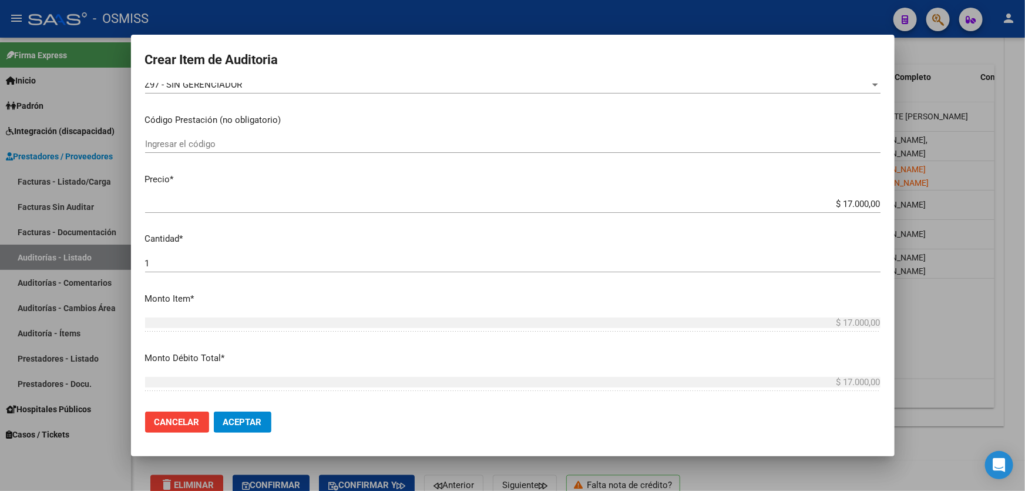
click at [930, 317] on div at bounding box center [512, 245] width 1025 height 491
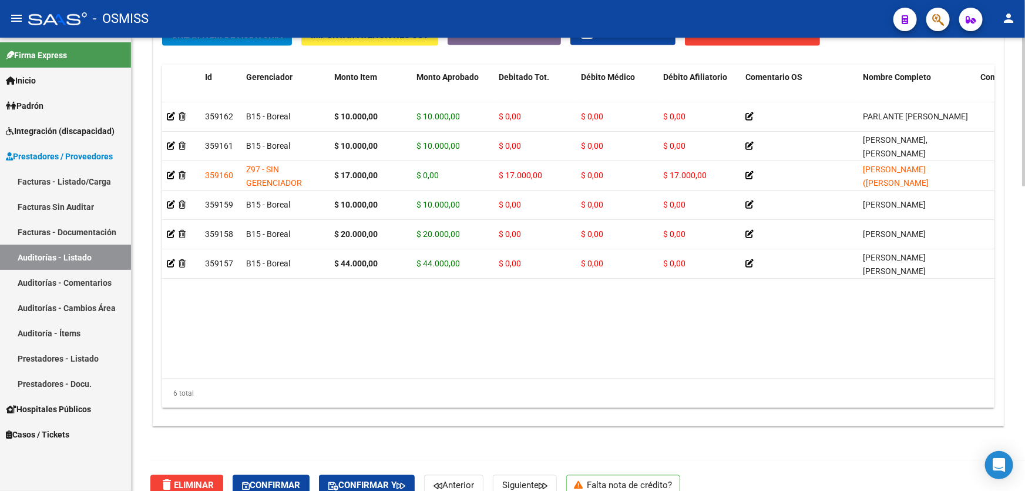
click at [398, 303] on datatable-body "359162 B15 - Boreal $ 10.000,00 $ 10.000,00 $ 0,00 $ 0,00 $ 0,00 PARLANTE [PERS…" at bounding box center [578, 240] width 833 height 277
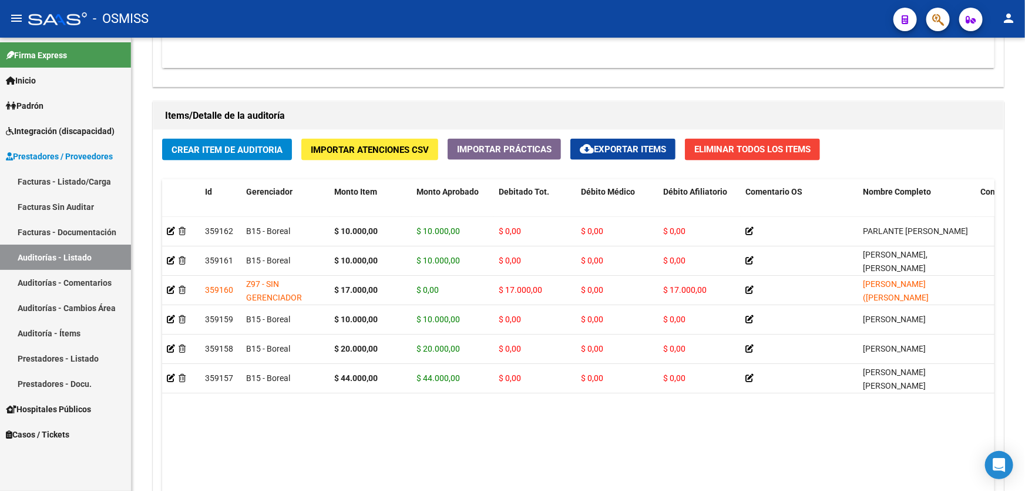
scroll to position [748, 0]
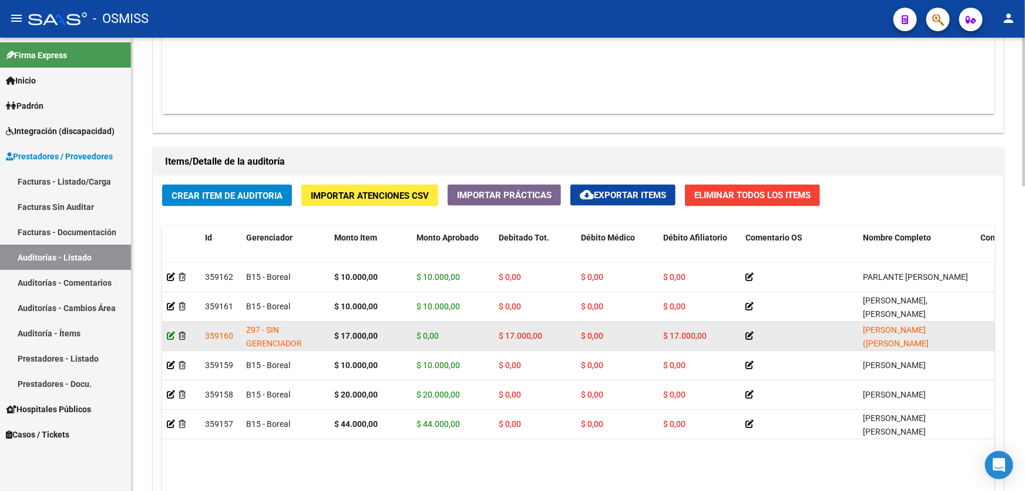
click at [170, 337] on icon at bounding box center [171, 335] width 8 height 8
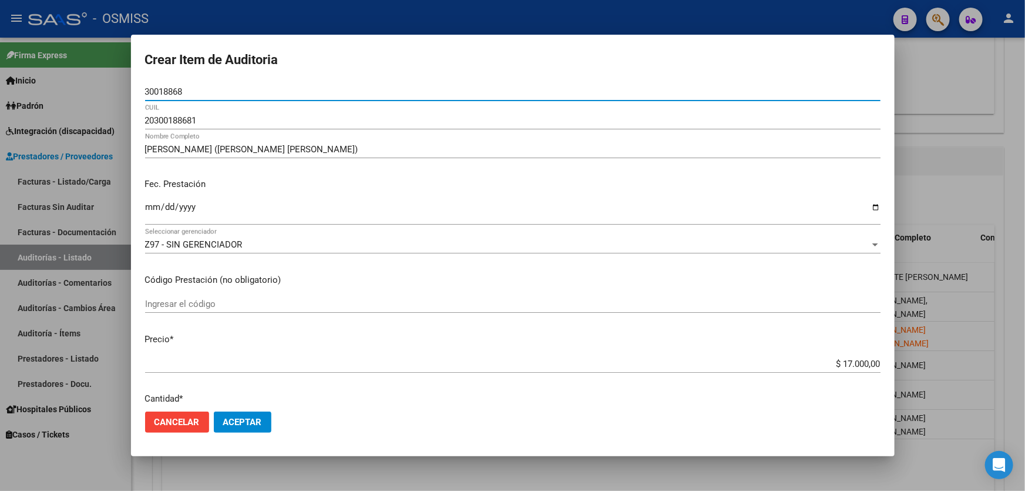
drag, startPoint x: 193, startPoint y: 82, endPoint x: 46, endPoint y: 83, distance: 147.5
click at [47, 83] on div "Crear Item de Auditoria 30018868 Nro Documento 20300188681 CUIL [PERSON_NAME] (…" at bounding box center [512, 245] width 1025 height 491
click at [176, 93] on input "30018868" at bounding box center [513, 91] width 736 height 11
click at [186, 94] on input "30018868" at bounding box center [513, 91] width 736 height 11
click at [248, 418] on span "Aceptar" at bounding box center [242, 422] width 39 height 11
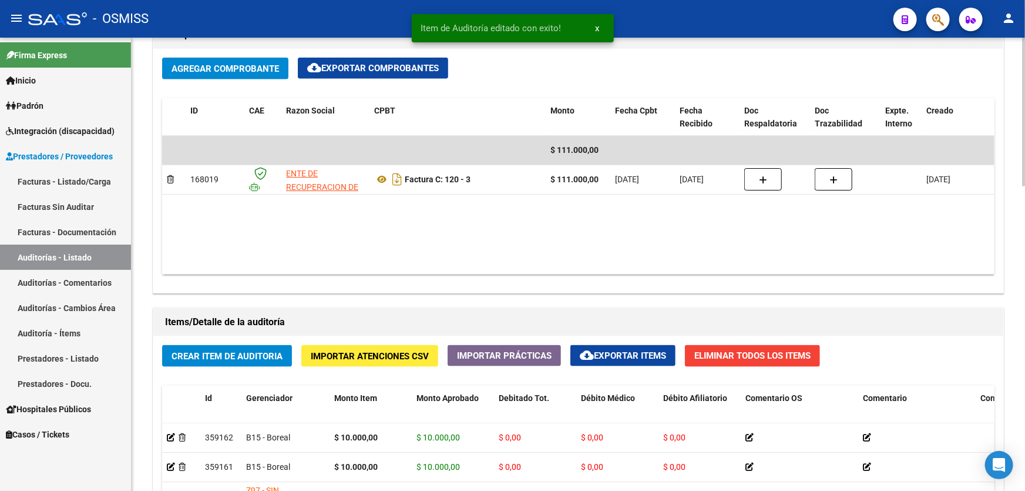
scroll to position [747, 0]
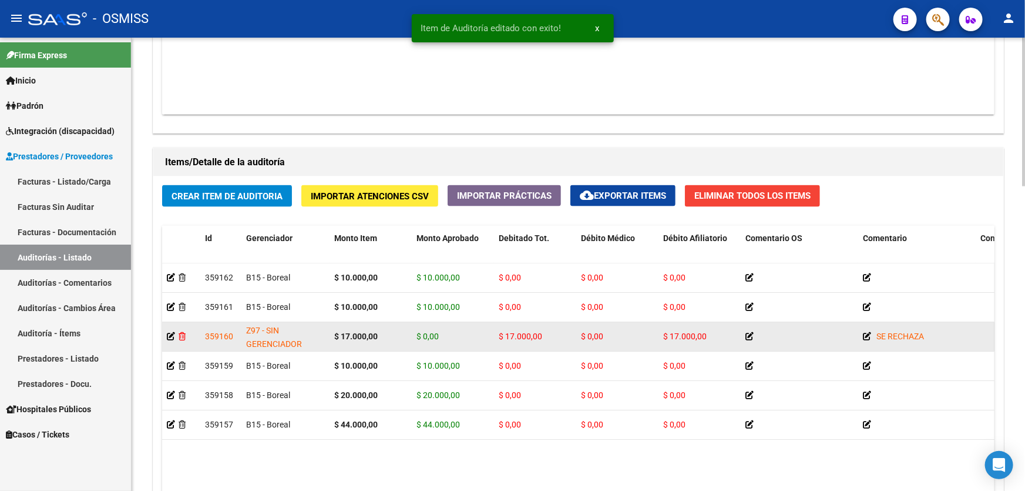
click at [184, 336] on icon at bounding box center [182, 336] width 7 height 8
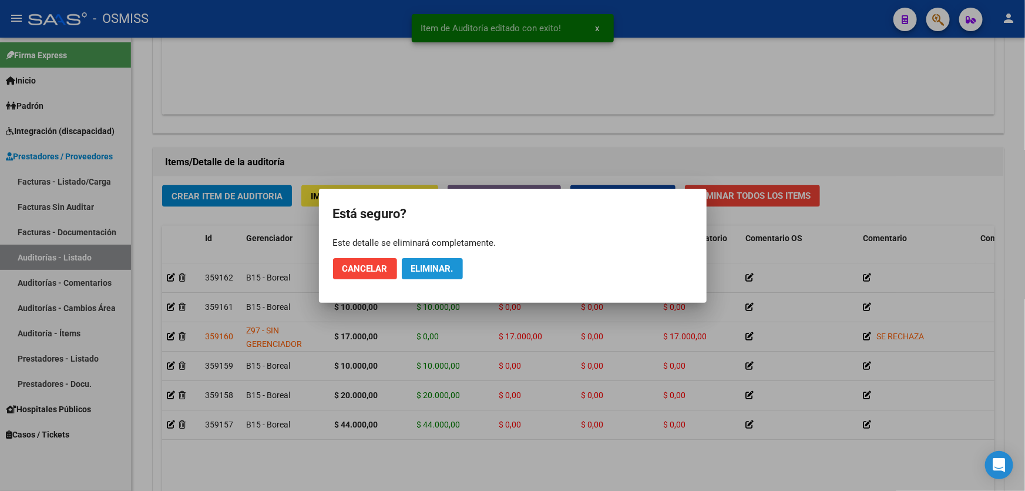
click at [421, 270] on span "Eliminar." at bounding box center [432, 268] width 42 height 11
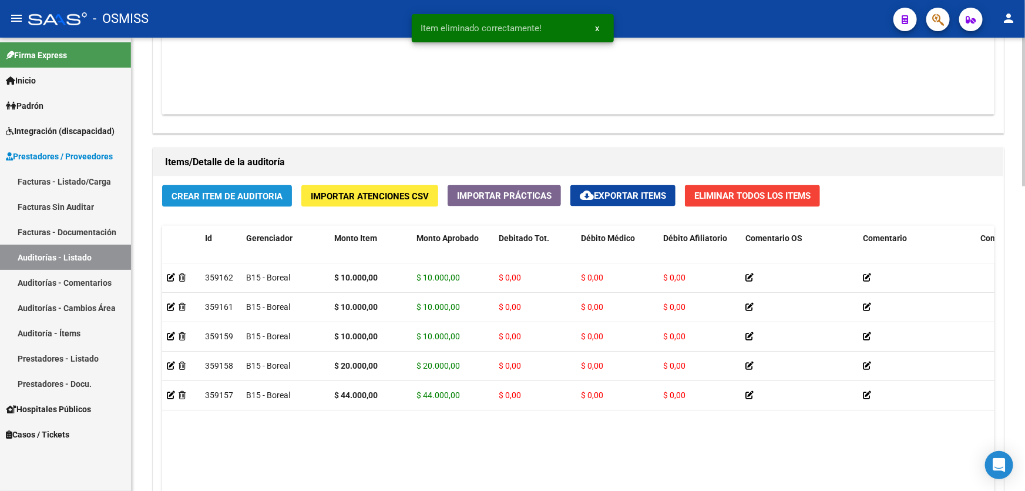
click at [239, 194] on span "Crear Item de Auditoria" at bounding box center [227, 196] width 111 height 11
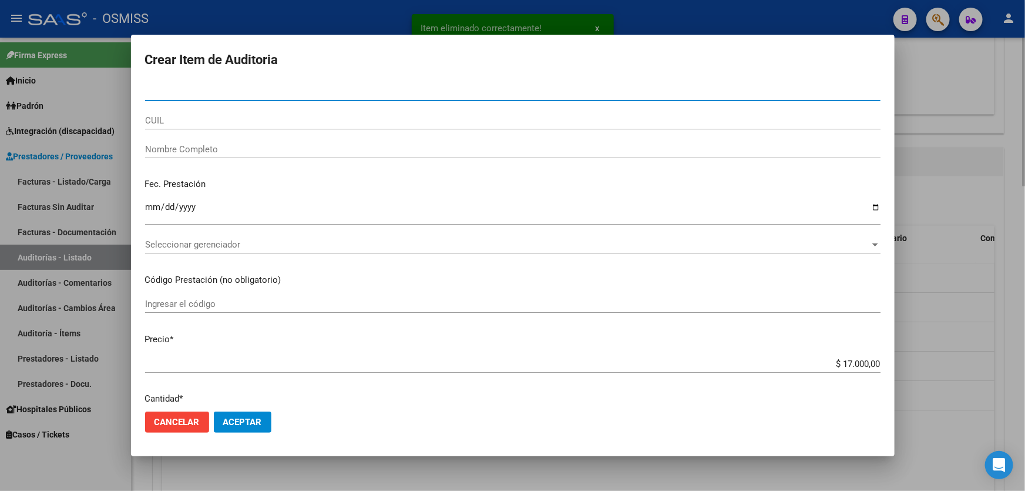
type input "30018658"
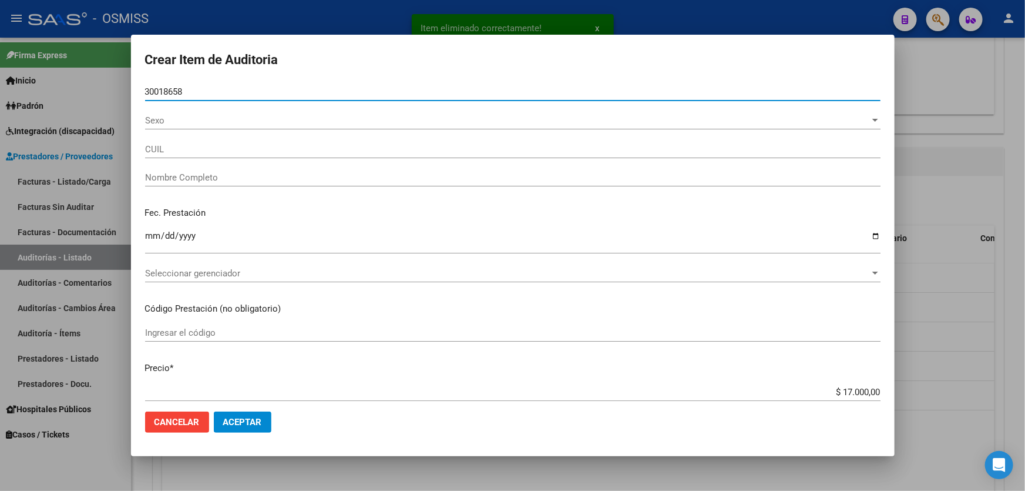
type input "27300186586"
type input "[PERSON_NAME] [PERSON_NAME]"
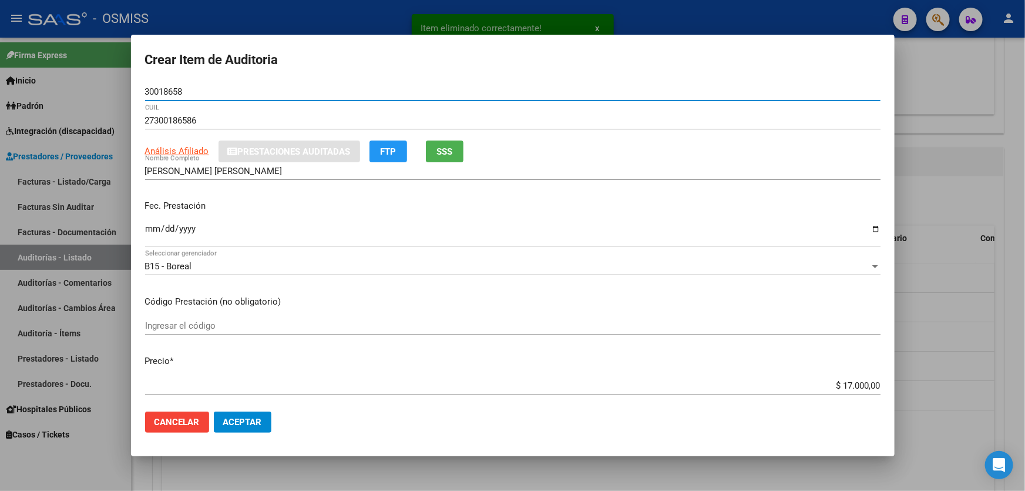
type input "30018658"
click at [153, 234] on app-form-text-field "Fec. Prestación Ingresar la fecha" at bounding box center [517, 220] width 745 height 43
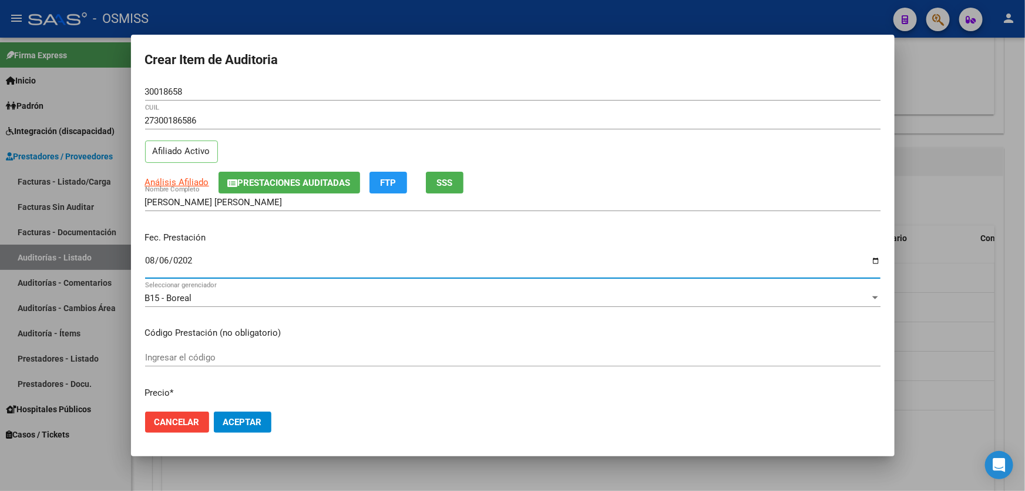
type input "[DATE]"
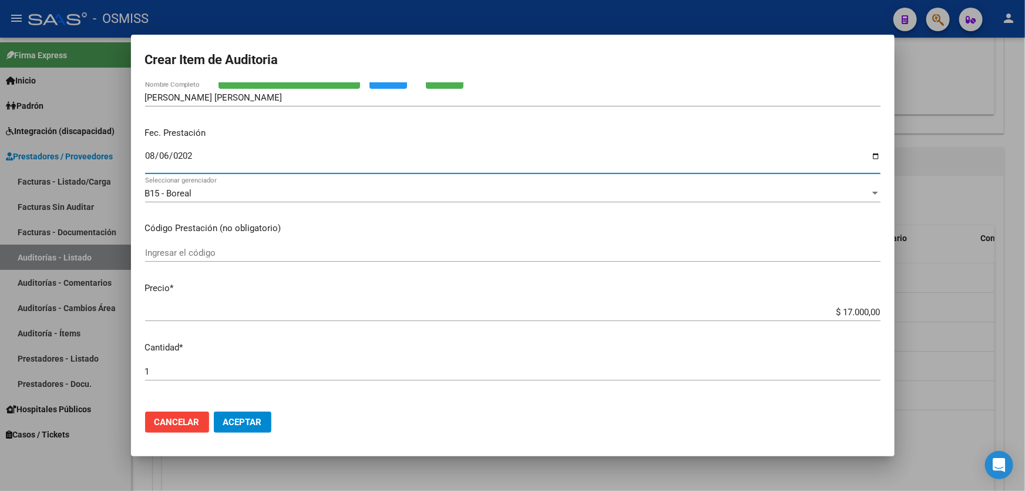
scroll to position [160, 0]
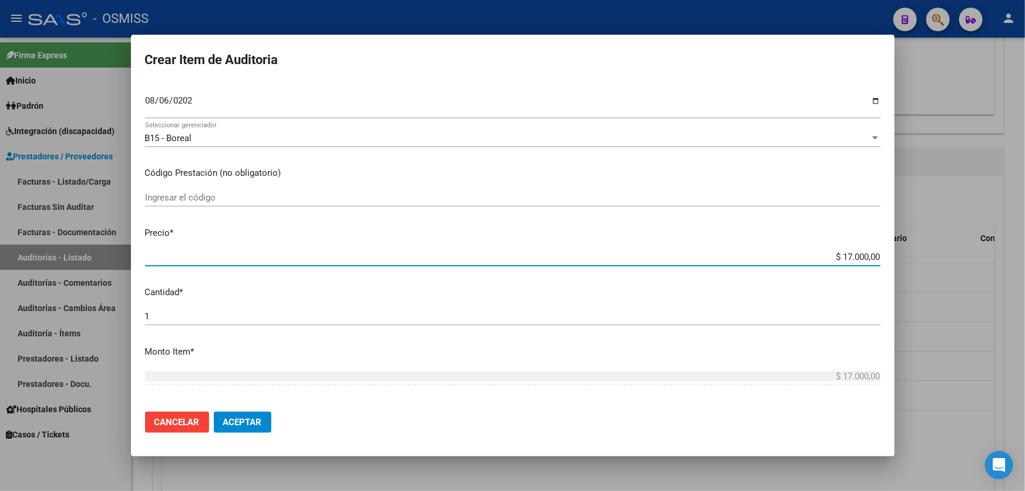
click at [818, 254] on input "$ 17.000,00" at bounding box center [513, 256] width 736 height 11
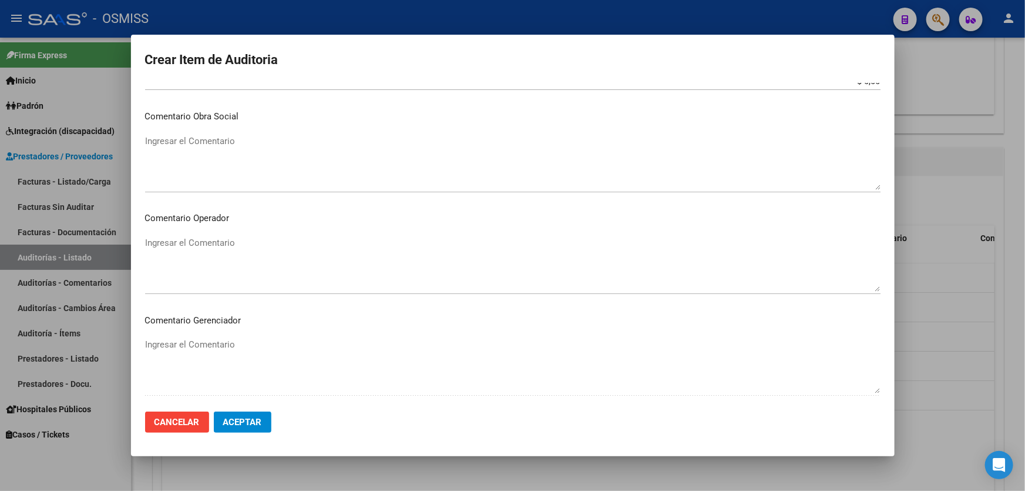
scroll to position [640, 0]
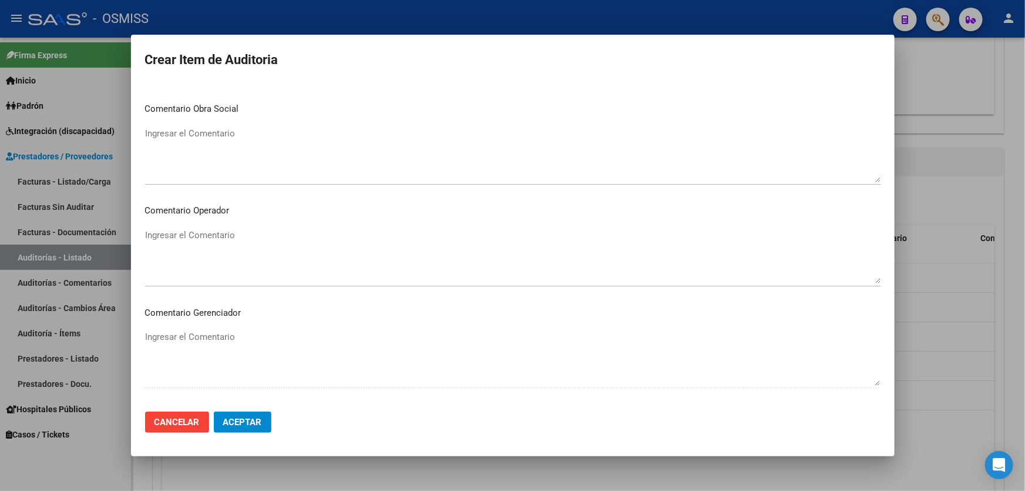
click at [250, 428] on button "Aceptar" at bounding box center [243, 421] width 58 height 21
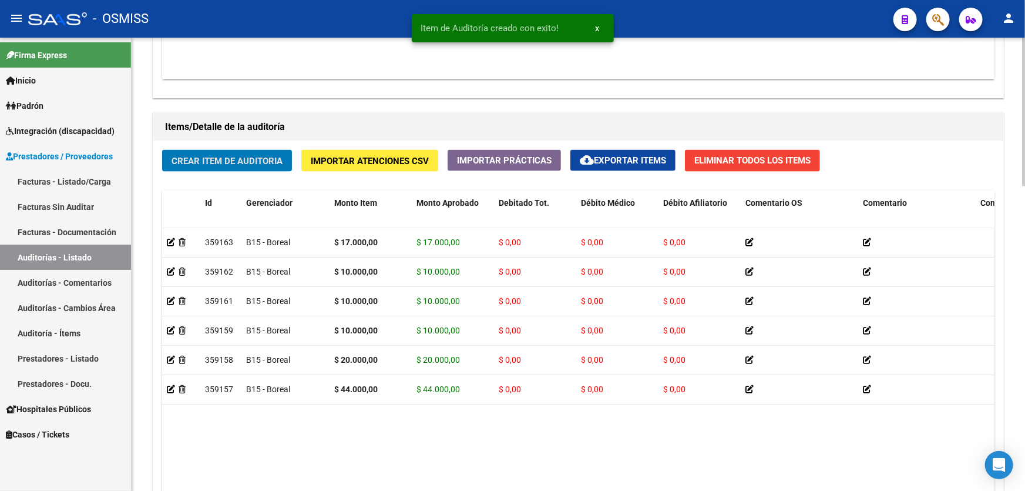
scroll to position [801, 0]
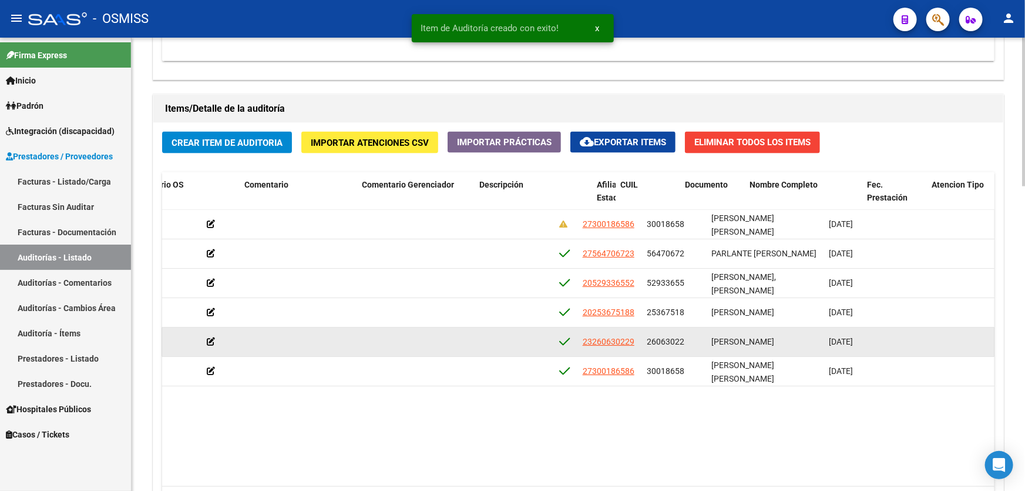
drag, startPoint x: 662, startPoint y: 352, endPoint x: 776, endPoint y: 347, distance: 113.5
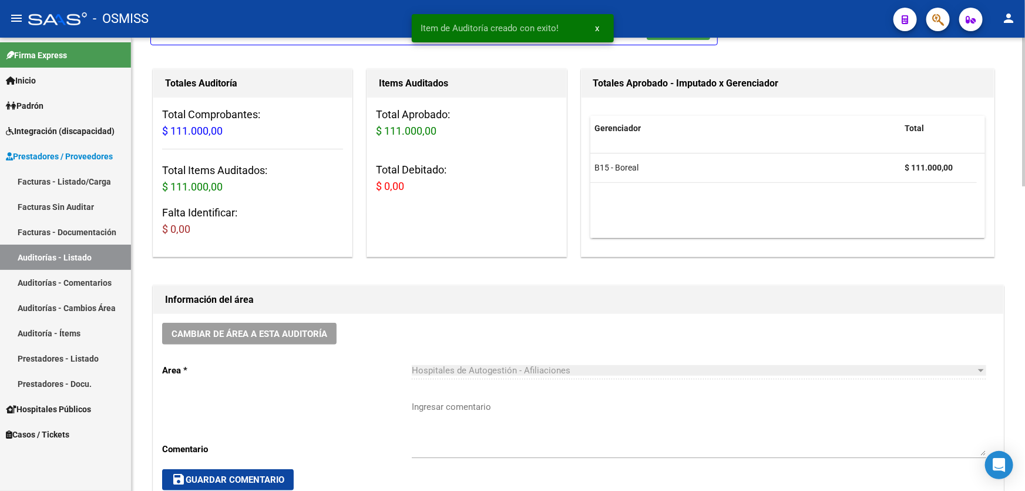
scroll to position [0, 0]
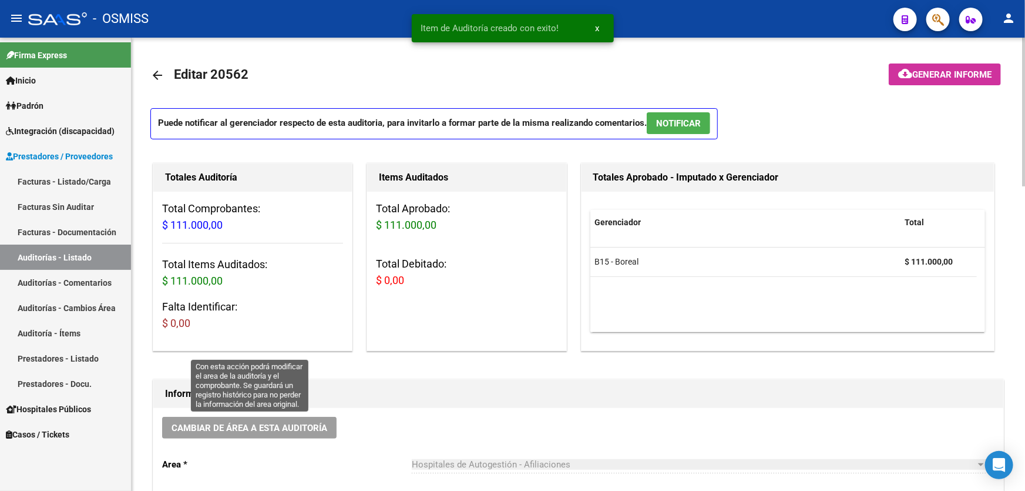
click at [284, 425] on span "Cambiar de área a esta auditoría" at bounding box center [250, 427] width 156 height 11
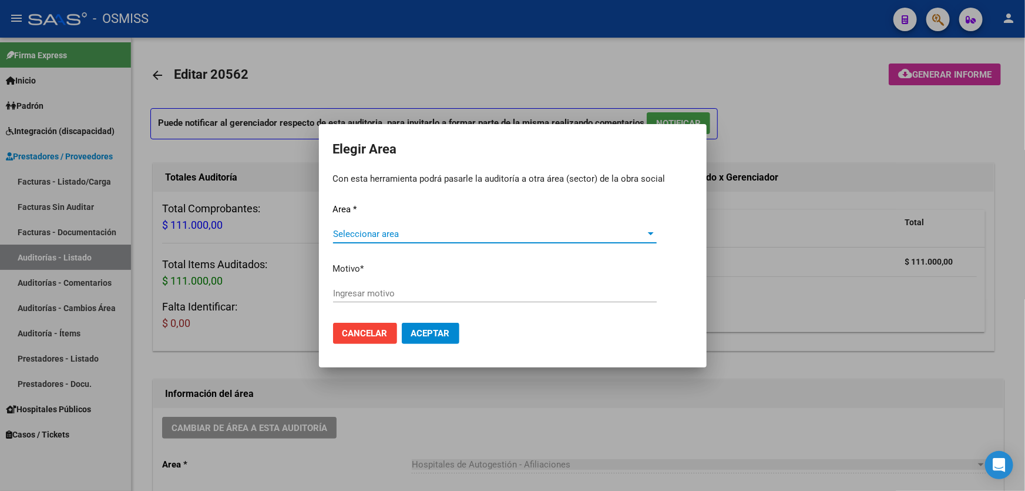
click at [358, 223] on div "Area * Seleccionar area Seleccionar area Motivo * [GEOGRAPHIC_DATA] motivo" at bounding box center [513, 258] width 360 height 110
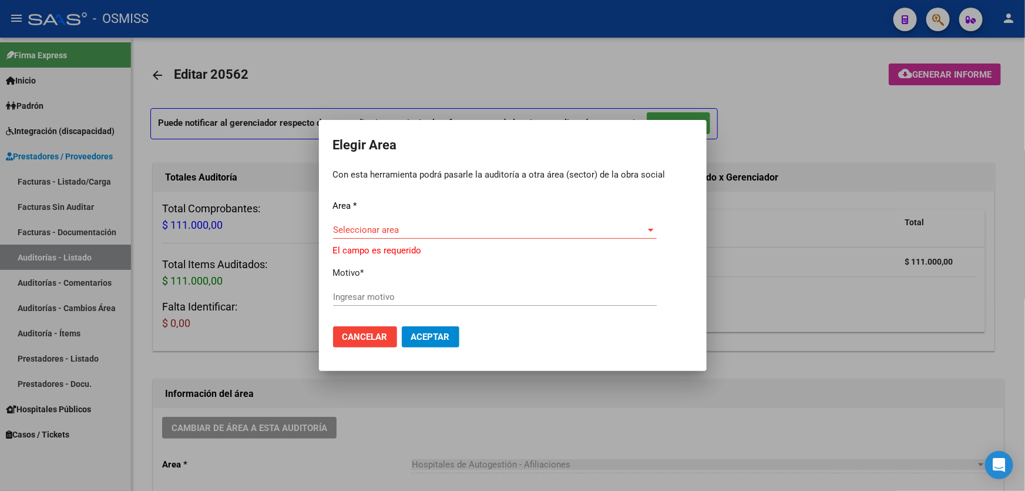
click at [369, 241] on div "Seleccionar area Seleccionar area" at bounding box center [495, 235] width 324 height 29
click at [370, 224] on span "Seleccionar area" at bounding box center [489, 229] width 313 height 11
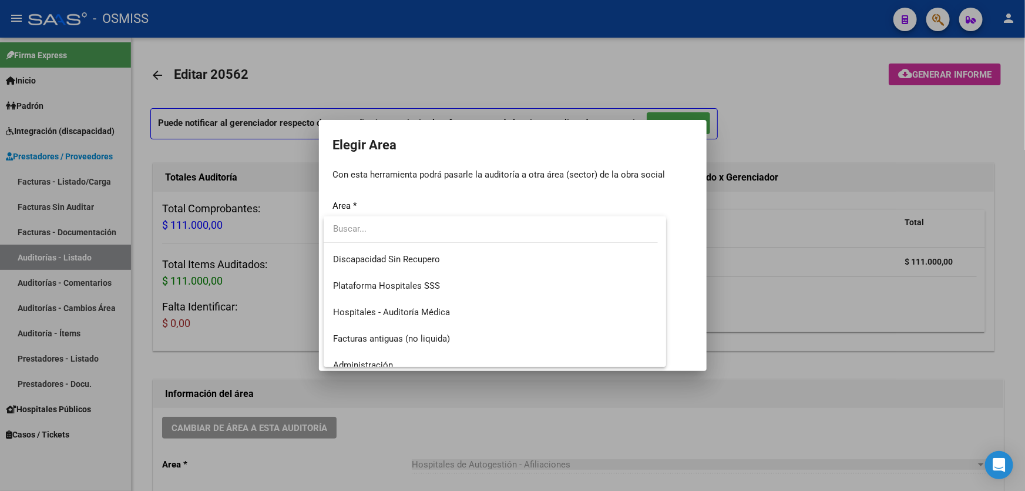
scroll to position [160, 0]
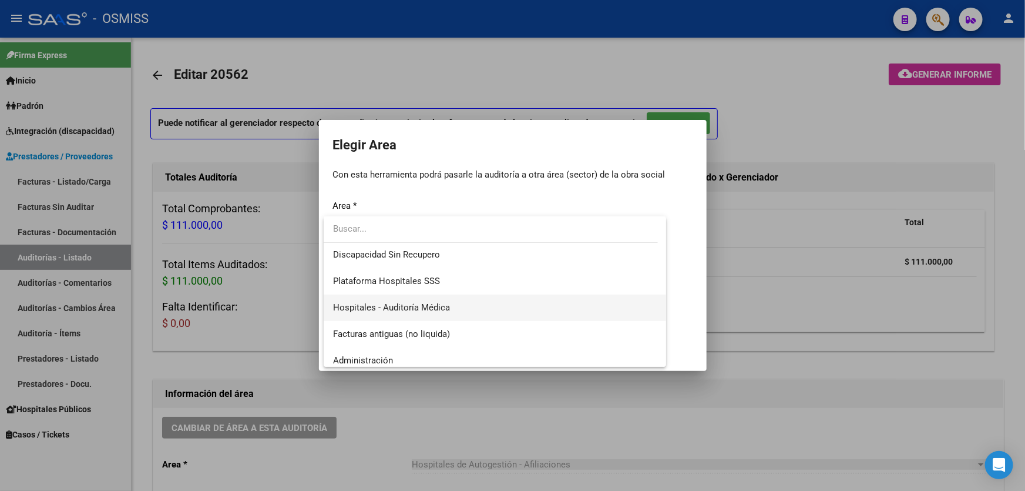
click at [407, 313] on span "Hospitales - Auditoría Médica" at bounding box center [495, 307] width 324 height 26
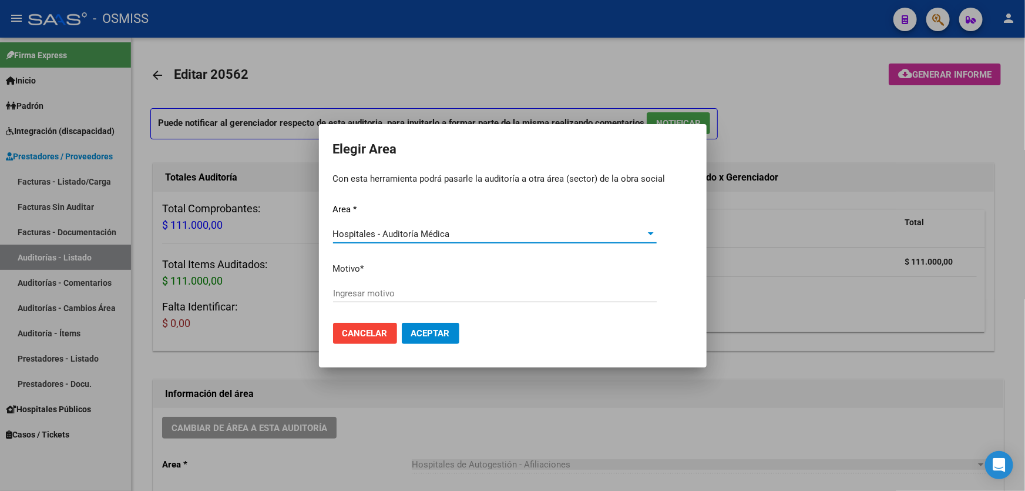
click at [405, 294] on input "Ingresar motivo" at bounding box center [495, 293] width 324 height 11
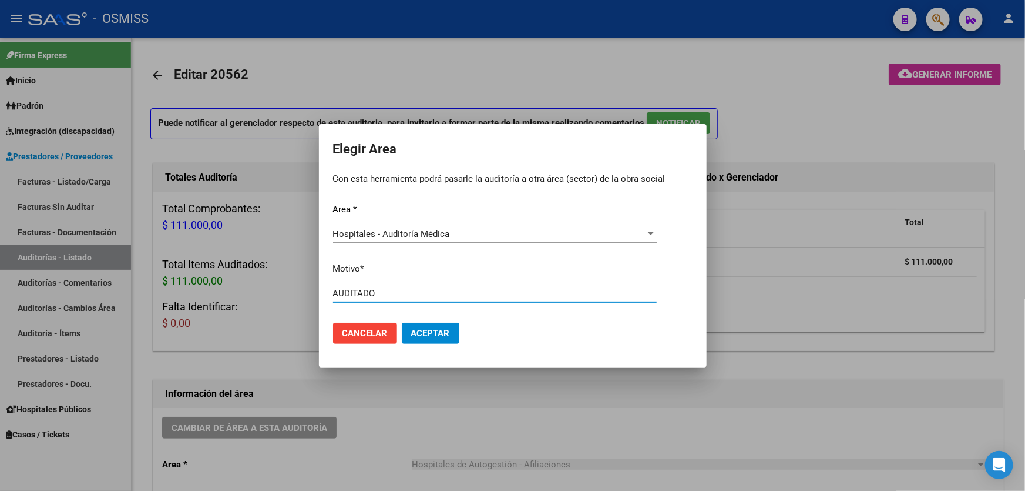
type input "AUDITADO"
click at [427, 334] on span "Aceptar" at bounding box center [430, 333] width 39 height 11
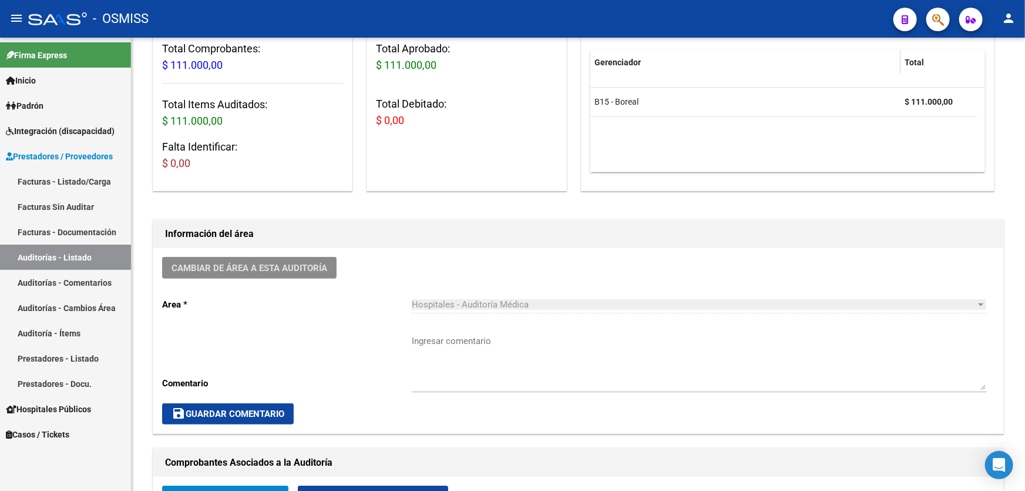
click at [100, 258] on link "Auditorías - Listado" at bounding box center [65, 256] width 131 height 25
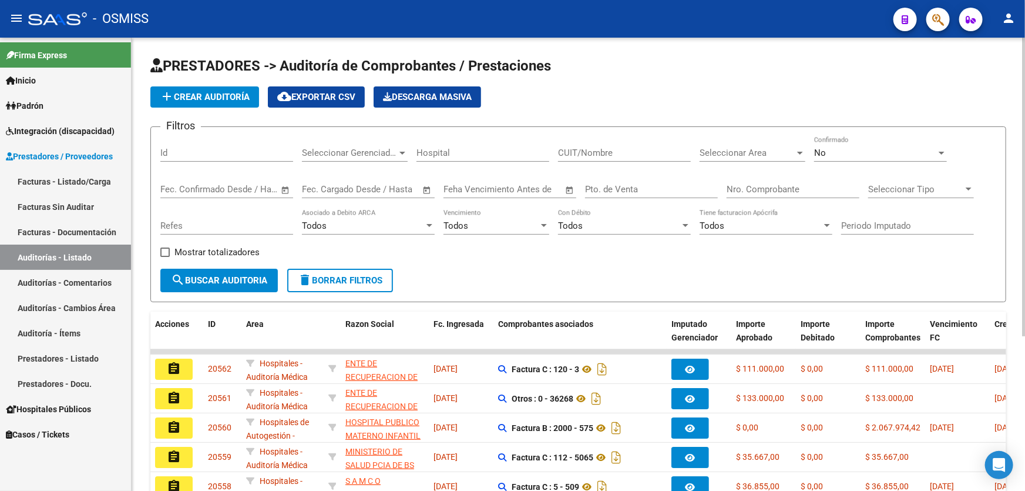
click at [220, 93] on span "add Crear Auditoría" at bounding box center [205, 97] width 90 height 11
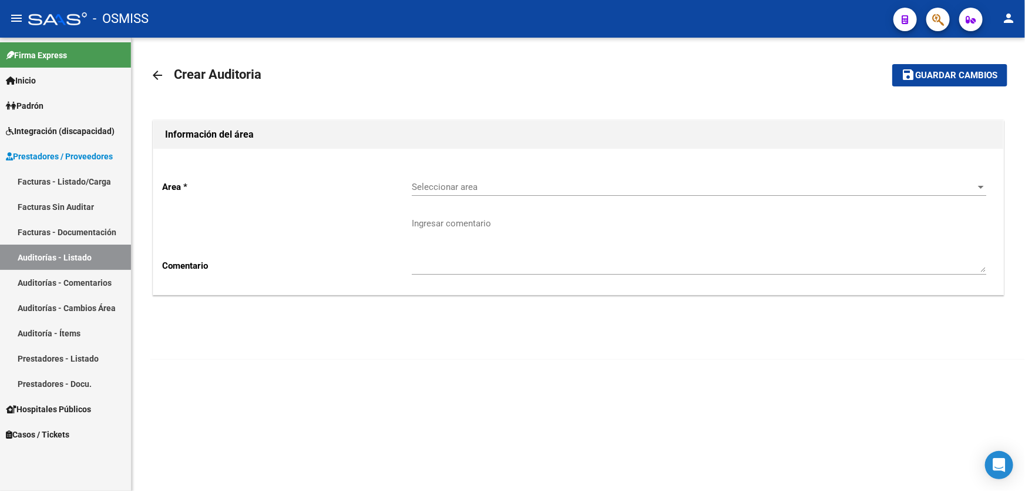
click at [513, 184] on span "Seleccionar area" at bounding box center [694, 187] width 564 height 11
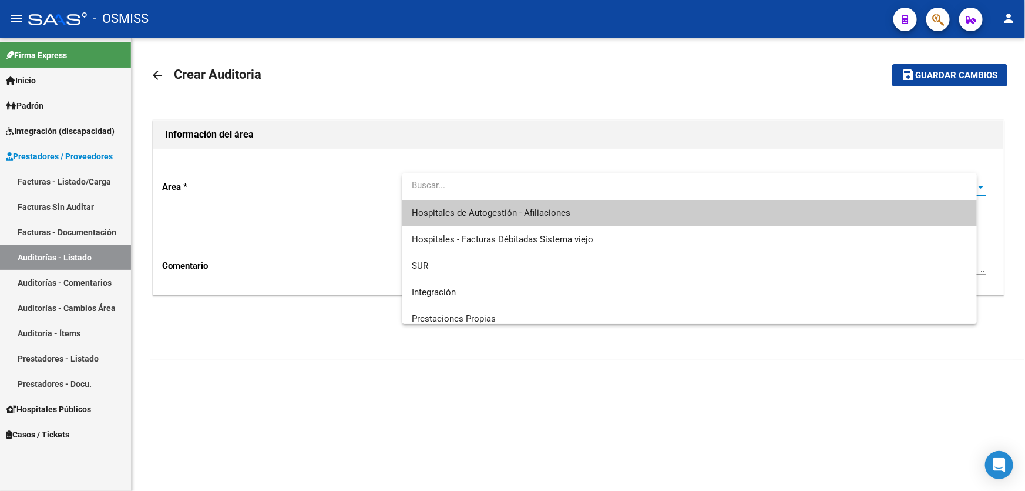
click at [509, 200] on span "Hospitales de Autogestión - Afiliaciones" at bounding box center [690, 213] width 556 height 26
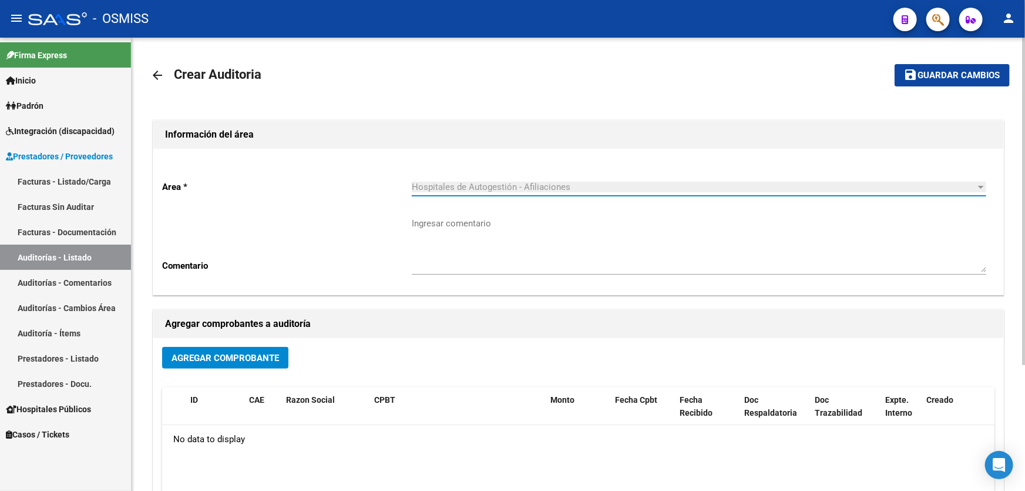
click at [281, 354] on button "Agregar Comprobante" at bounding box center [225, 358] width 126 height 22
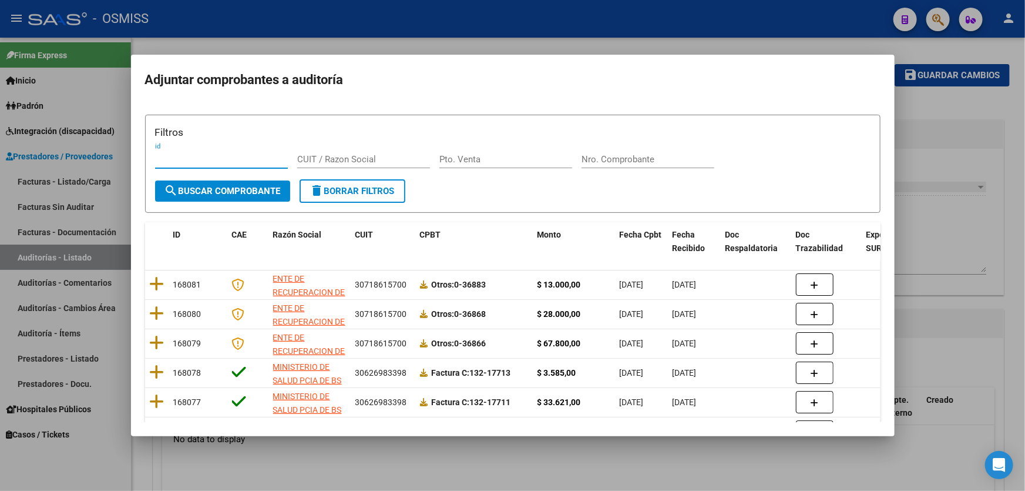
click at [632, 160] on input "Nro. Comprobante" at bounding box center [648, 159] width 133 height 11
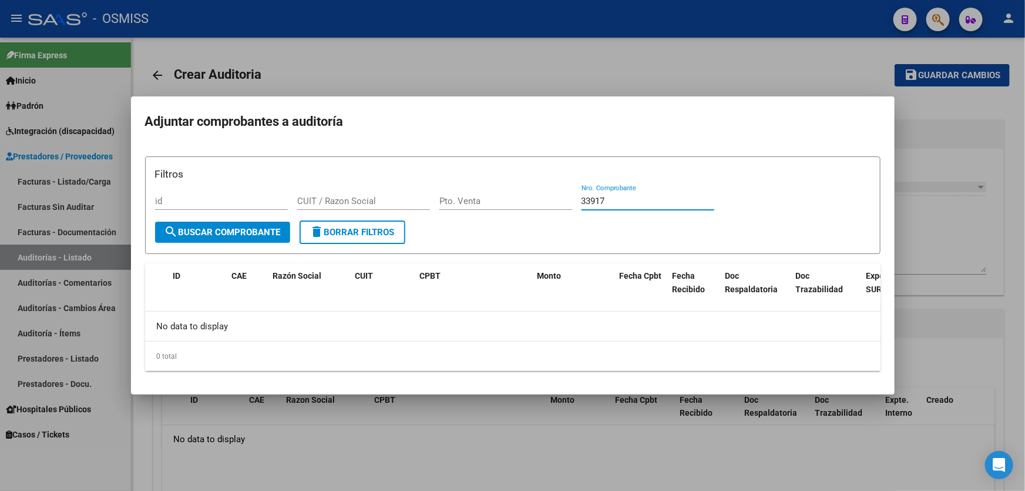
drag, startPoint x: 653, startPoint y: 197, endPoint x: 356, endPoint y: 184, distance: 297.6
click at [356, 184] on div "Filtros id CUIT / Razon Social Pto. Venta 33917 Nro. Comprobante" at bounding box center [513, 193] width 716 height 55
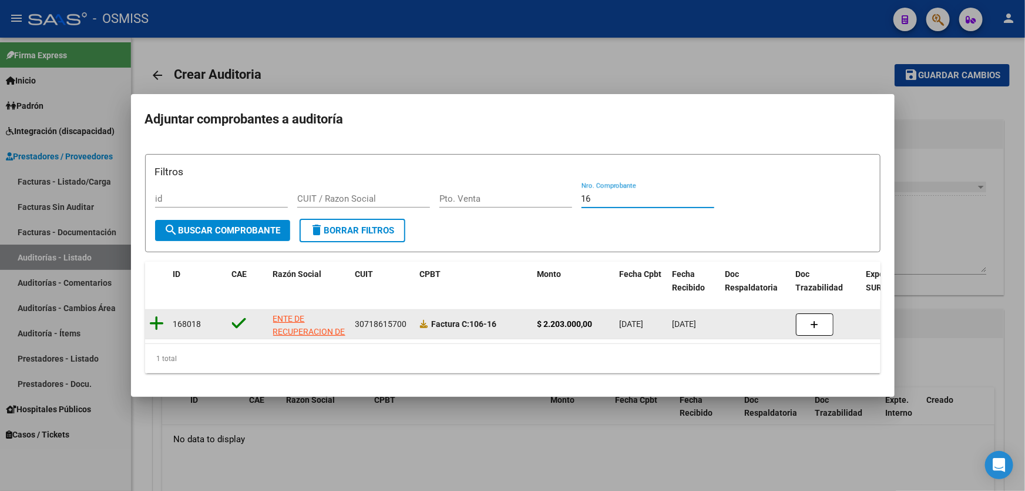
type input "16"
click at [159, 317] on icon at bounding box center [157, 323] width 15 height 16
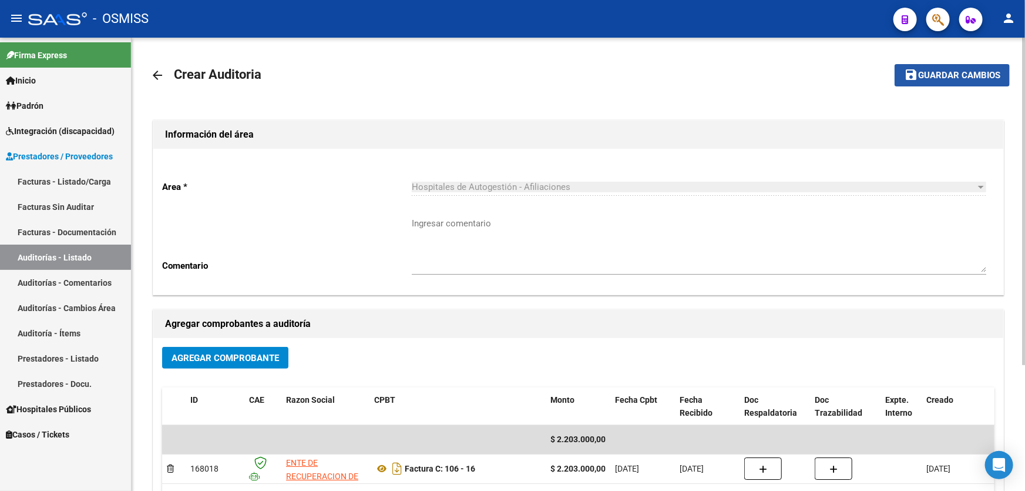
click at [920, 76] on span "Guardar cambios" at bounding box center [959, 76] width 82 height 11
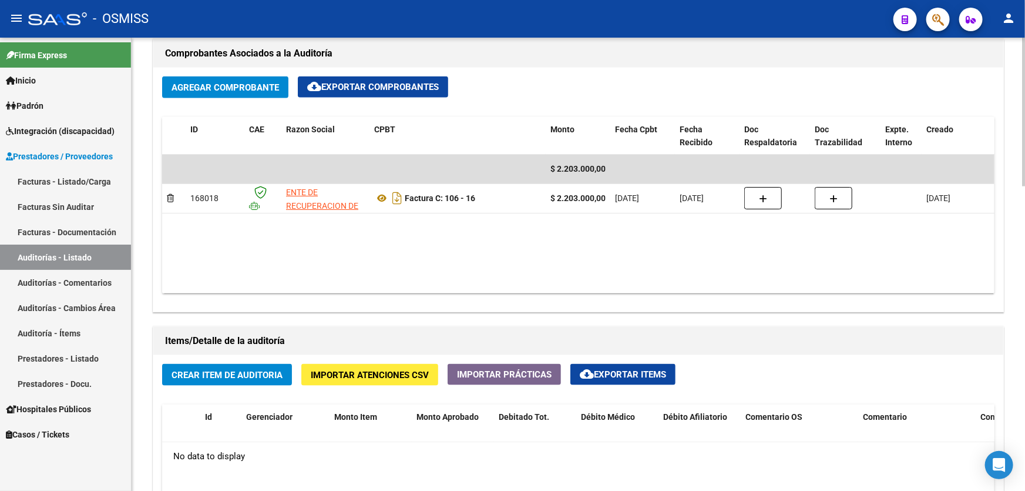
scroll to position [694, 0]
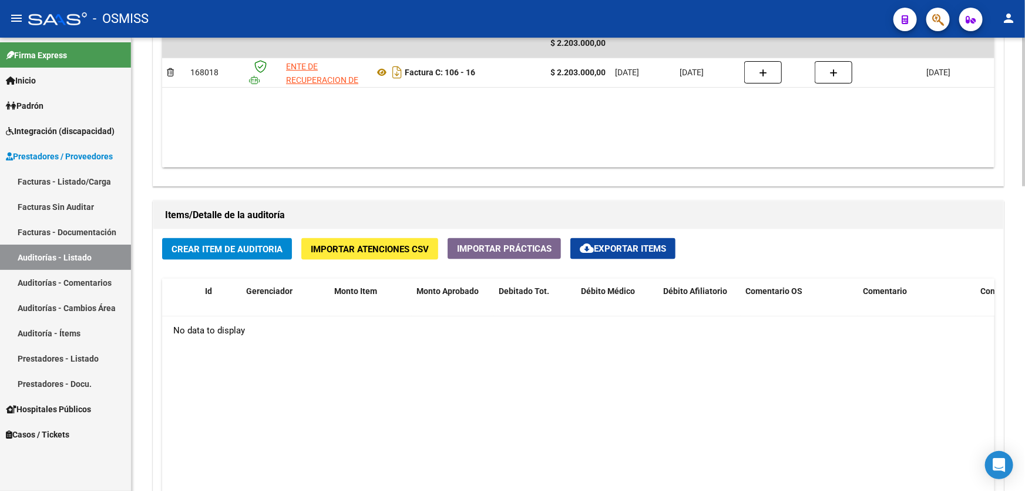
drag, startPoint x: 281, startPoint y: 387, endPoint x: 263, endPoint y: 337, distance: 52.6
click at [281, 387] on datatable-body "No data to display" at bounding box center [578, 454] width 833 height 277
click at [229, 249] on span "Crear Item de Auditoria" at bounding box center [227, 249] width 111 height 11
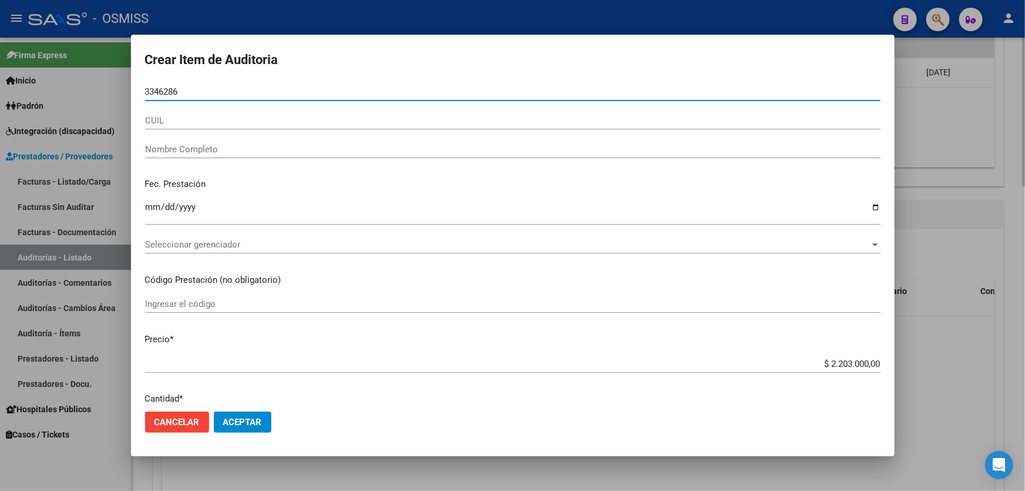
type input "33462868"
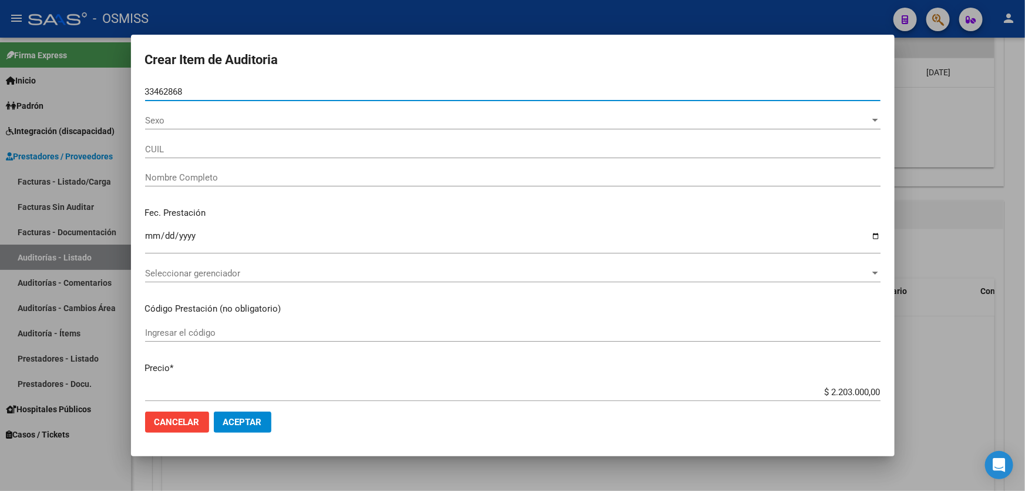
type input "20334628680"
type input "[PERSON_NAME] [PERSON_NAME]"
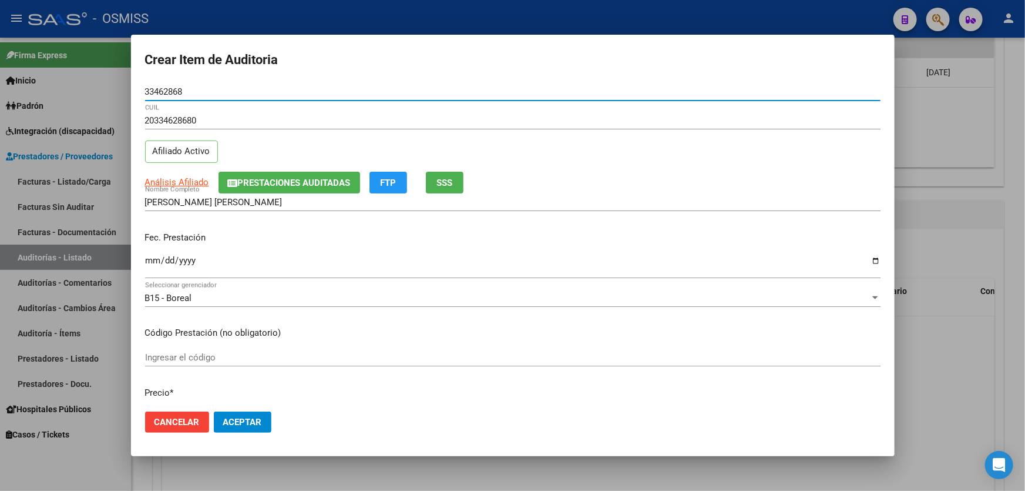
type input "33462868"
click at [153, 229] on div "Fec. Prestación Ingresar la fecha" at bounding box center [513, 255] width 736 height 67
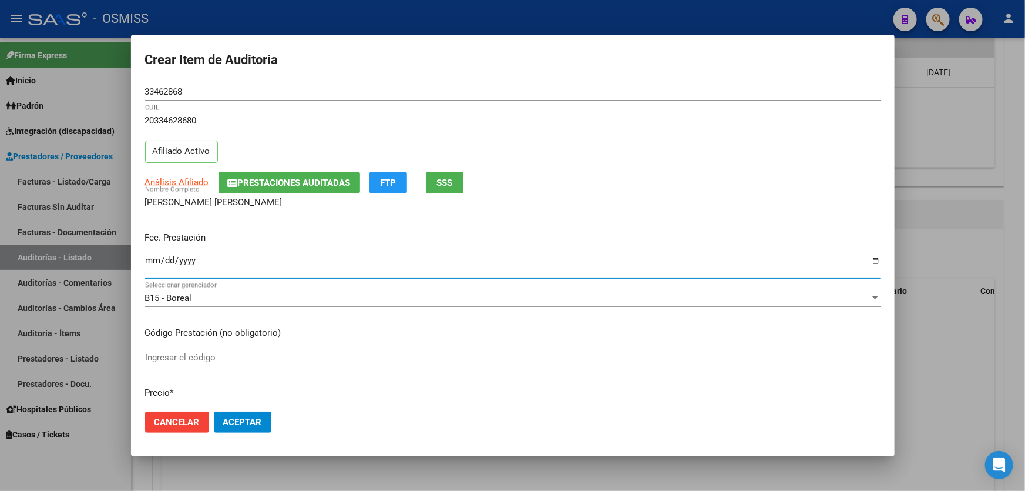
click at [152, 260] on input "Ingresar la fecha" at bounding box center [513, 265] width 736 height 19
type input "[DATE]"
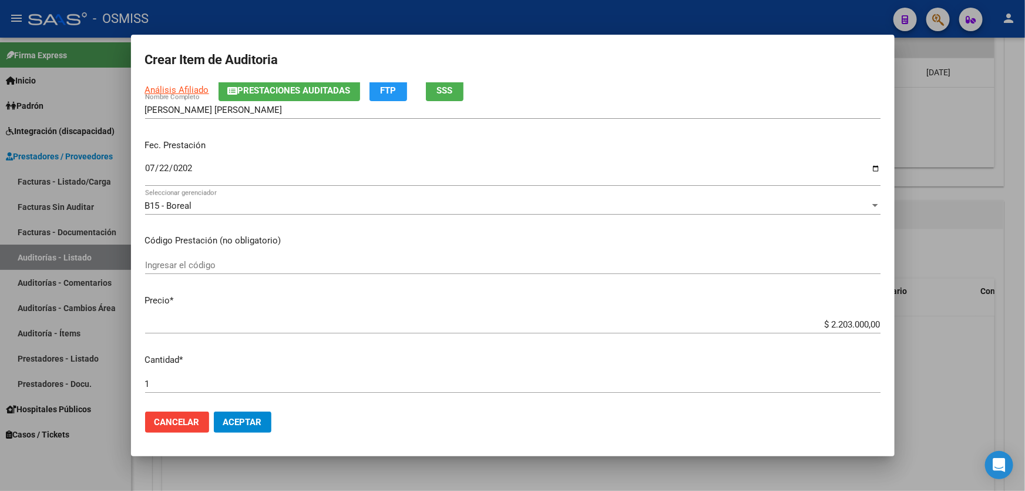
scroll to position [213, 0]
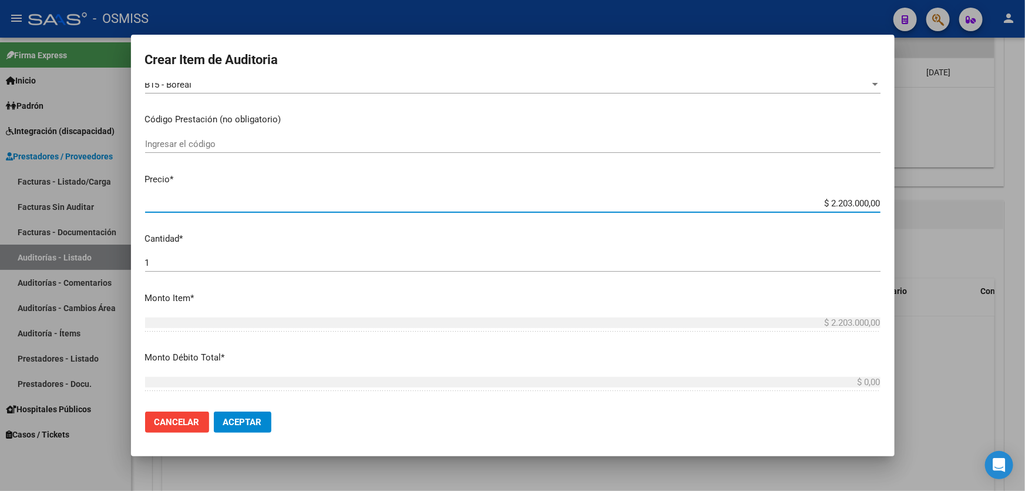
drag, startPoint x: 795, startPoint y: 199, endPoint x: 1025, endPoint y: 139, distance: 236.8
click at [1025, 159] on div "Crear Item de Auditoria 33462868 Nro Documento 20334628680 CUIL Afiliado Activo…" at bounding box center [512, 245] width 1025 height 491
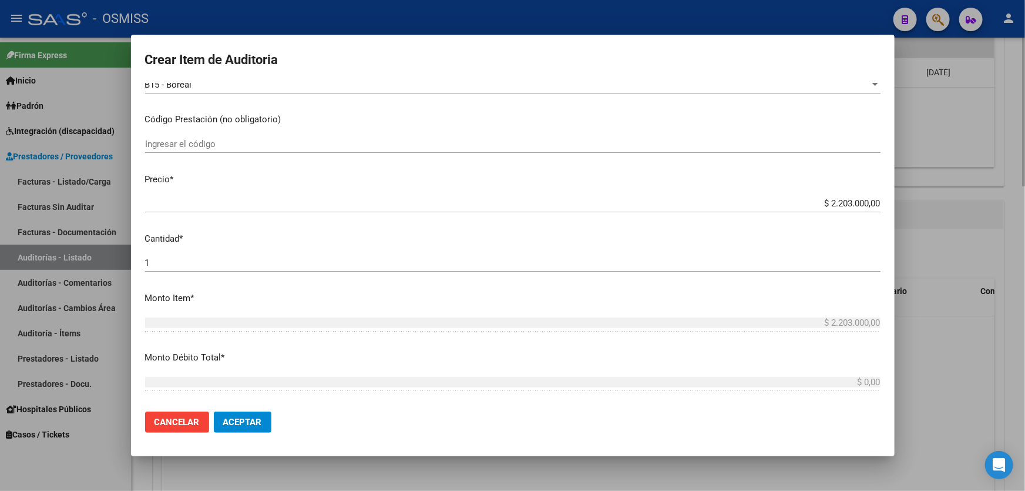
drag, startPoint x: 679, startPoint y: 481, endPoint x: 679, endPoint y: 474, distance: 7.6
click at [679, 481] on div at bounding box center [512, 245] width 1025 height 491
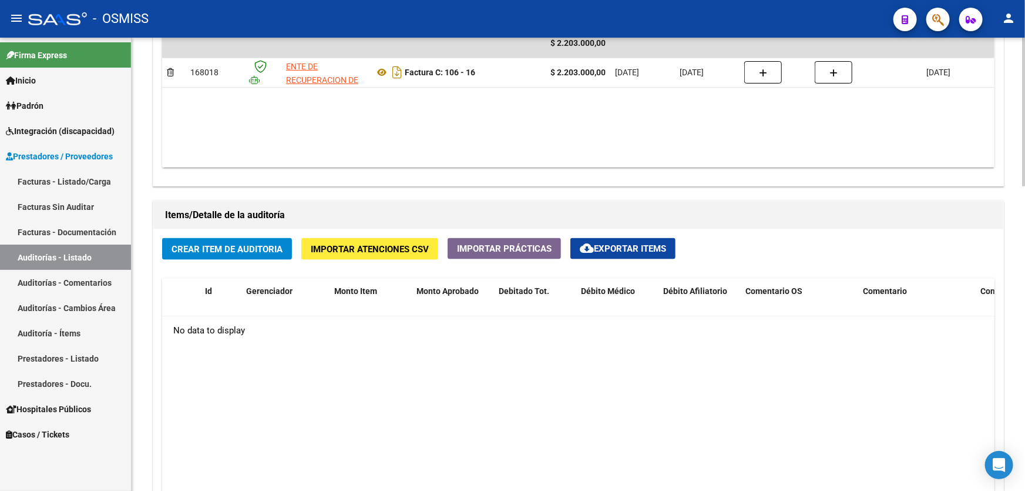
click at [260, 244] on span "Crear Item de Auditoria" at bounding box center [227, 249] width 111 height 11
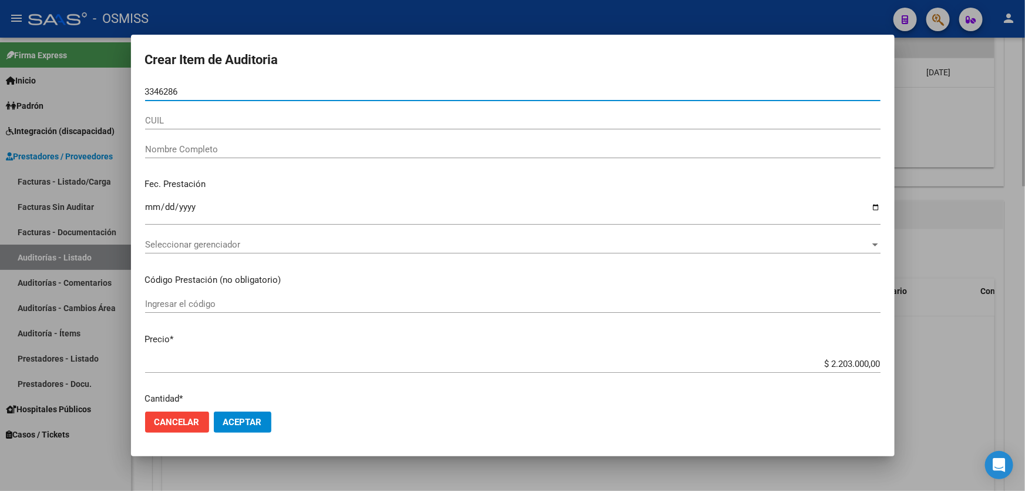
type input "33462868"
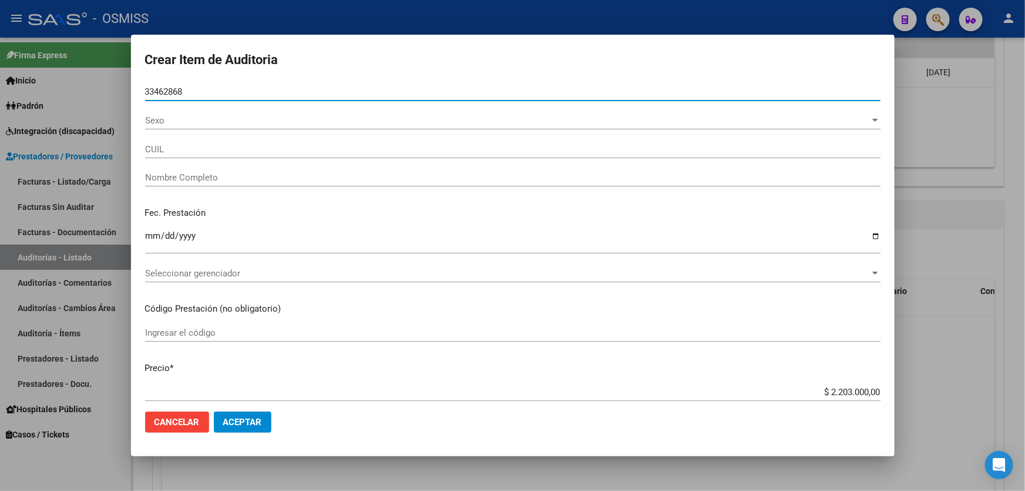
type input "20334628680"
type input "[PERSON_NAME] [PERSON_NAME]"
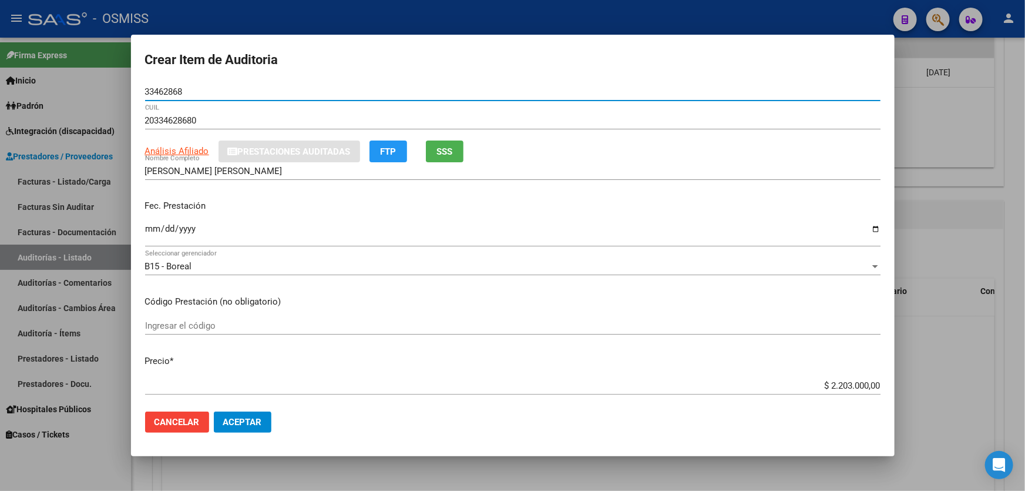
type input "33462868"
click at [146, 233] on input "Ingresar la fecha" at bounding box center [513, 233] width 736 height 19
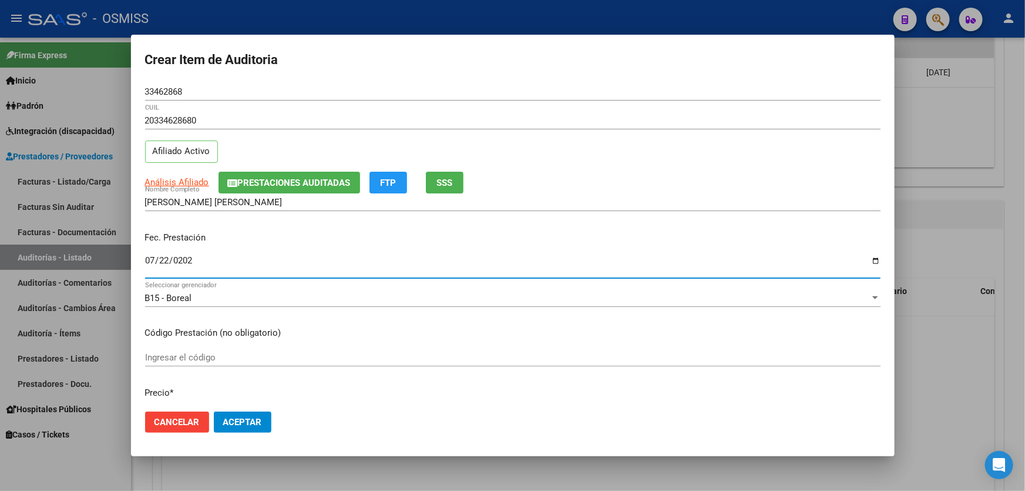
type input "[DATE]"
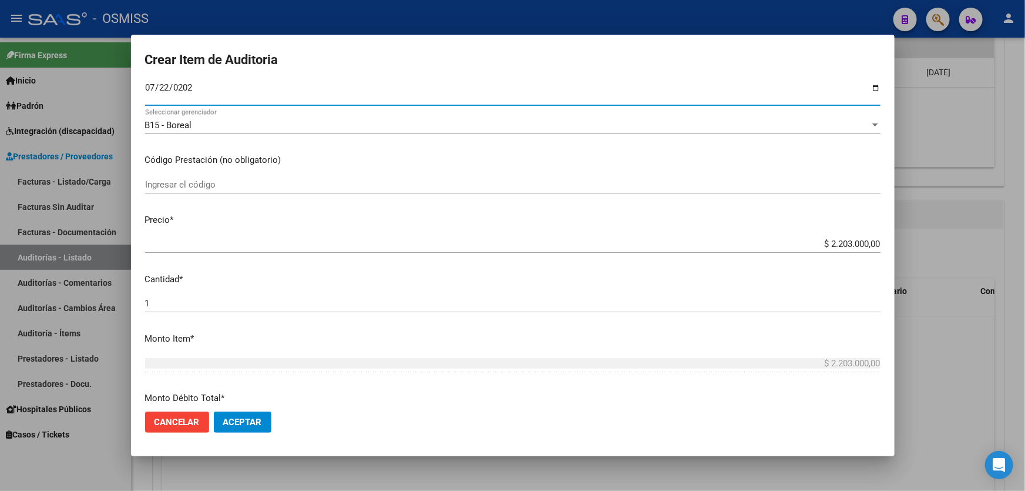
scroll to position [267, 0]
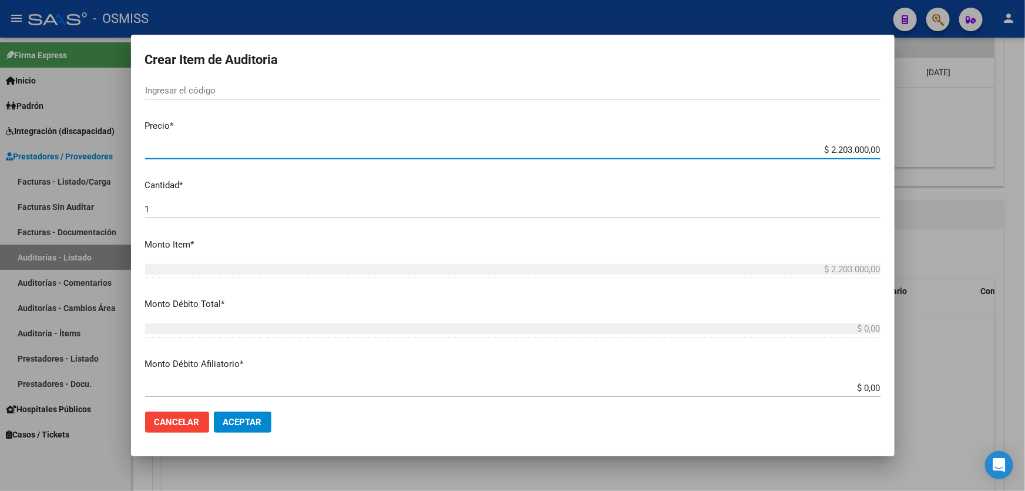
drag, startPoint x: 793, startPoint y: 148, endPoint x: 1025, endPoint y: 135, distance: 231.9
click at [1025, 137] on div "Crear Item de Auditoria 33462868 Nro Documento 20334628680 CUIL Afiliado Activo…" at bounding box center [512, 245] width 1025 height 491
type input "$ 0,02"
type input "$ 0,20"
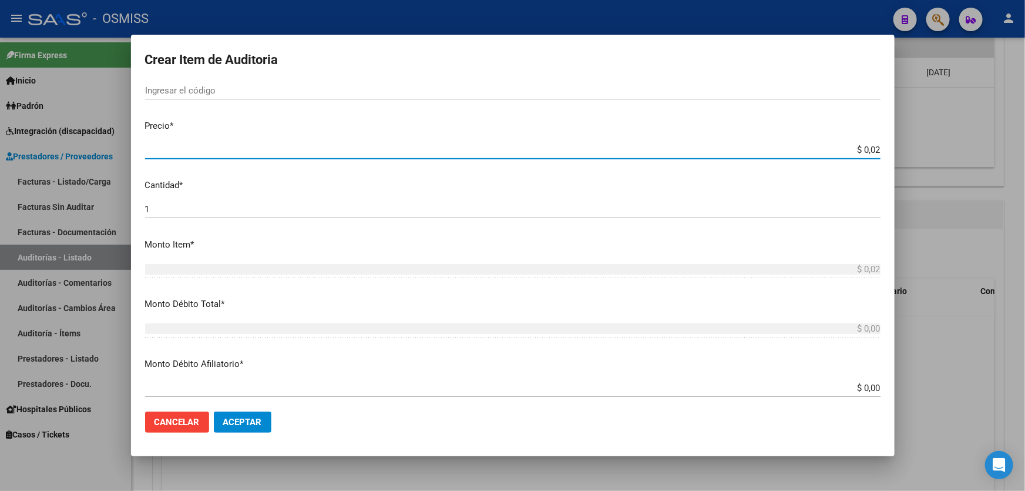
type input "$ 0,20"
type input "$ 2,04"
type input "$ 20,47"
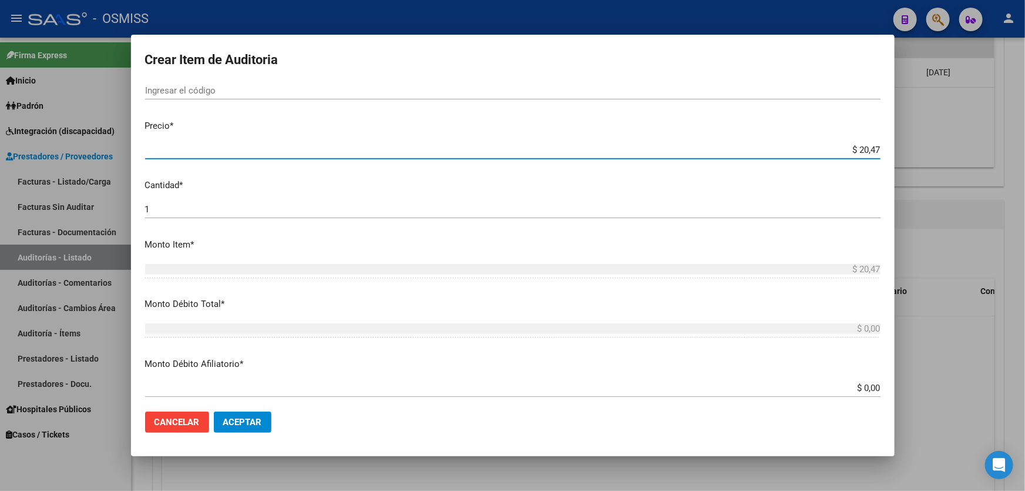
type input "$ 204,70"
type input "$ 2.047,00"
type input "$ 20.470,00"
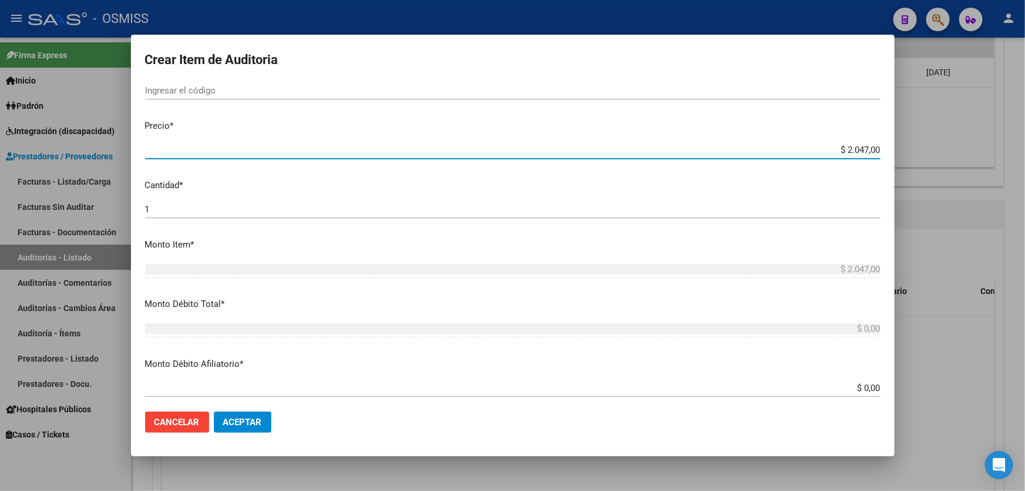
type input "$ 20.470,00"
type input "$ 2.047,00"
type input "$ 204,70"
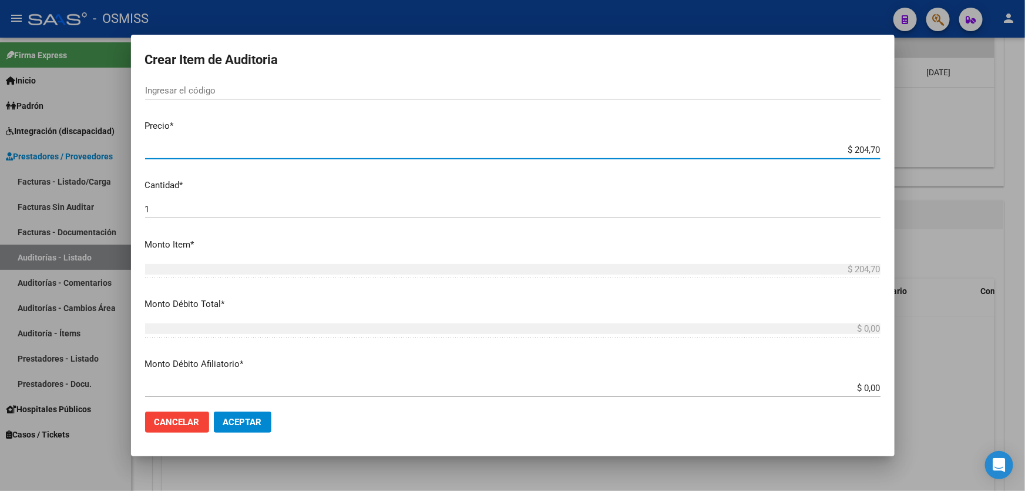
type input "$ 20,47"
type input "$ 2,04"
type input "$ 0,20"
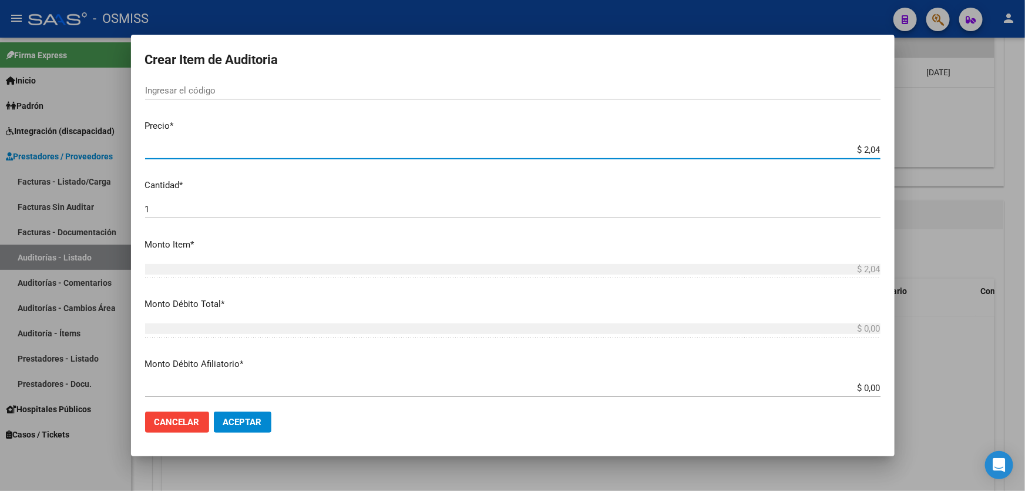
type input "$ 0,20"
type input "$ 2,07"
type input "$ 20,70"
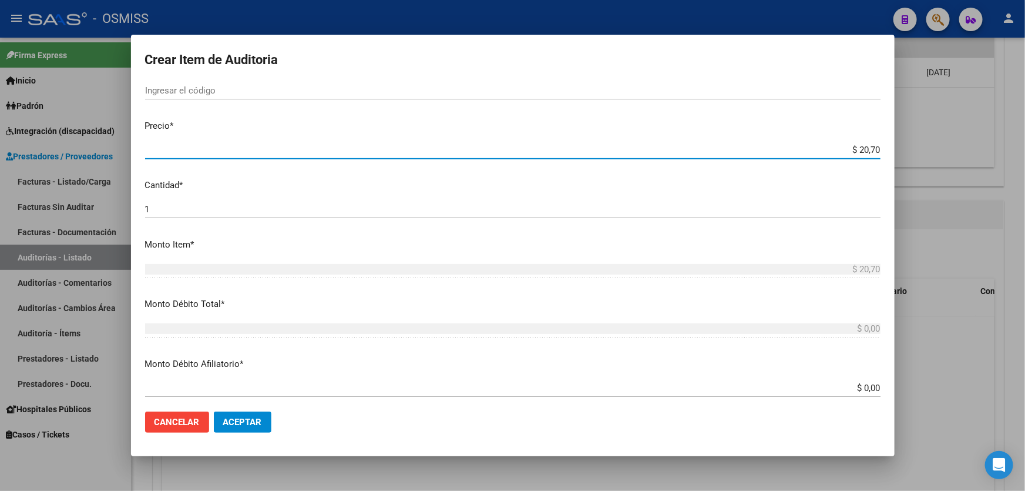
type input "$ 207,00"
type input "$ 2.070,00"
type input "$ 20.700,00"
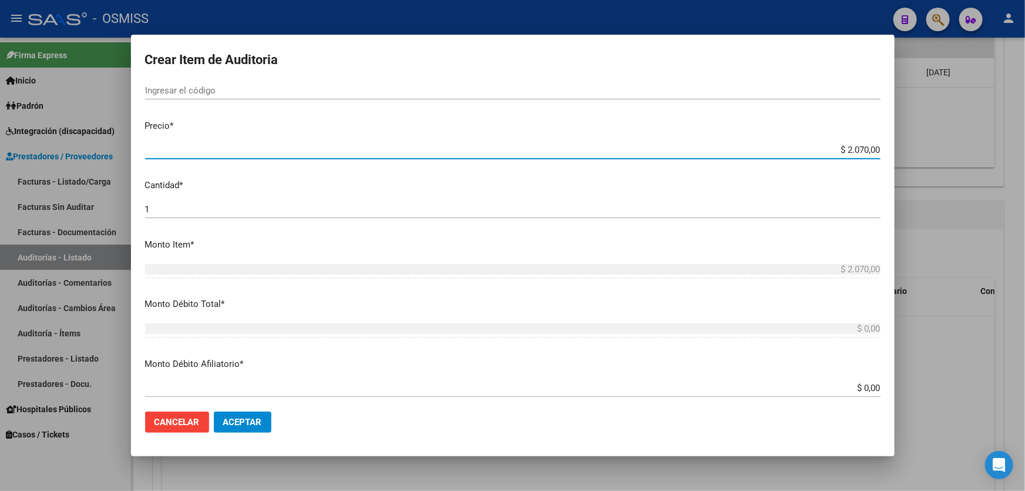
type input "$ 20.700,00"
type input "$ 207.000,00"
type input "$ 2.070.000,00"
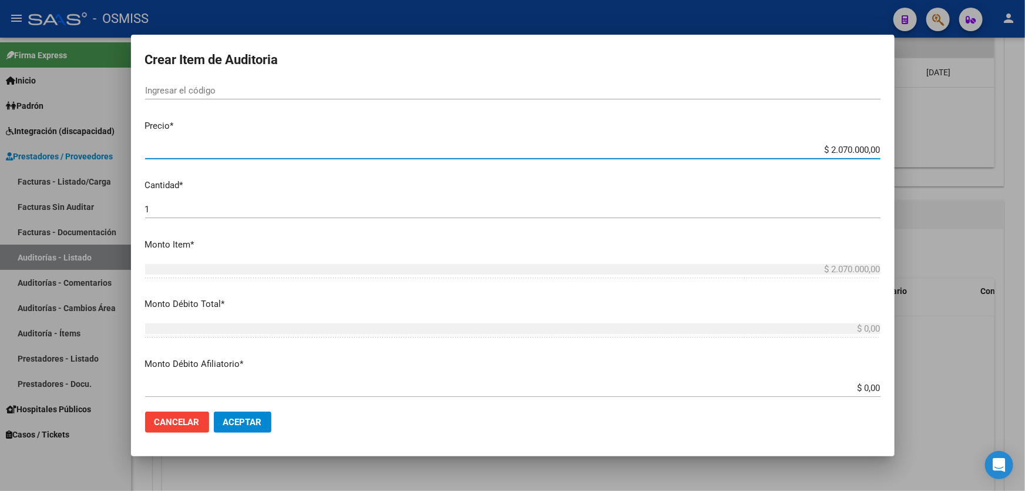
click at [249, 425] on span "Aceptar" at bounding box center [242, 422] width 39 height 11
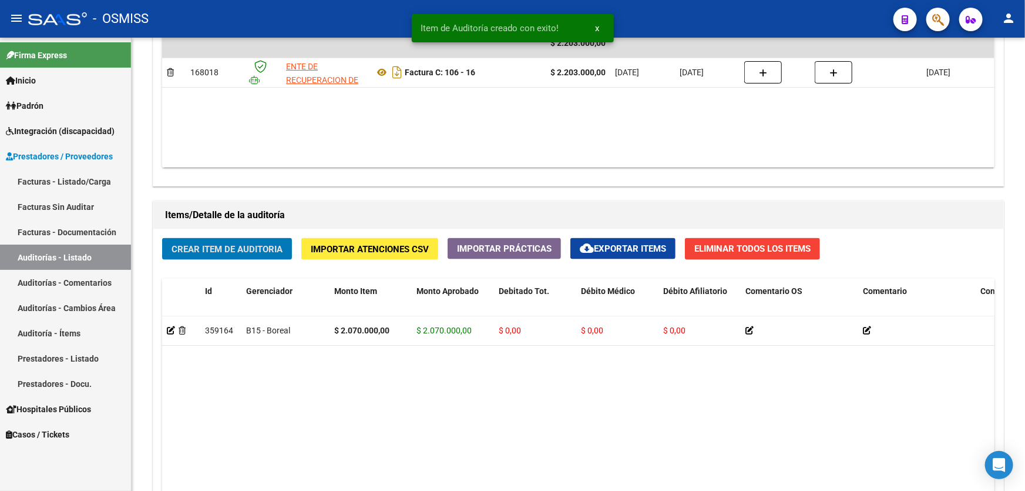
scroll to position [694, 0]
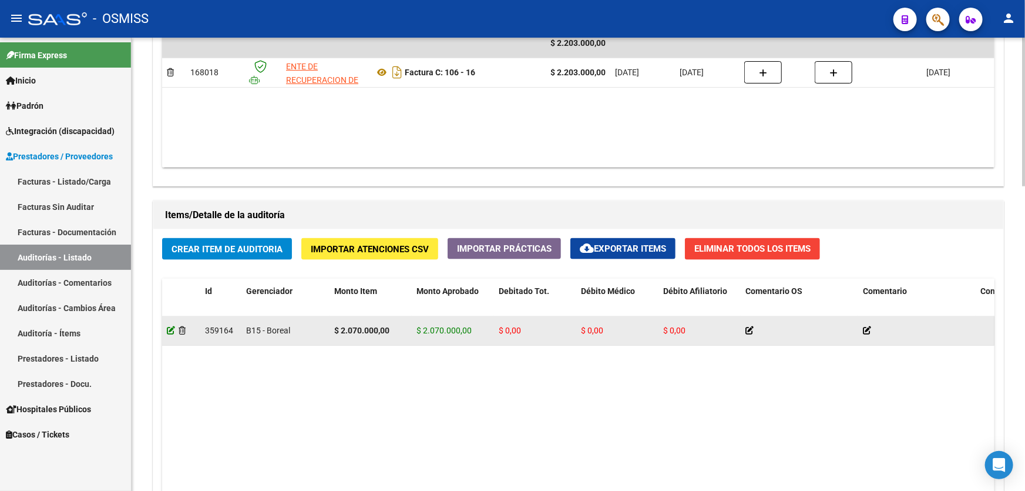
click at [167, 328] on icon at bounding box center [171, 330] width 8 height 8
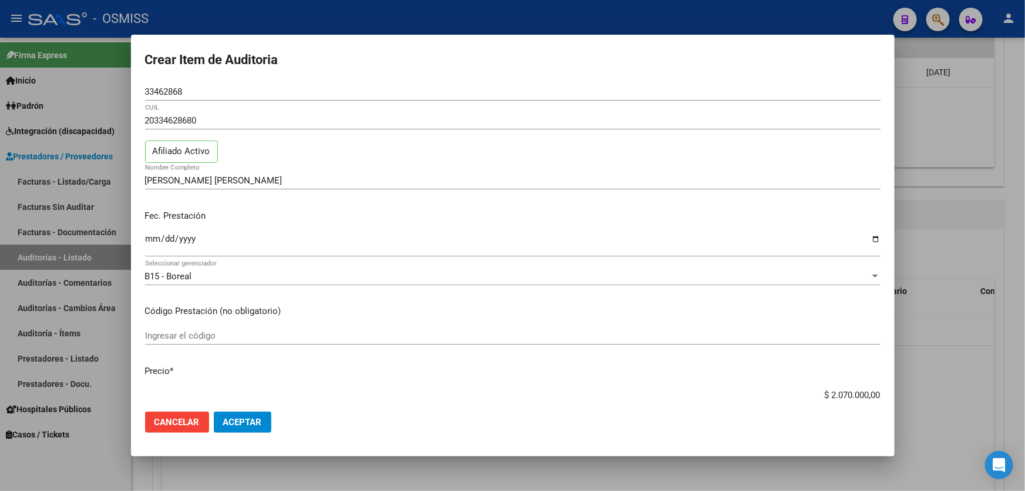
scroll to position [6, 0]
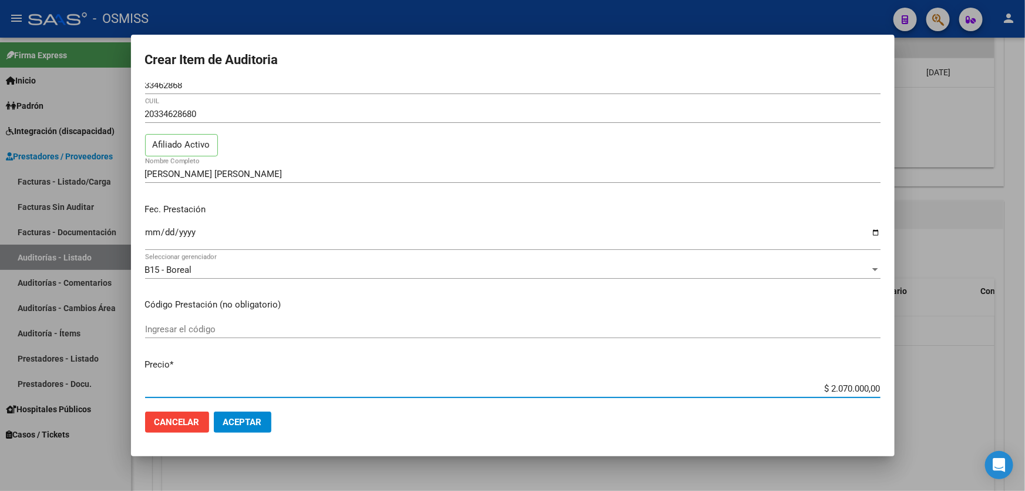
drag, startPoint x: 811, startPoint y: 391, endPoint x: 1025, endPoint y: 382, distance: 214.1
click at [1025, 382] on div "Crear Item de Auditoria 33462868 Nro Documento 20334628680 CUIL Afiliado Activo…" at bounding box center [512, 245] width 1025 height 491
paste input "2.133.0"
type input "$ 21.330,00"
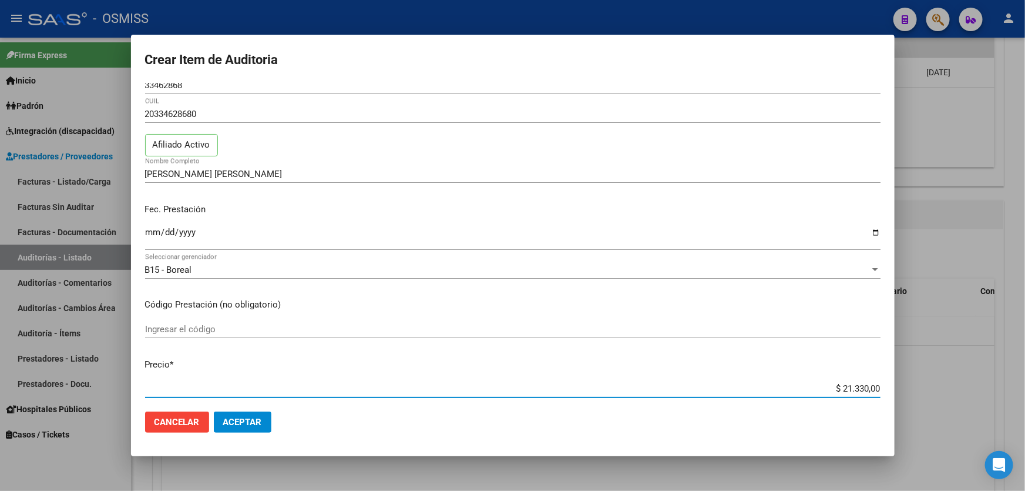
type input "$ 213.300,00"
type input "$ 2.133.000,00"
click at [254, 418] on span "Aceptar" at bounding box center [242, 422] width 39 height 11
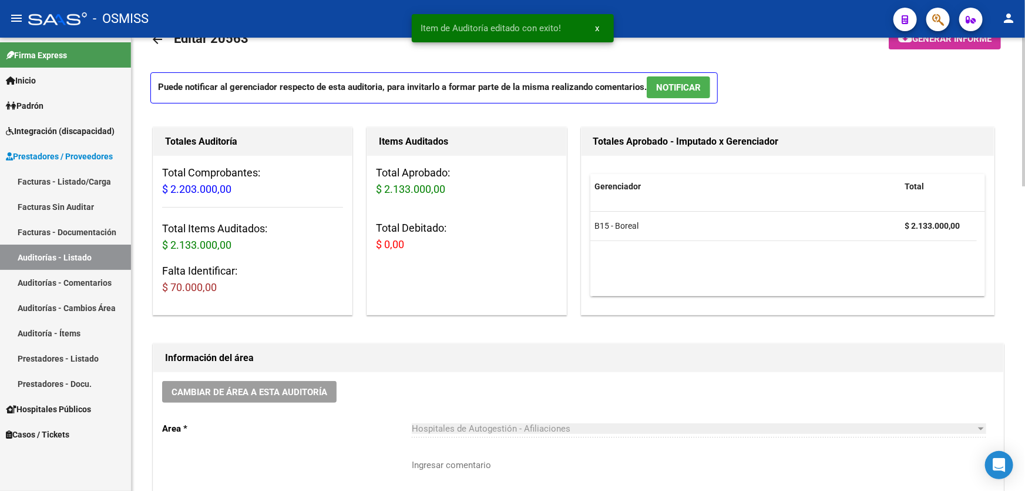
scroll to position [53, 0]
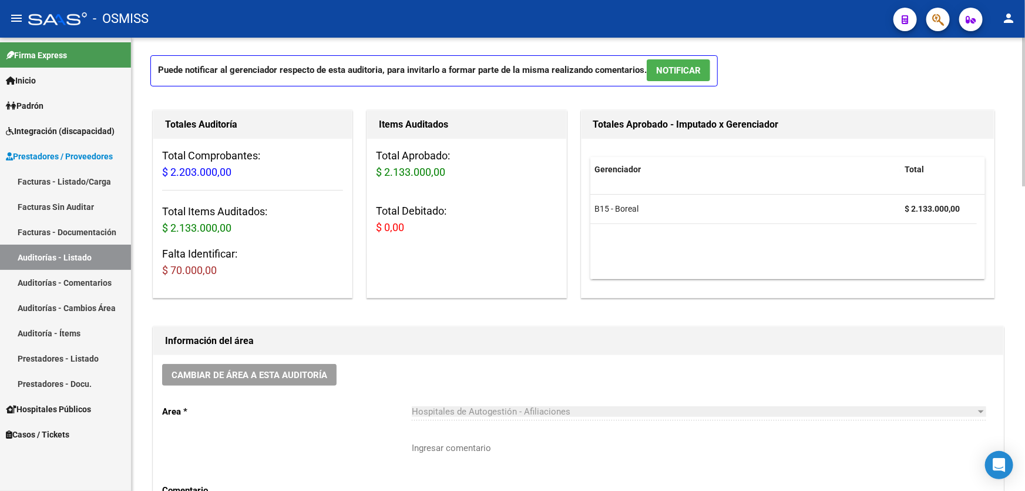
click at [353, 419] on div "Cambiar de área a esta auditoría Area * Hospitales de Autogestión - Afiliacione…" at bounding box center [578, 447] width 850 height 185
drag, startPoint x: 599, startPoint y: 417, endPoint x: 596, endPoint y: 328, distance: 88.8
click at [599, 417] on div "Hospitales de Autogestión - Afiliaciones Seleccionar area" at bounding box center [699, 407] width 575 height 25
click at [566, 449] on textarea "Ingresar comentario" at bounding box center [699, 468] width 575 height 55
drag, startPoint x: 467, startPoint y: 454, endPoint x: 482, endPoint y: 380, distance: 74.9
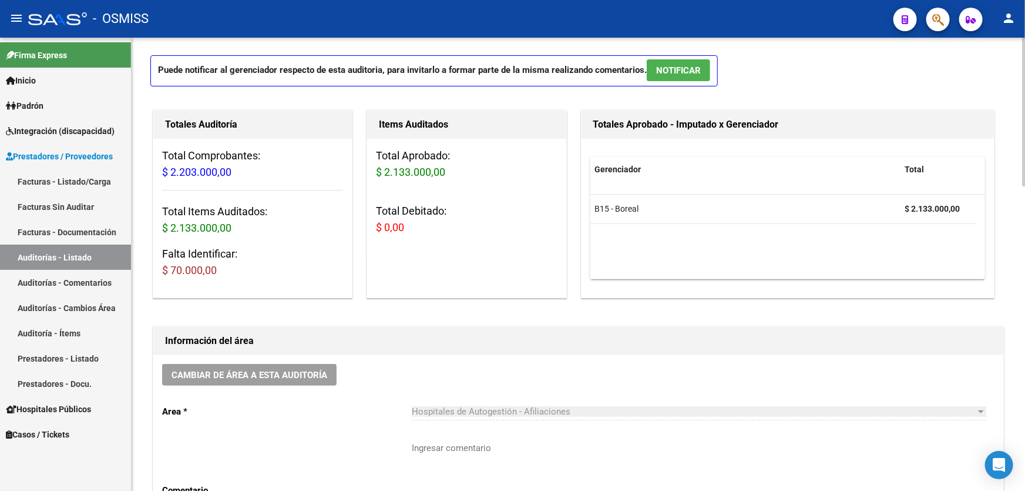
click at [468, 453] on textarea "Ingresar comentario" at bounding box center [699, 468] width 575 height 55
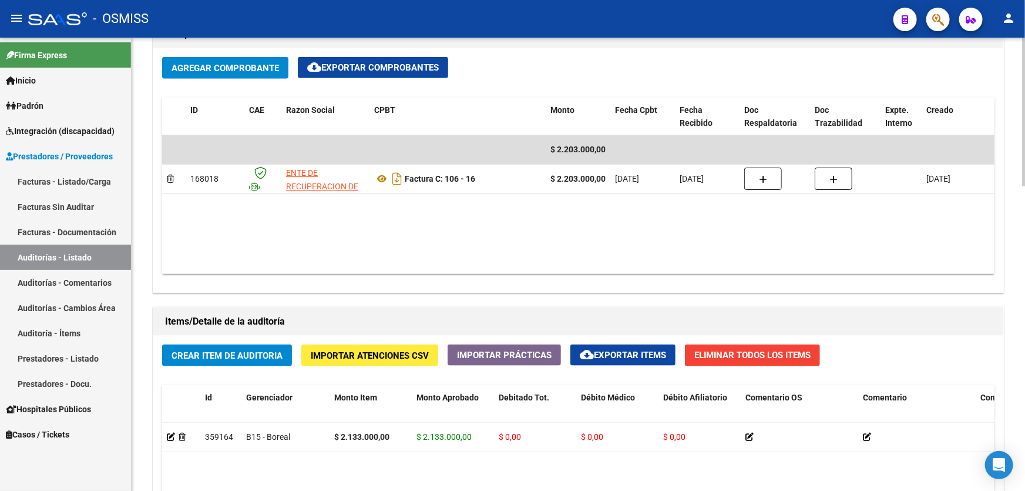
scroll to position [588, 0]
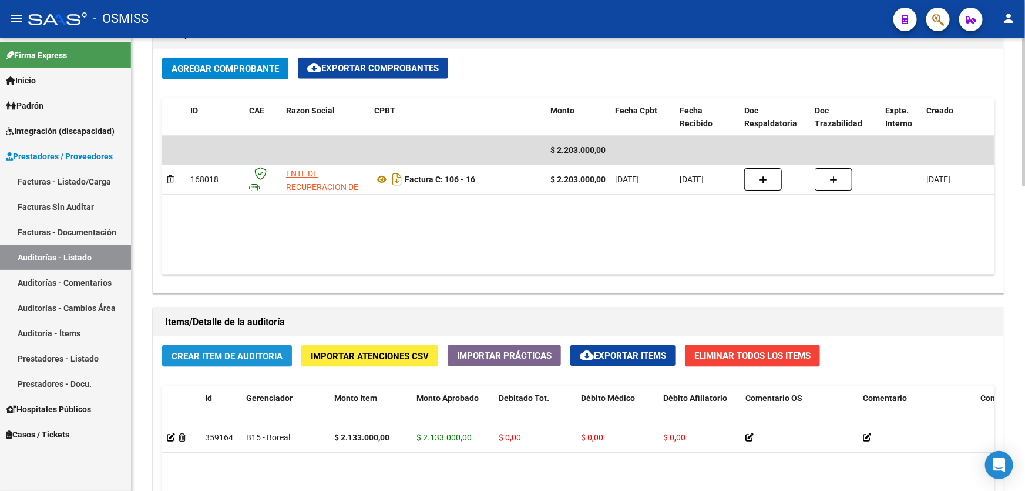
click at [277, 351] on span "Crear Item de Auditoria" at bounding box center [227, 356] width 111 height 11
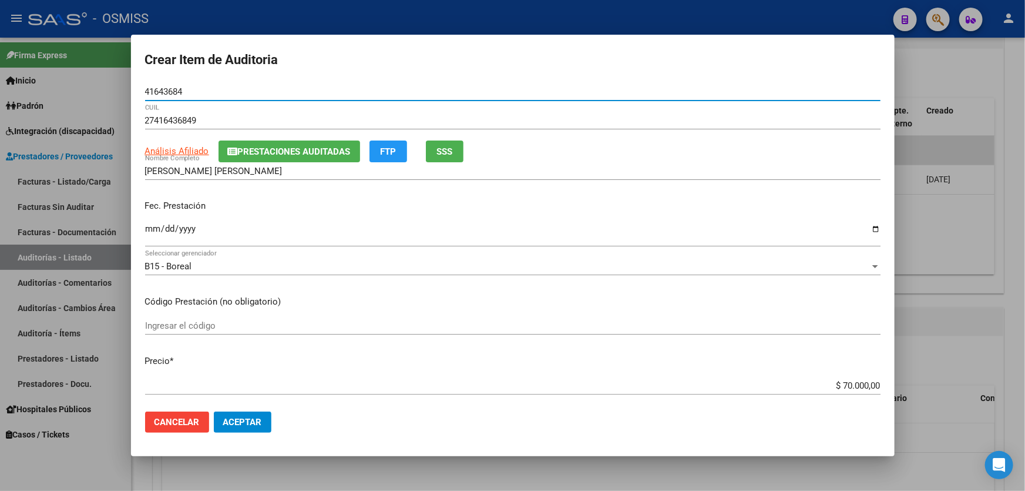
click at [152, 234] on input "Ingresar la fecha" at bounding box center [513, 233] width 736 height 19
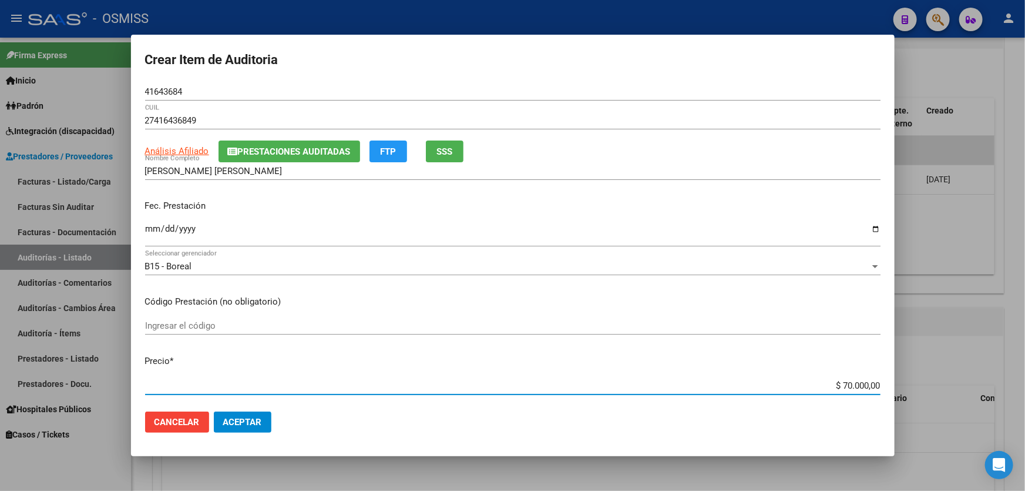
drag, startPoint x: 795, startPoint y: 389, endPoint x: 1025, endPoint y: 370, distance: 230.0
click at [1025, 379] on div "Crear Item de Auditoria 41643684 Nro Documento 27416436849 CUIL Análisis Afilia…" at bounding box center [512, 245] width 1025 height 491
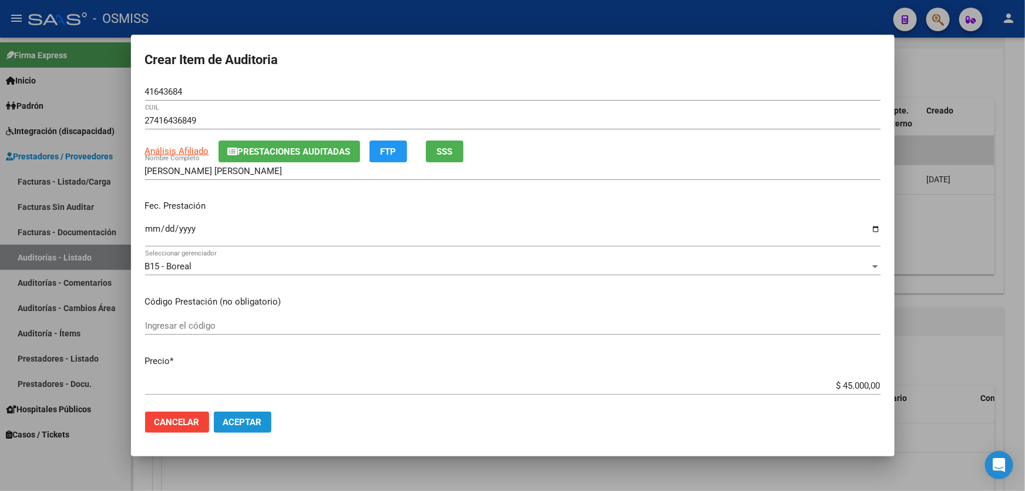
click at [252, 426] on span "Aceptar" at bounding box center [242, 422] width 39 height 11
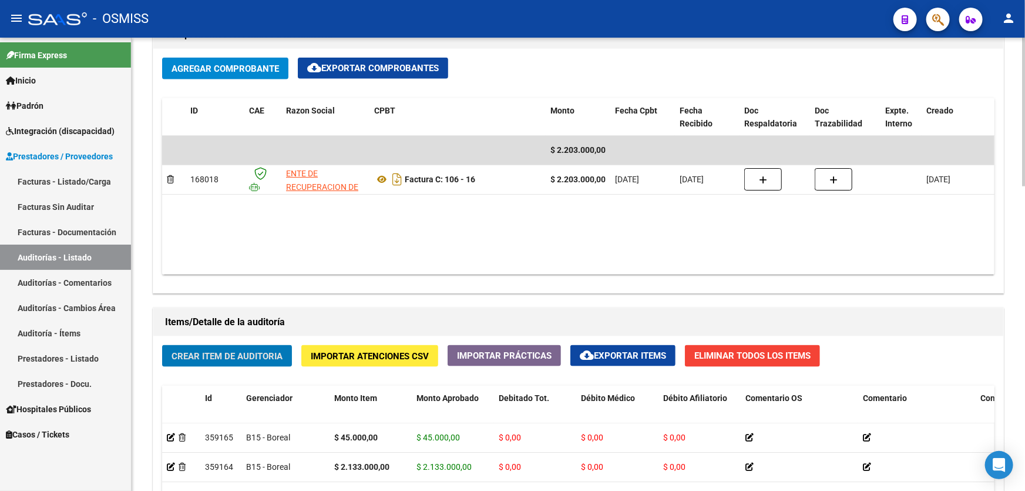
click at [209, 362] on button "Crear Item de Auditoria" at bounding box center [227, 356] width 130 height 22
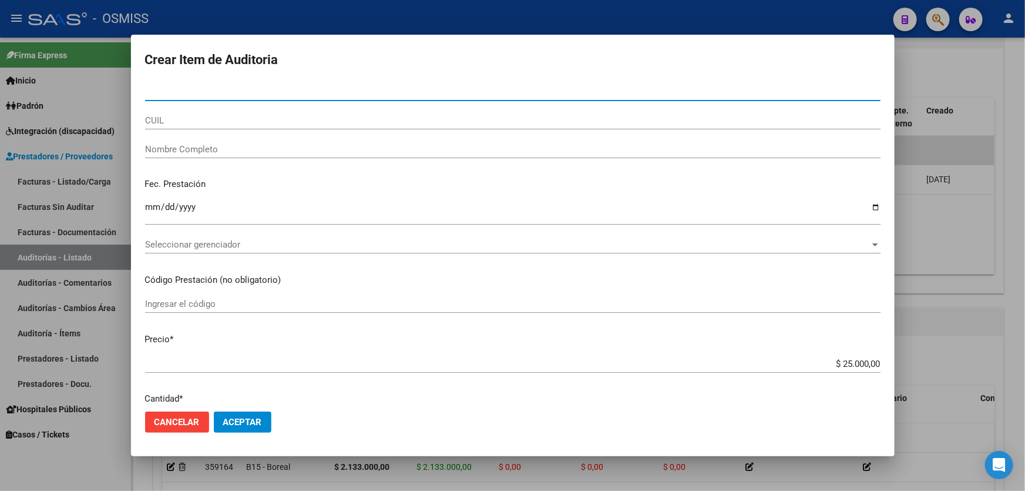
paste input "28688189"
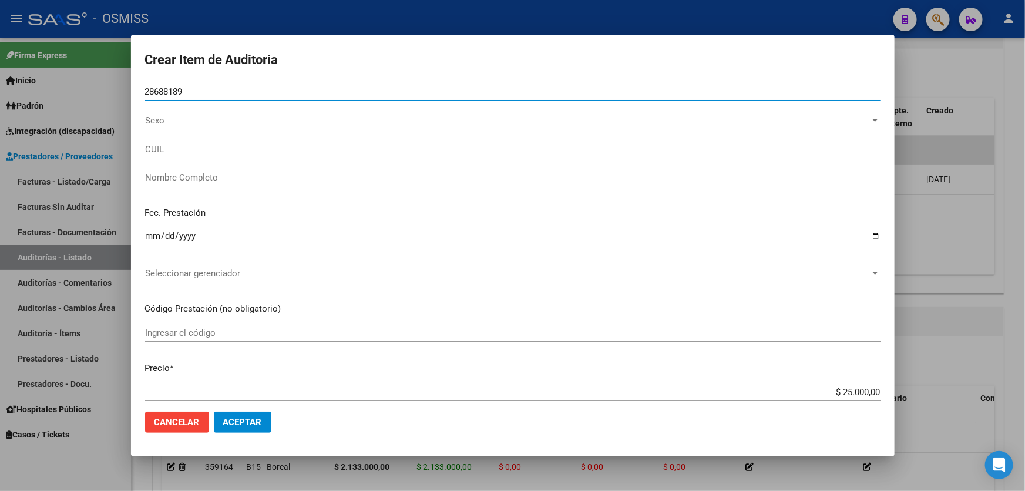
click at [147, 246] on input "Ingresar la fecha" at bounding box center [513, 240] width 736 height 19
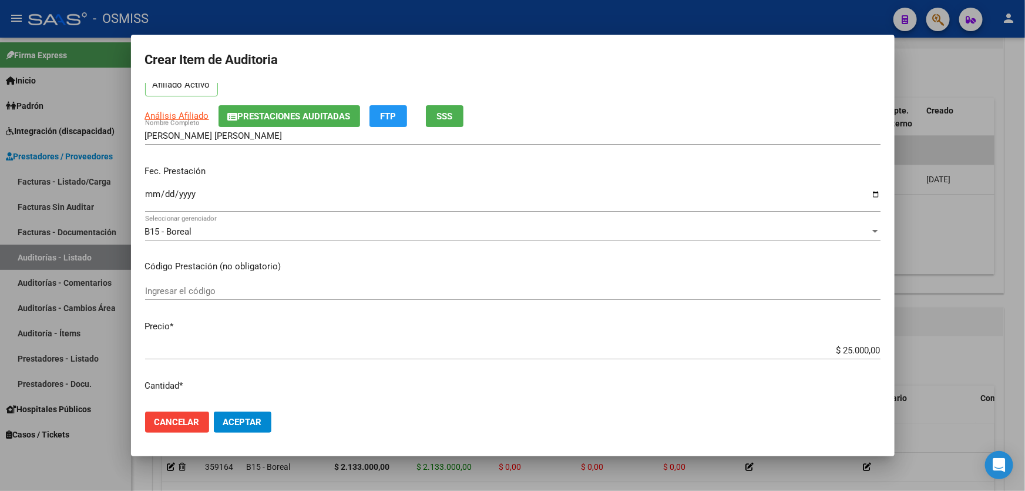
scroll to position [160, 0]
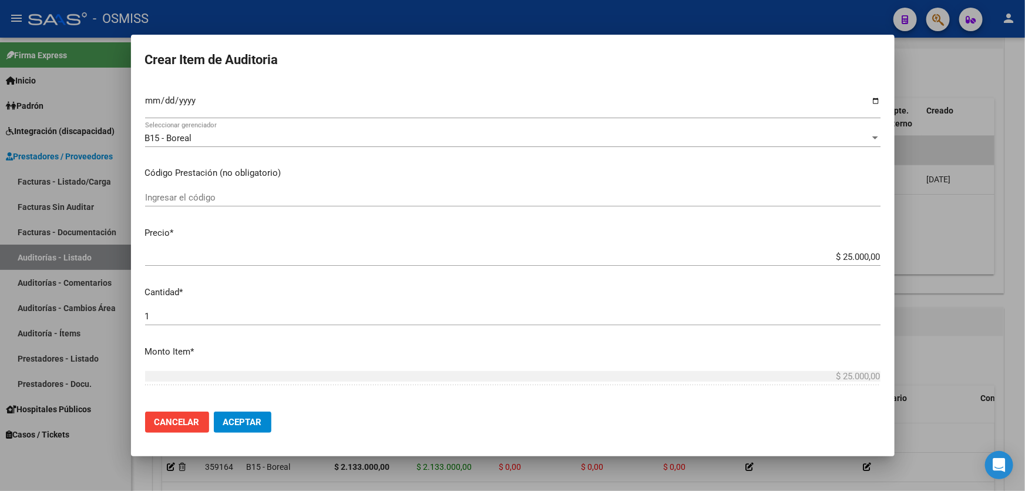
drag, startPoint x: 758, startPoint y: 247, endPoint x: 997, endPoint y: 249, distance: 239.1
click at [997, 249] on div "Crear Item de Auditoria 28688189 Nro Documento 27286881896 CUIL Afiliado Activo…" at bounding box center [512, 245] width 1025 height 491
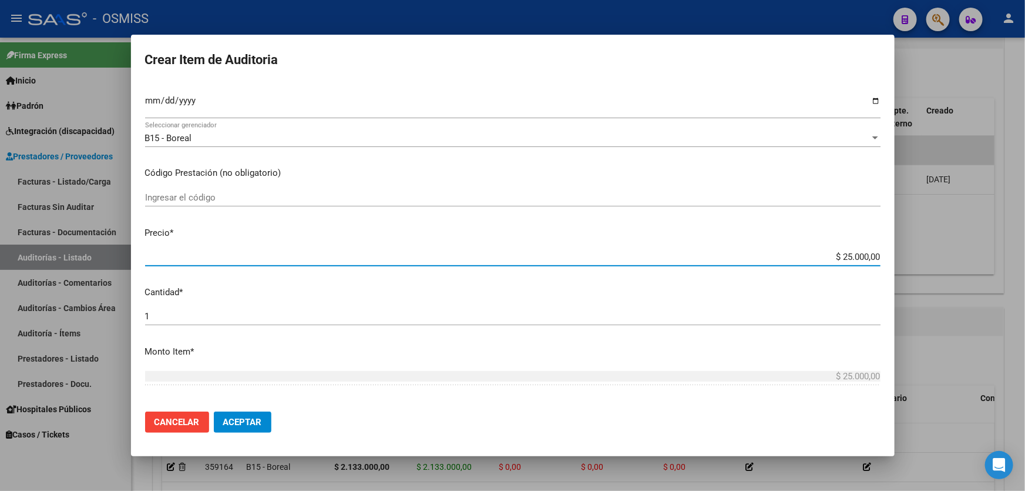
drag, startPoint x: 783, startPoint y: 258, endPoint x: 897, endPoint y: 264, distance: 114.1
click at [897, 264] on div "Crear Item de Auditoria 28688189 Nro Documento 27286881896 CUIL Afiliado Activo…" at bounding box center [512, 245] width 1025 height 491
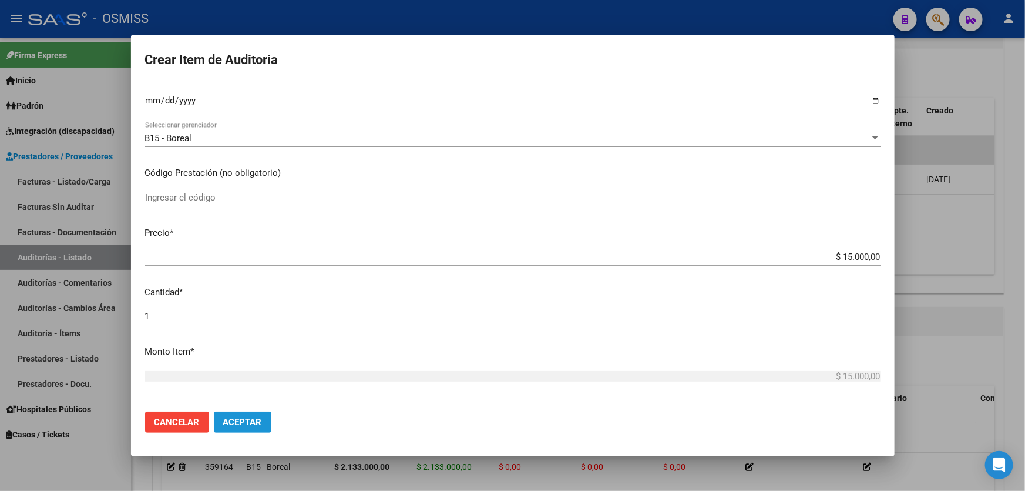
click at [252, 427] on button "Aceptar" at bounding box center [243, 421] width 58 height 21
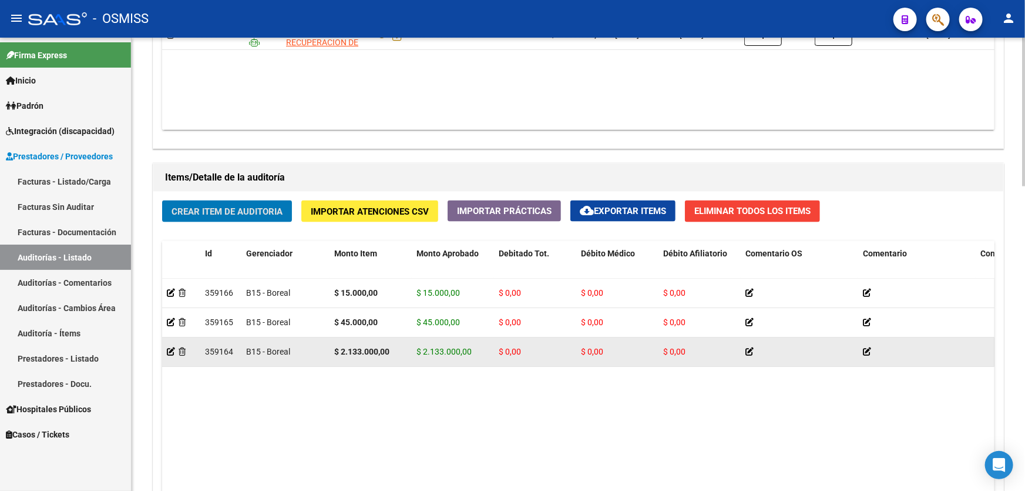
scroll to position [747, 0]
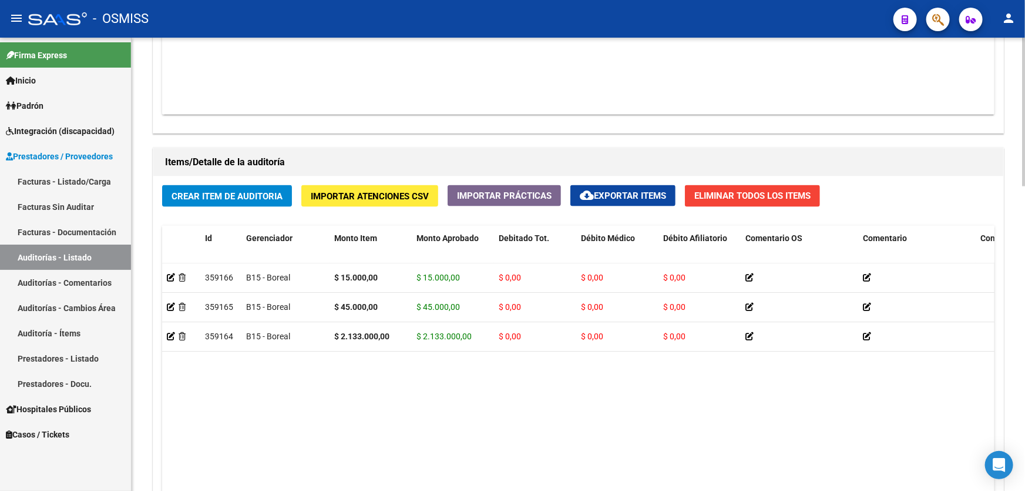
click at [512, 397] on datatable-body "359166 B15 - Boreal $ 15.000,00 $ 15.000,00 $ 0,00 $ 0,00 $ 0,00 27286881896 28…" at bounding box center [578, 401] width 833 height 277
click at [247, 194] on span "Crear Item de Auditoria" at bounding box center [227, 196] width 111 height 11
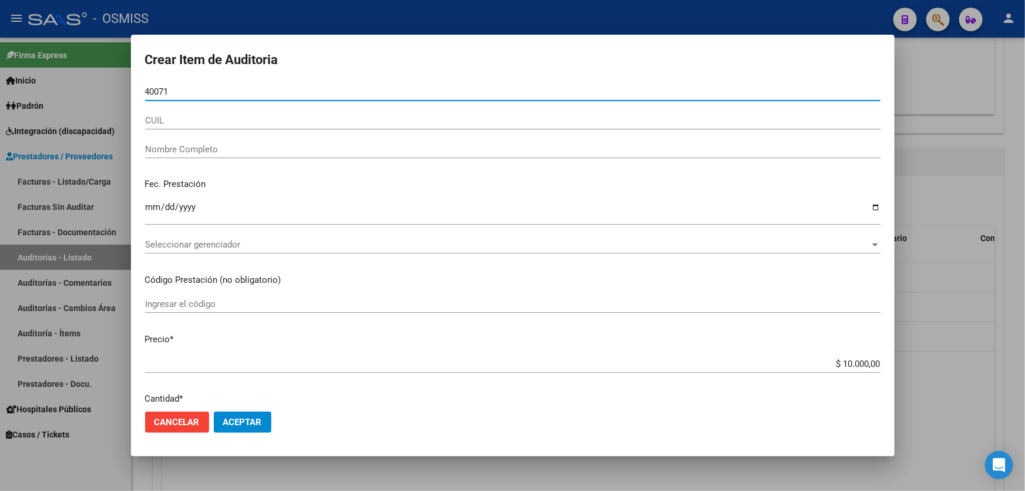
click at [398, 485] on div at bounding box center [512, 245] width 1025 height 491
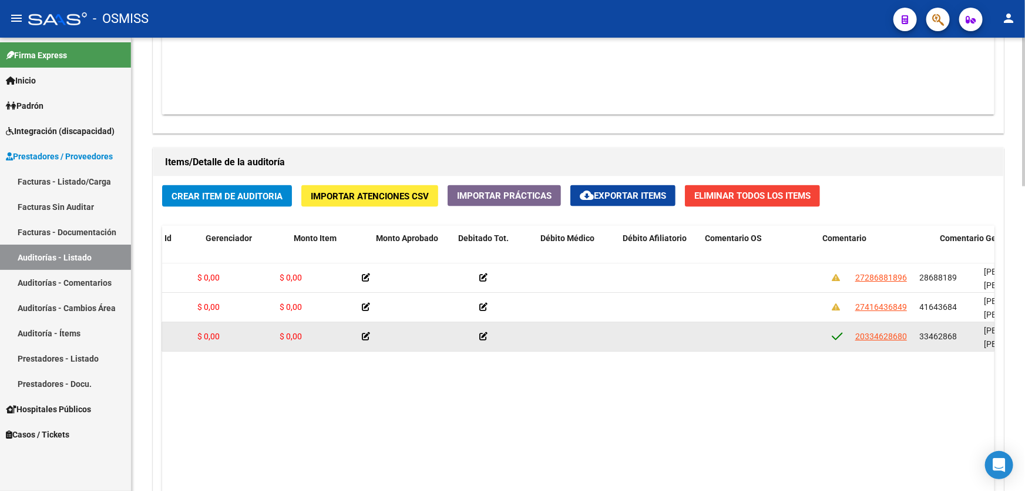
drag, startPoint x: 657, startPoint y: 336, endPoint x: 723, endPoint y: 334, distance: 66.4
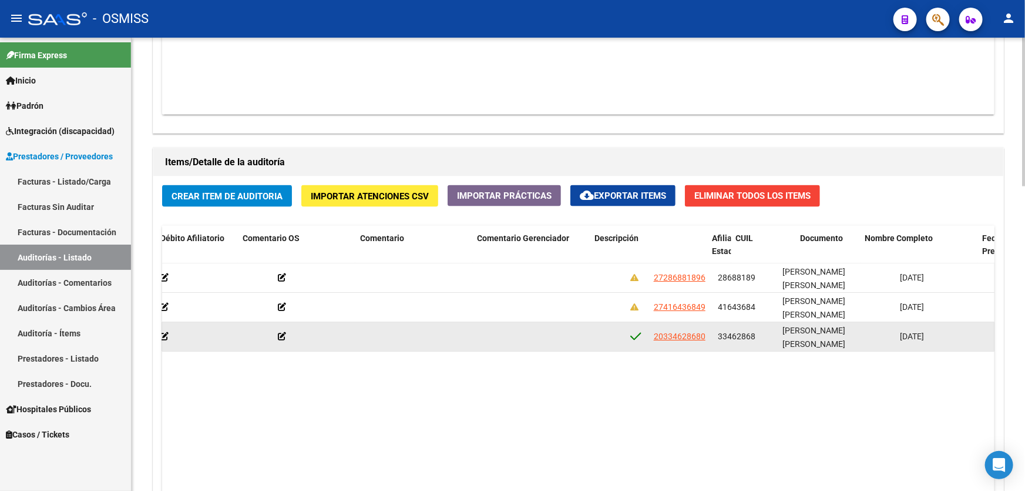
scroll to position [0, 0]
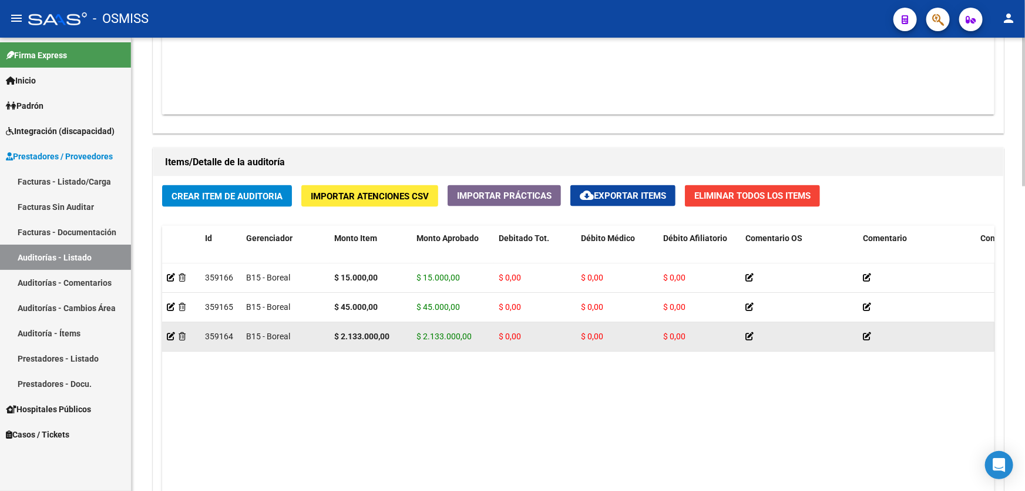
drag, startPoint x: 555, startPoint y: 327, endPoint x: 423, endPoint y: 330, distance: 131.6
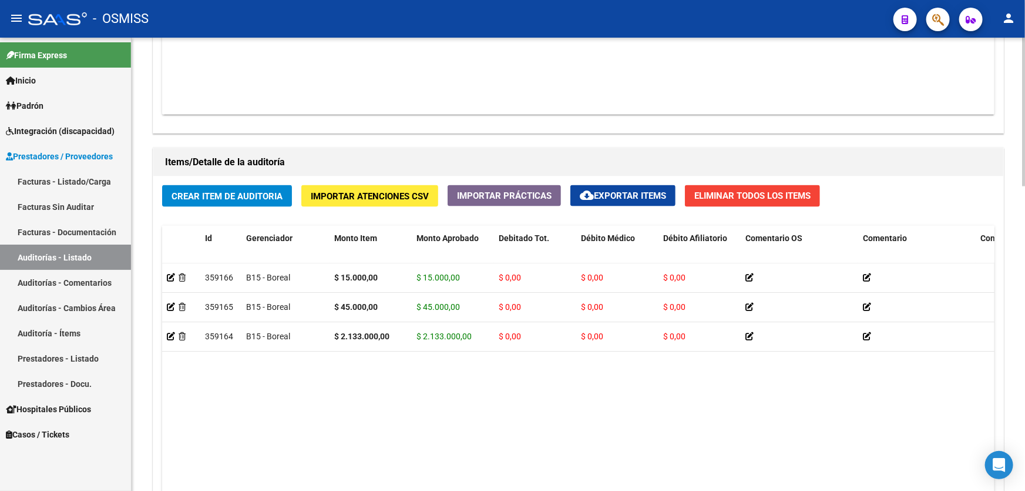
click at [263, 211] on div "Crear Item de Auditoria Importar Atenciones CSV Importar Prácticas cloud_downlo…" at bounding box center [578, 381] width 850 height 411
click at [262, 200] on button "Crear Item de Auditoria" at bounding box center [227, 196] width 130 height 22
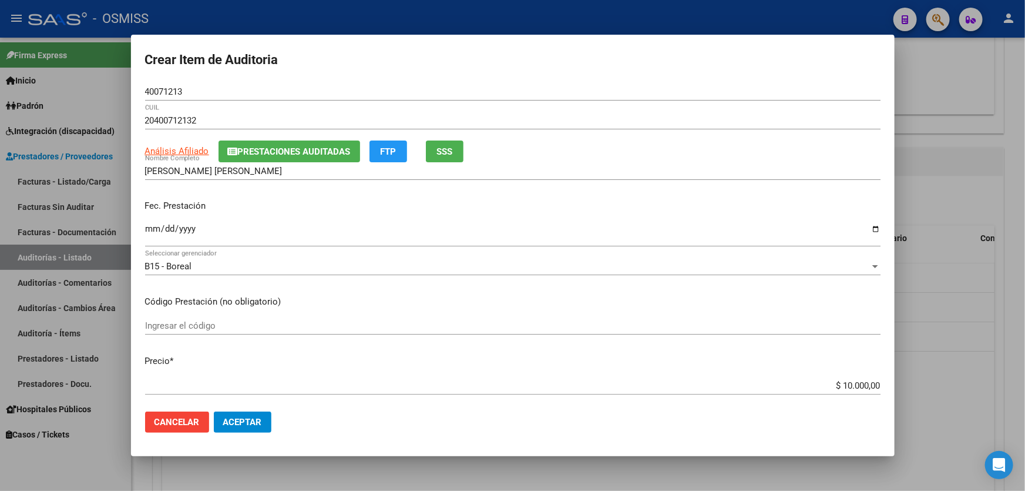
click at [364, 489] on div at bounding box center [512, 245] width 1025 height 491
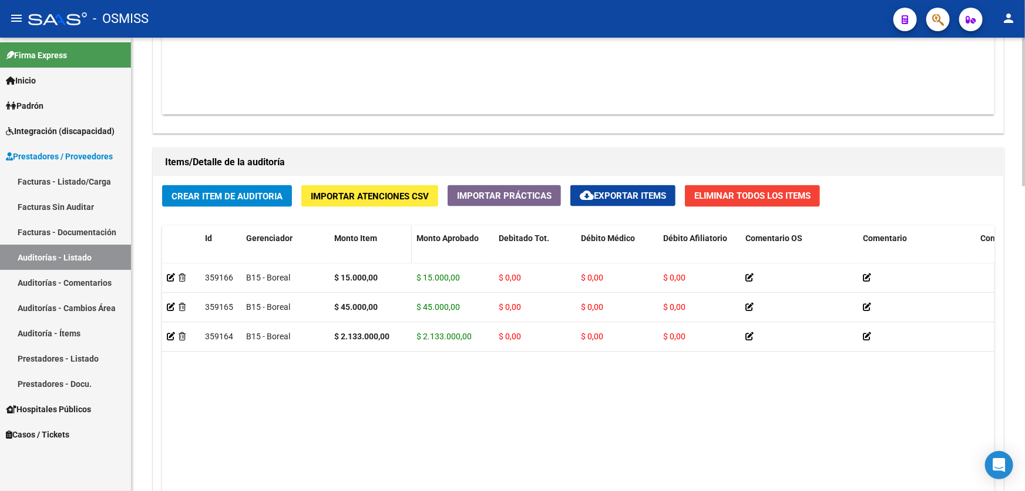
drag, startPoint x: 382, startPoint y: 447, endPoint x: 348, endPoint y: 246, distance: 204.5
click at [382, 447] on datatable-body "359166 B15 - Boreal $ 15.000,00 $ 15.000,00 $ 0,00 $ 0,00 $ 0,00 27286881896 28…" at bounding box center [578, 401] width 833 height 277
click at [243, 197] on span "Crear Item de Auditoria" at bounding box center [227, 196] width 111 height 11
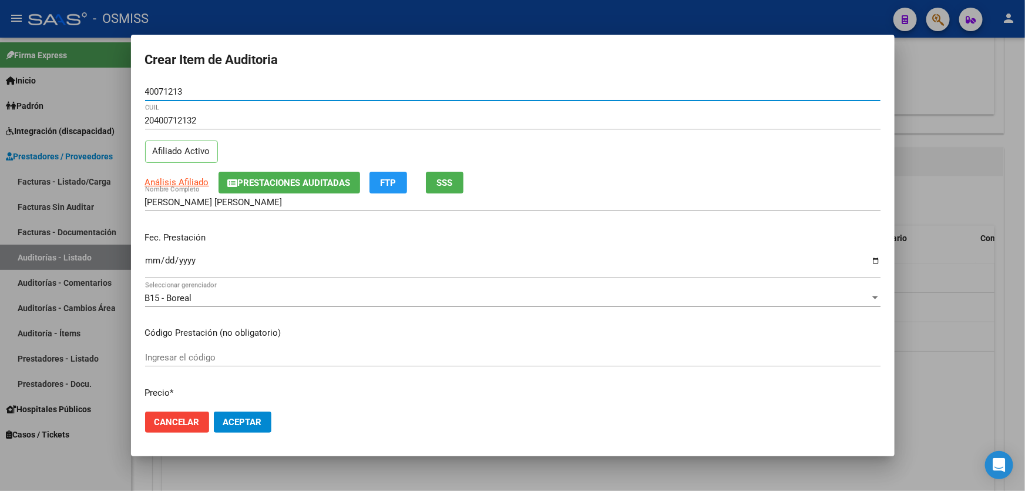
click at [152, 251] on div "Fec. Prestación Ingresar la fecha" at bounding box center [513, 255] width 736 height 67
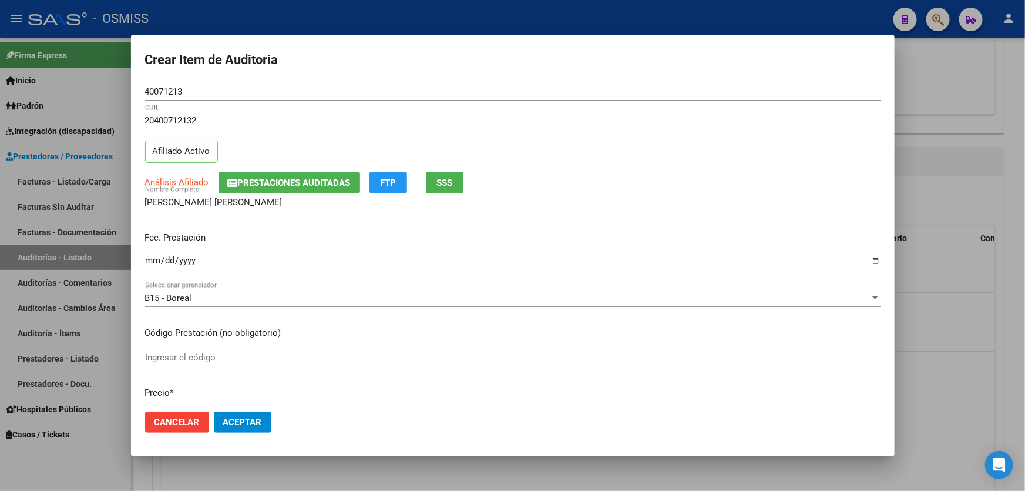
click at [150, 256] on input "Ingresar la fecha" at bounding box center [513, 265] width 736 height 19
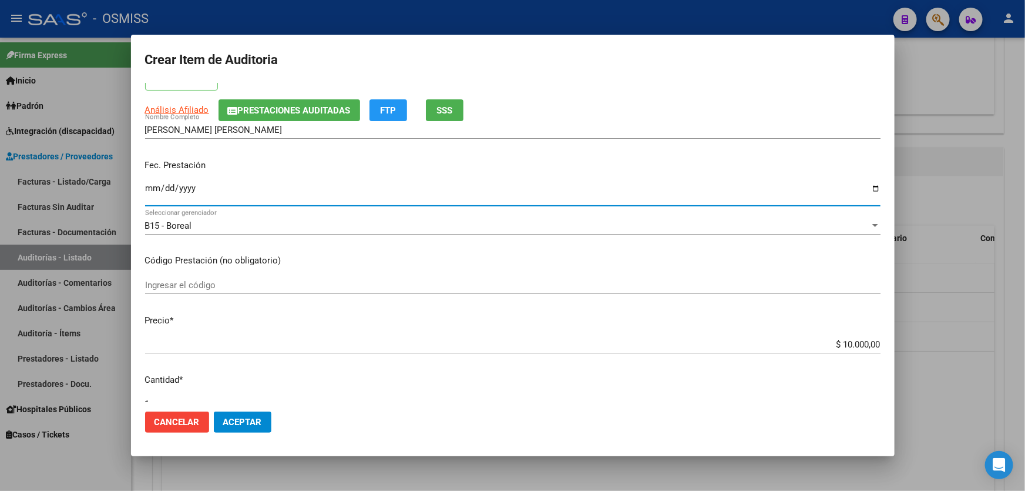
scroll to position [213, 0]
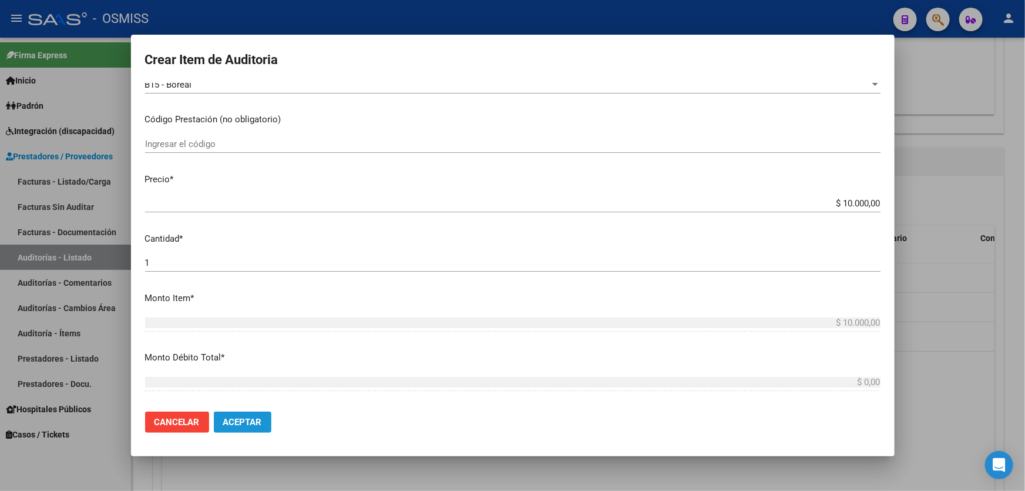
click at [226, 429] on button "Aceptar" at bounding box center [243, 421] width 58 height 21
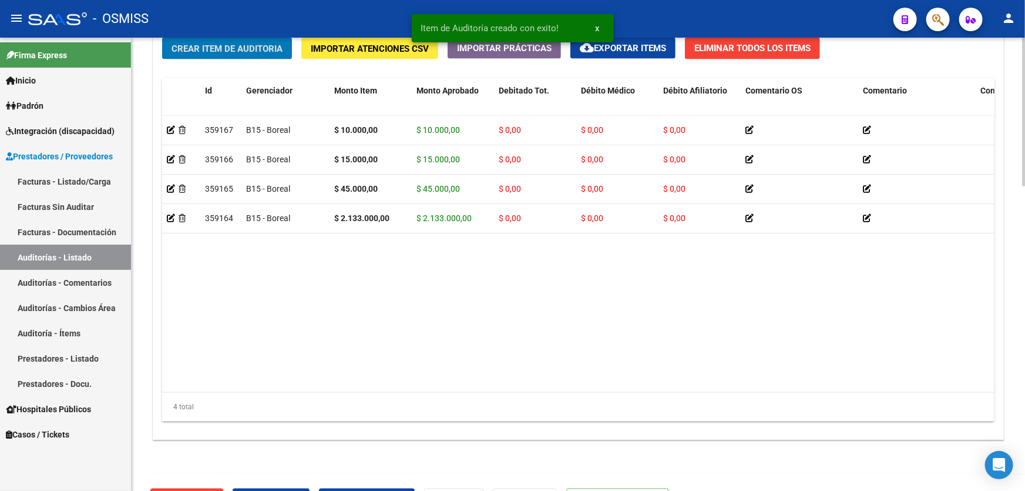
scroll to position [908, 0]
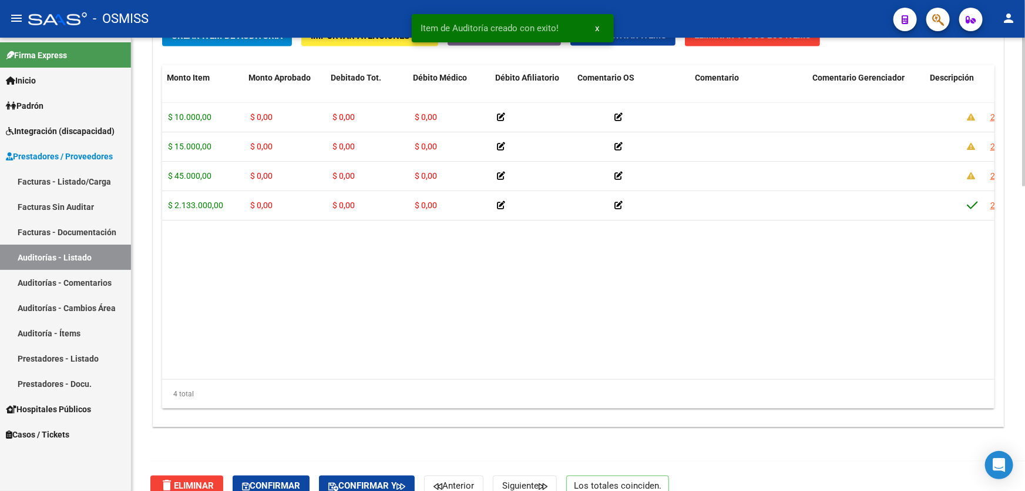
drag, startPoint x: 548, startPoint y: 358, endPoint x: 645, endPoint y: 345, distance: 98.4
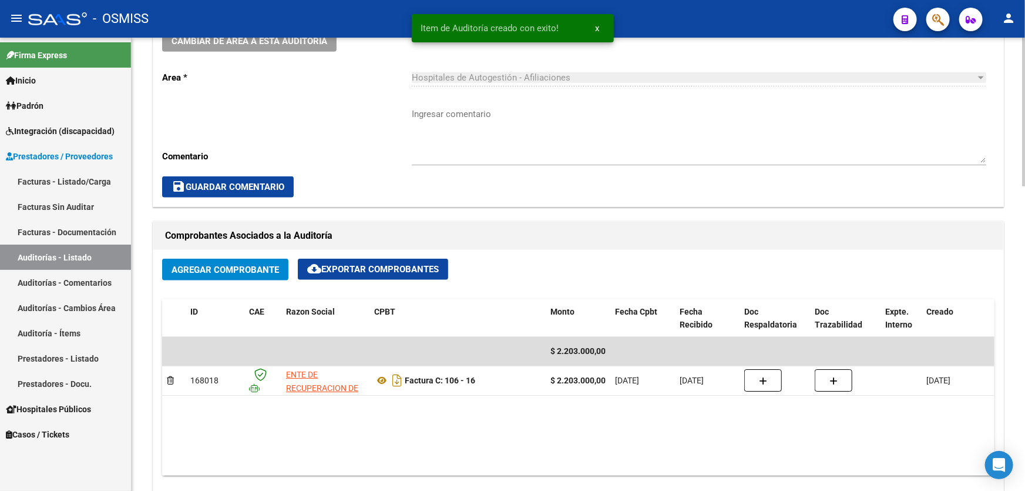
scroll to position [374, 0]
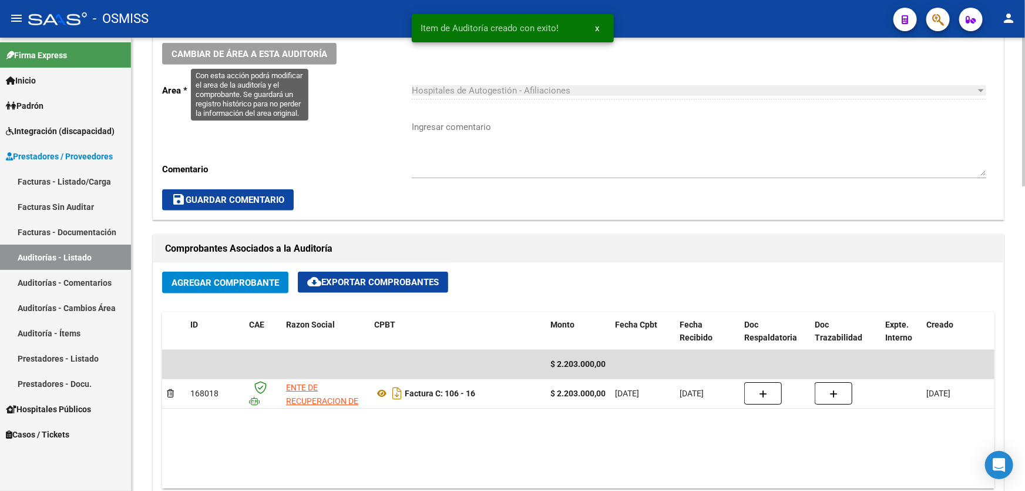
click at [301, 53] on span "Cambiar de área a esta auditoría" at bounding box center [250, 54] width 156 height 11
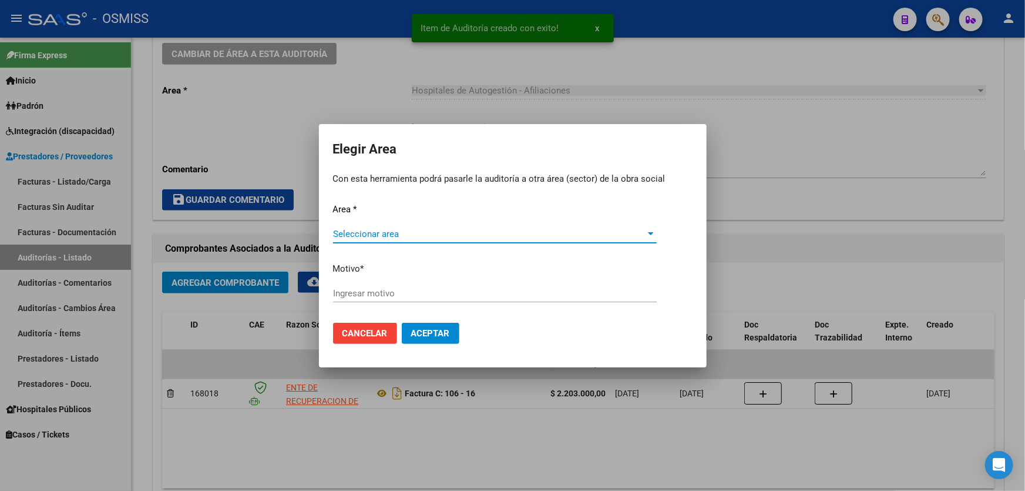
click at [442, 224] on div "Area * Seleccionar area Seleccionar area Motivo * [GEOGRAPHIC_DATA] motivo" at bounding box center [513, 258] width 360 height 110
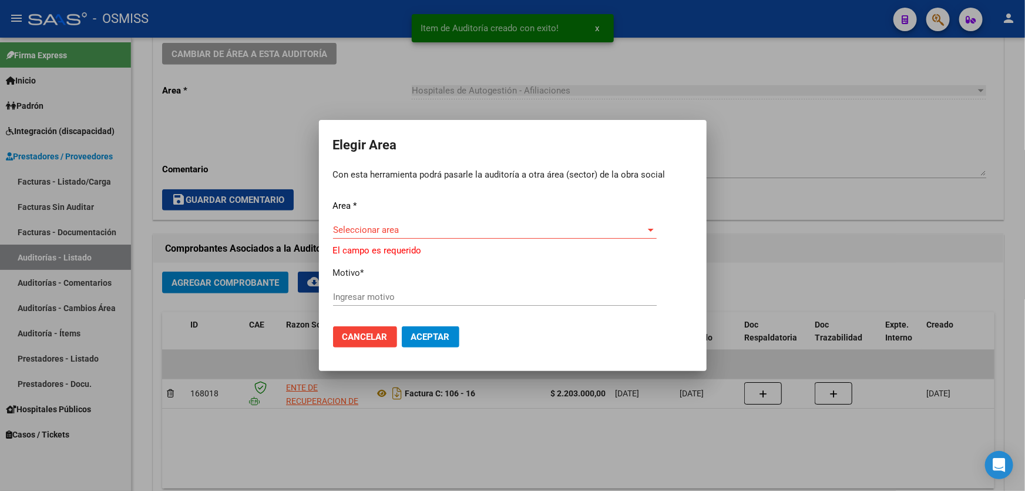
click at [434, 228] on span "Seleccionar area" at bounding box center [489, 229] width 313 height 11
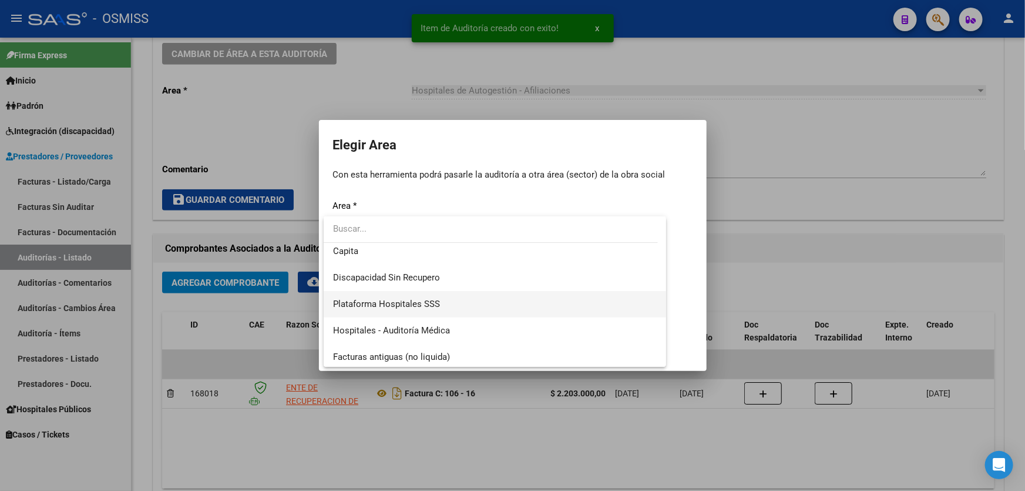
scroll to position [160, 0]
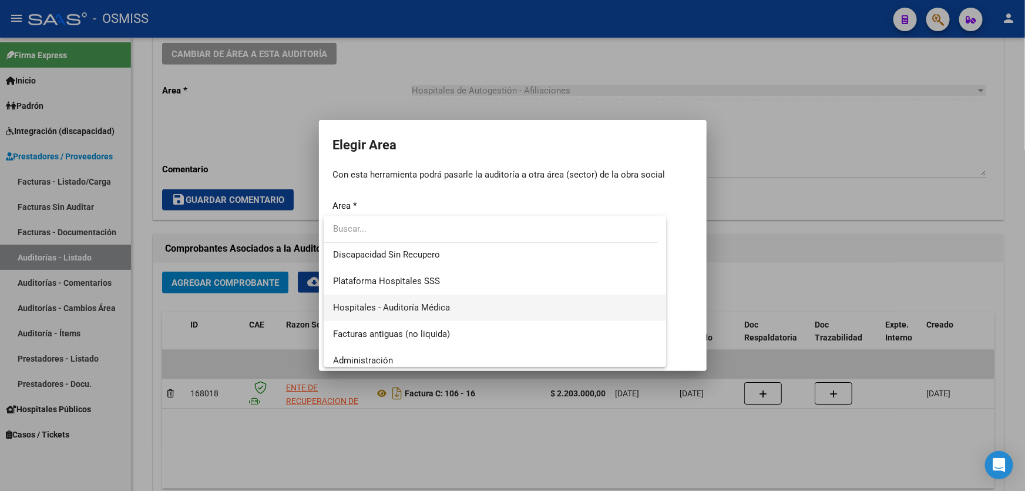
click at [442, 300] on span "Hospitales - Auditoría Médica" at bounding box center [495, 307] width 324 height 26
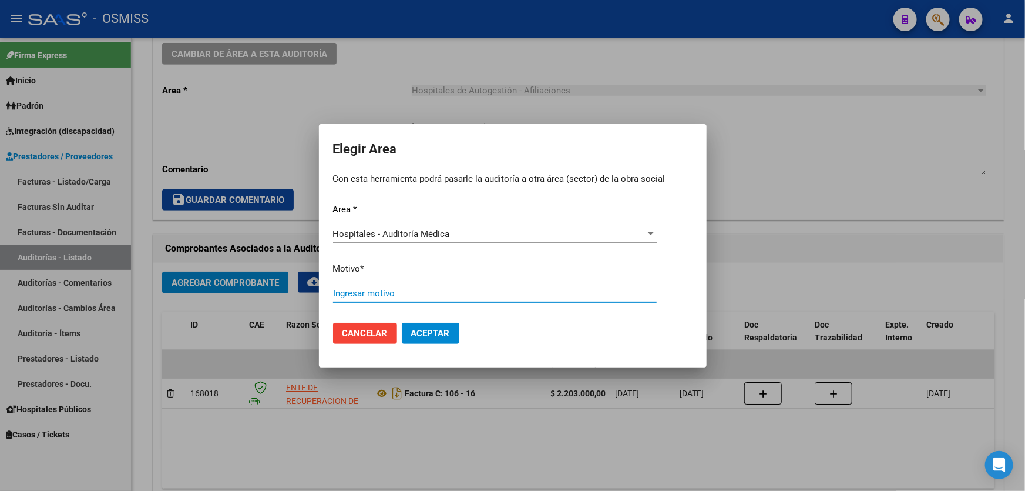
click at [439, 293] on input "Ingresar motivo" at bounding box center [495, 293] width 324 height 11
click at [418, 328] on span "Aceptar" at bounding box center [430, 333] width 39 height 11
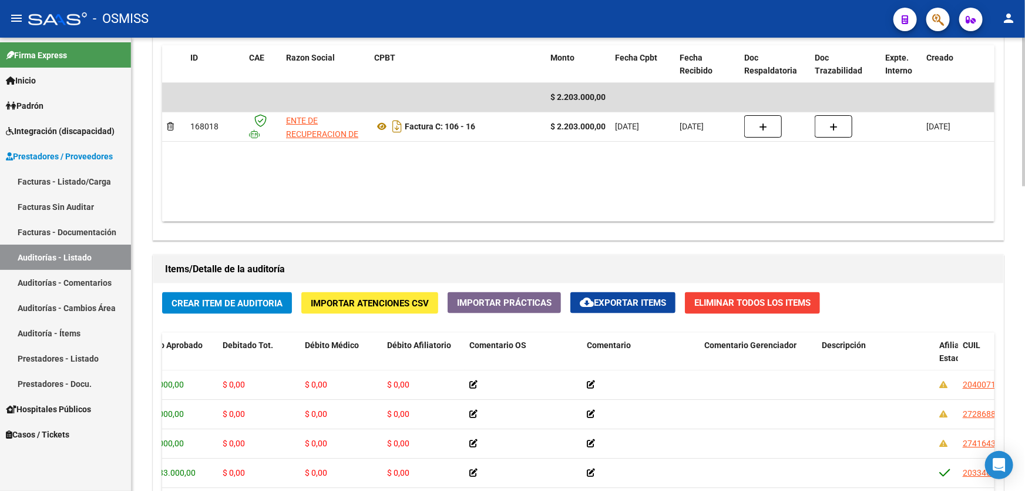
scroll to position [427, 0]
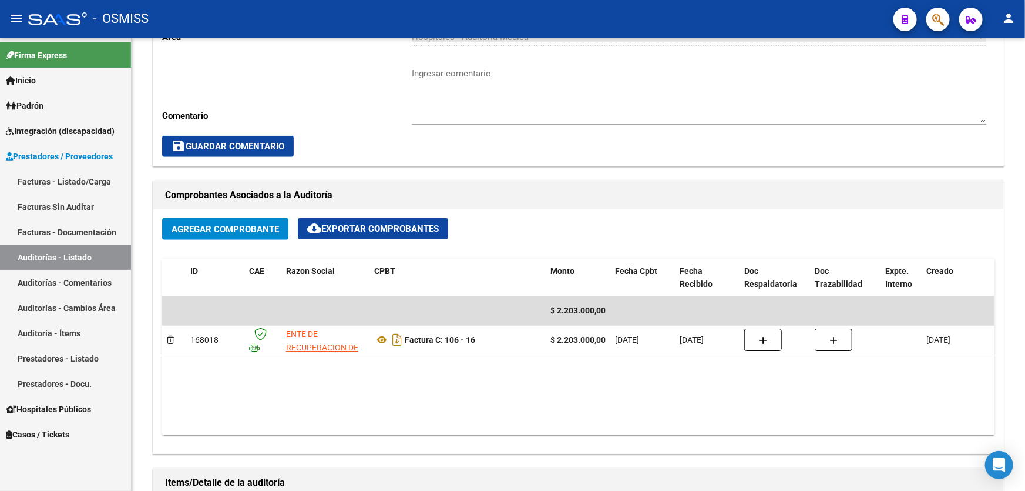
click at [113, 247] on link "Auditorías - Listado" at bounding box center [65, 256] width 131 height 25
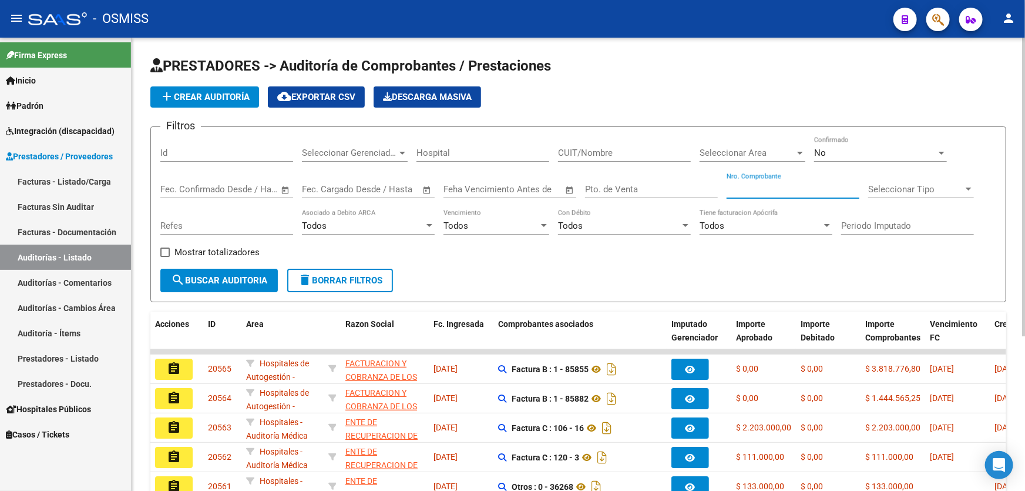
click at [767, 184] on input "Nro. Comprobante" at bounding box center [793, 189] width 133 height 11
click at [196, 103] on button "add Crear Auditoría" at bounding box center [204, 96] width 109 height 21
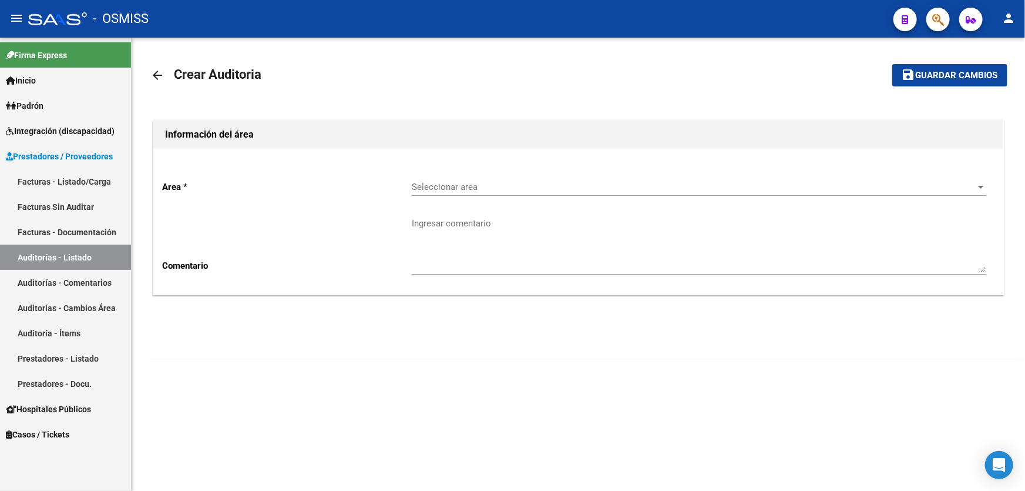
click at [596, 189] on span "Seleccionar area" at bounding box center [694, 187] width 564 height 11
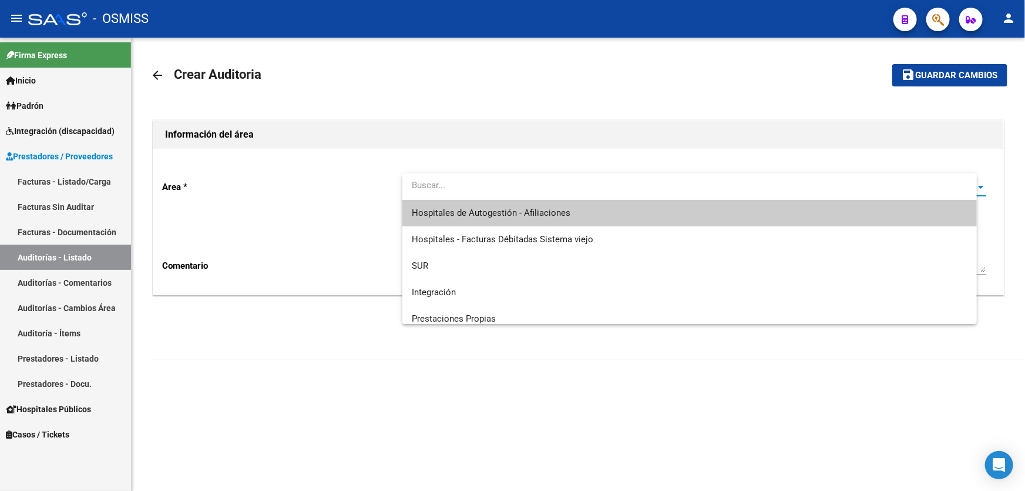
click at [585, 211] on span "Hospitales de Autogestión - Afiliaciones" at bounding box center [690, 213] width 556 height 26
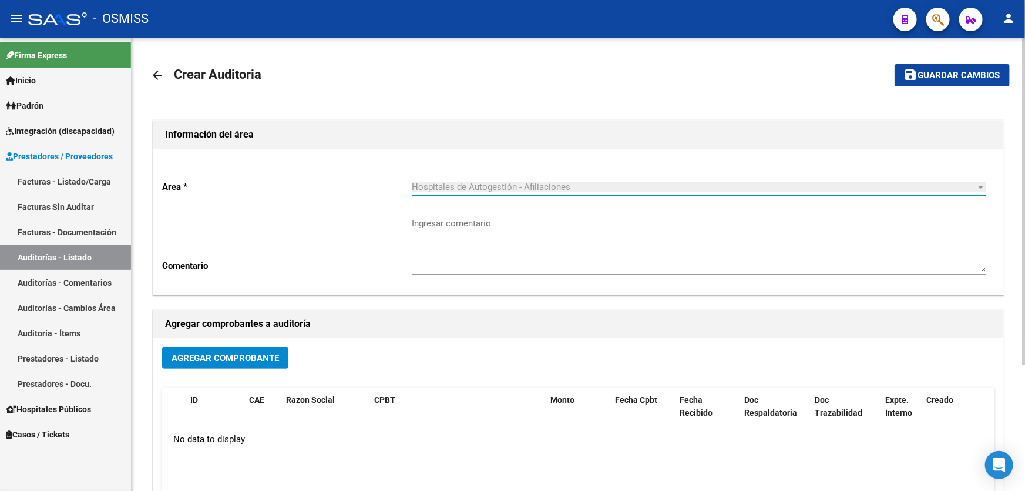
click at [219, 366] on button "Agregar Comprobante" at bounding box center [225, 358] width 126 height 22
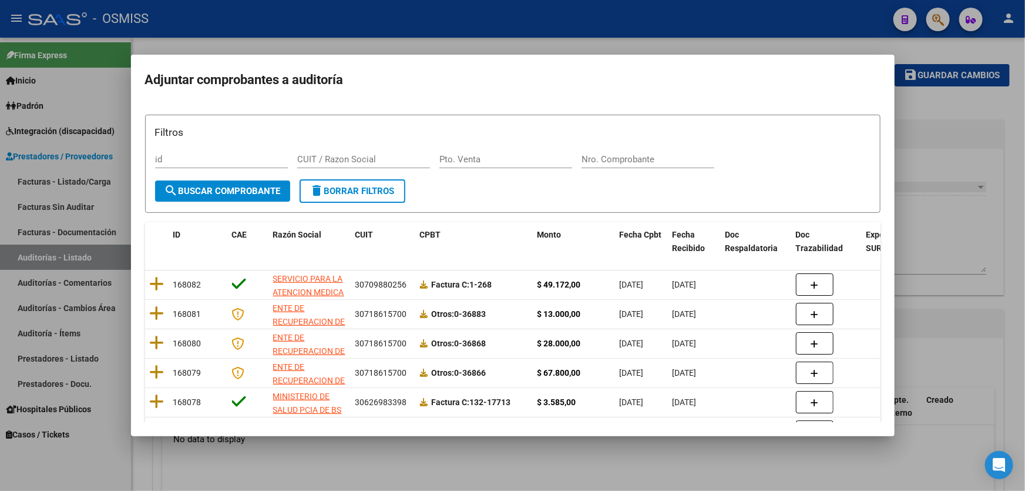
click at [599, 149] on div "Filtros id CUIT / Razon Social Pto. Venta Nro. Comprobante" at bounding box center [513, 152] width 716 height 55
click at [599, 156] on input "Nro. Comprobante" at bounding box center [648, 159] width 133 height 11
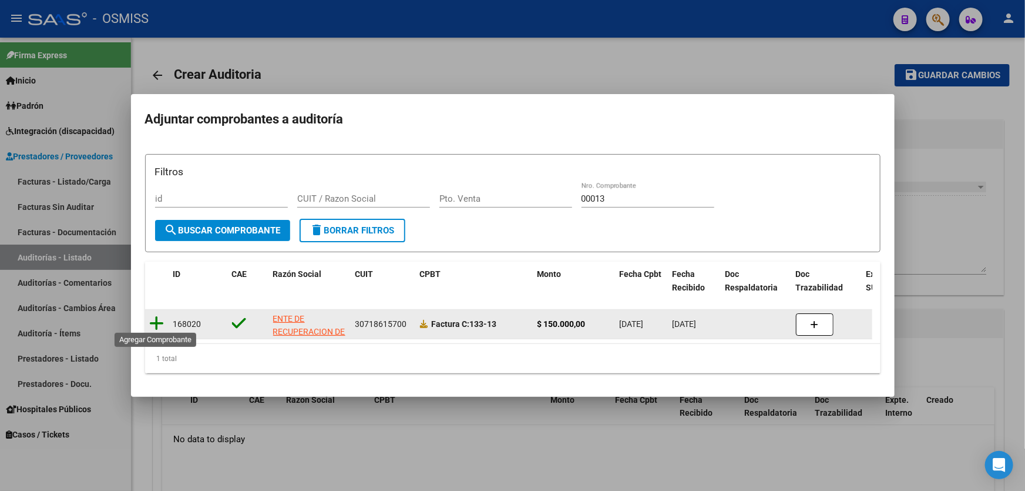
click at [156, 317] on icon at bounding box center [157, 323] width 15 height 16
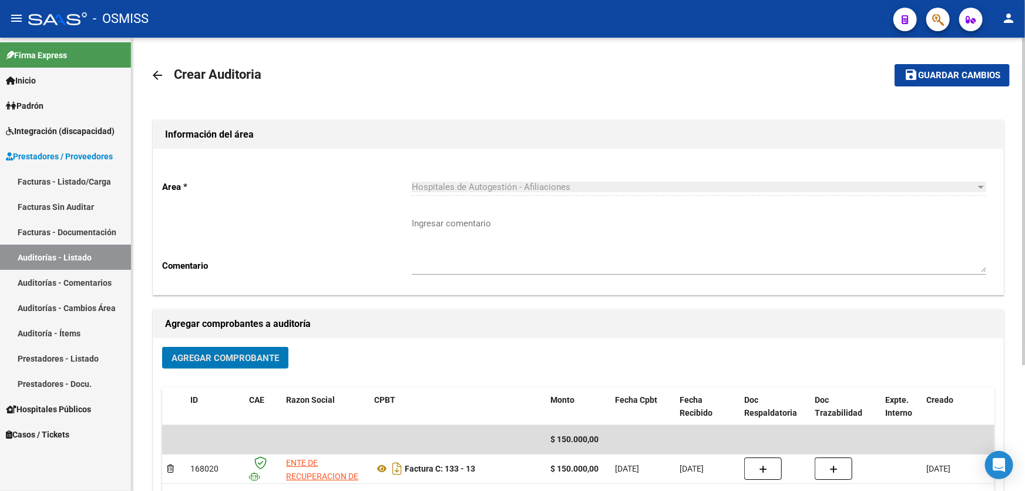
click at [954, 64] on button "save Guardar cambios" at bounding box center [952, 75] width 115 height 22
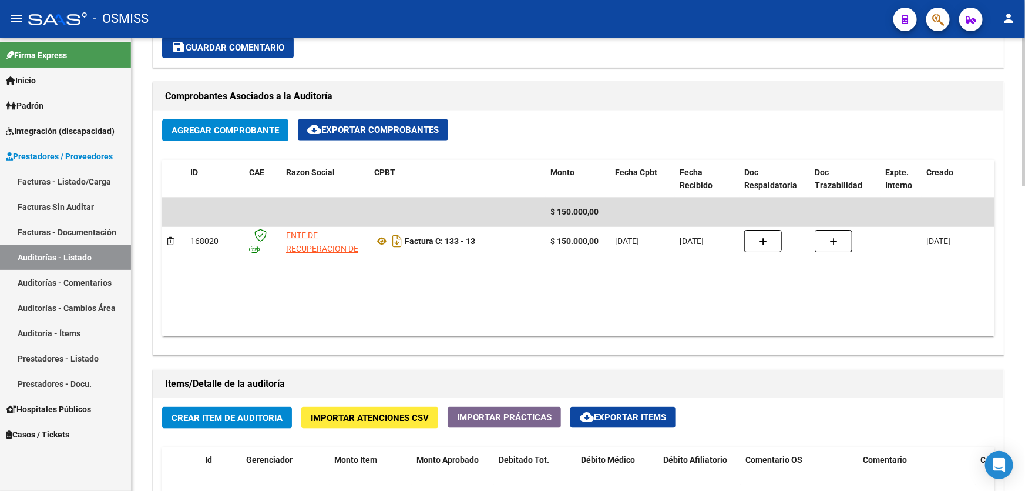
scroll to position [588, 0]
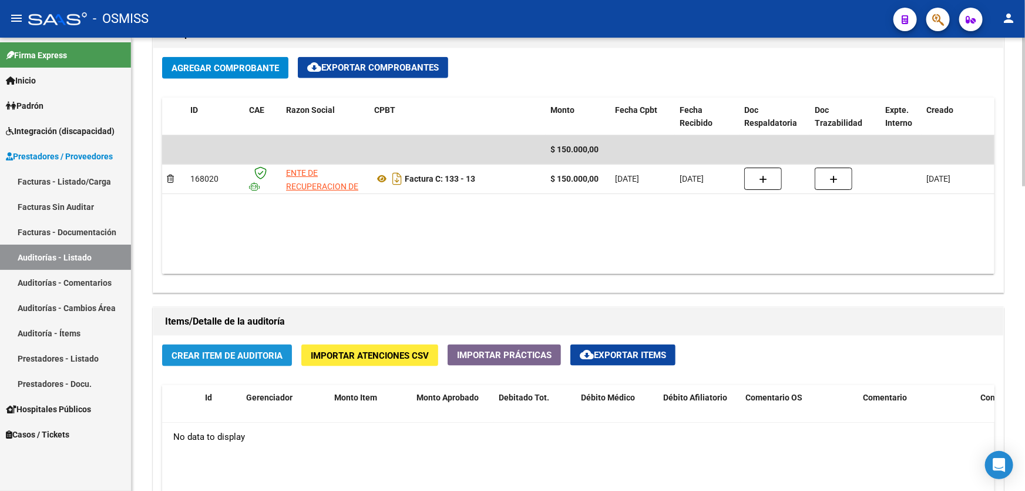
click at [252, 350] on span "Crear Item de Auditoria" at bounding box center [227, 355] width 111 height 11
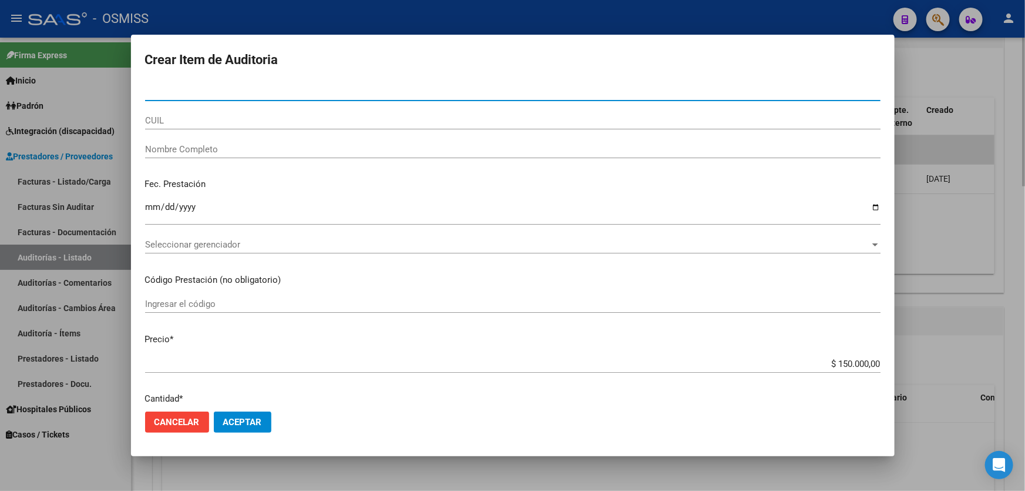
paste input "35877145"
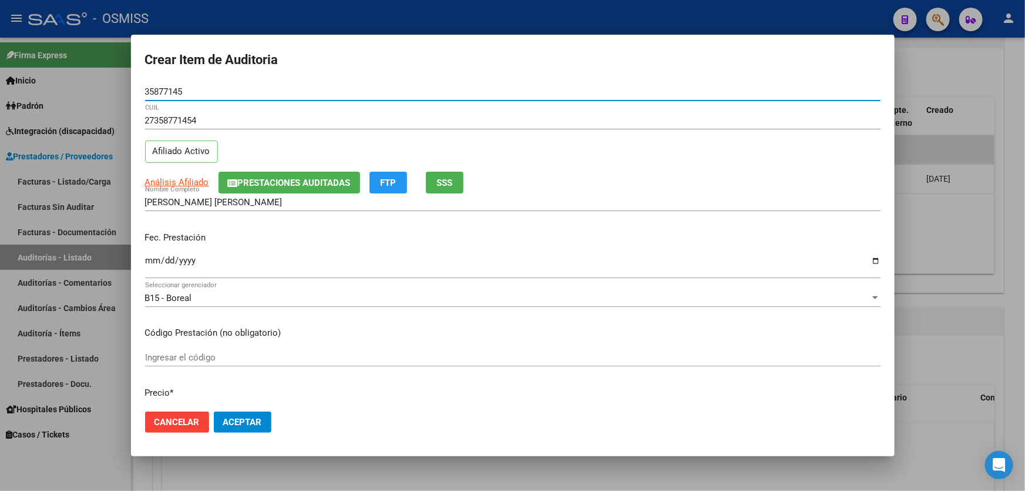
click at [148, 260] on input "Ingresar la fecha" at bounding box center [513, 265] width 736 height 19
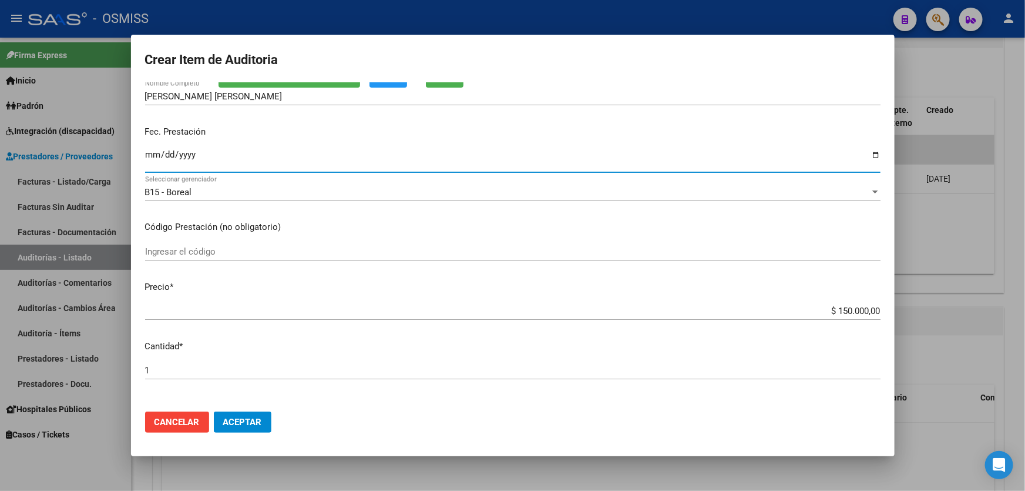
scroll to position [106, 0]
click at [793, 315] on div "$ 150.000,00 Ingresar el precio" at bounding box center [513, 310] width 736 height 18
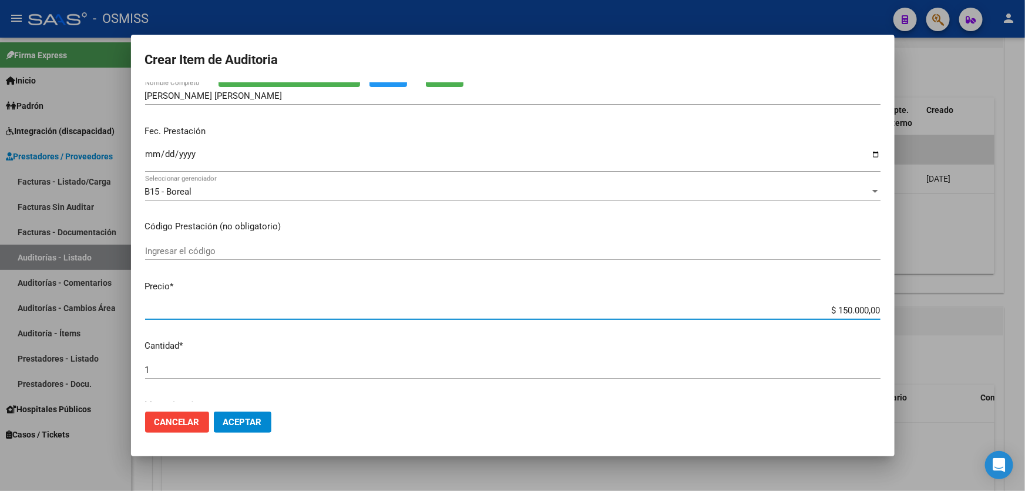
drag, startPoint x: 794, startPoint y: 309, endPoint x: 949, endPoint y: 307, distance: 155.1
click at [949, 307] on div "Crear Item de Auditoria 35877145 Nro Documento 27358771454 CUIL Afiliado Activo…" at bounding box center [512, 245] width 1025 height 491
click at [253, 427] on span "Aceptar" at bounding box center [242, 422] width 39 height 11
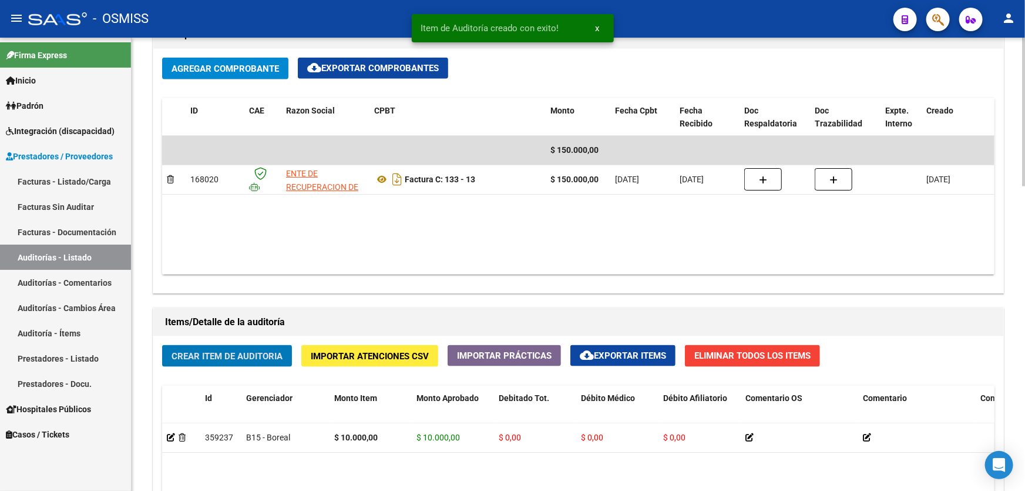
scroll to position [588, 0]
